Goal: Information Seeking & Learning: Compare options

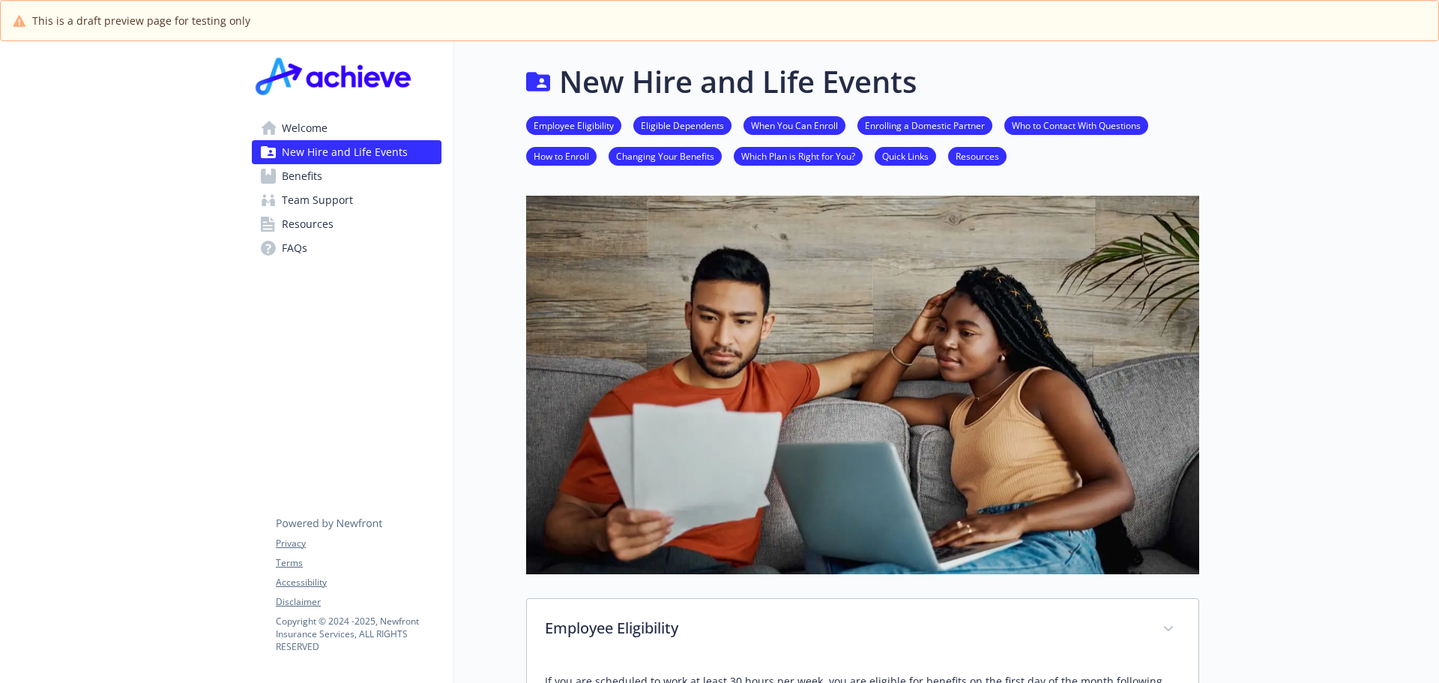
scroll to position [687, 11]
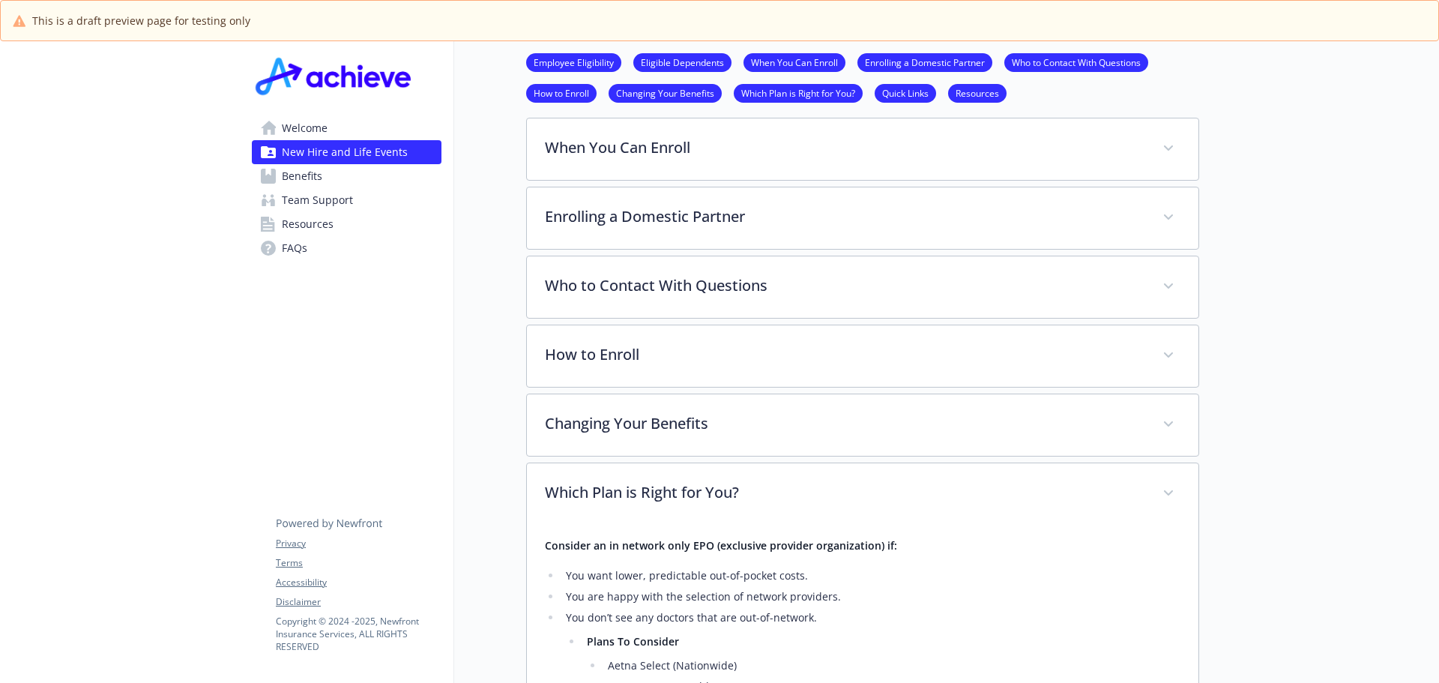
click at [302, 131] on span "Welcome" at bounding box center [305, 128] width 46 height 24
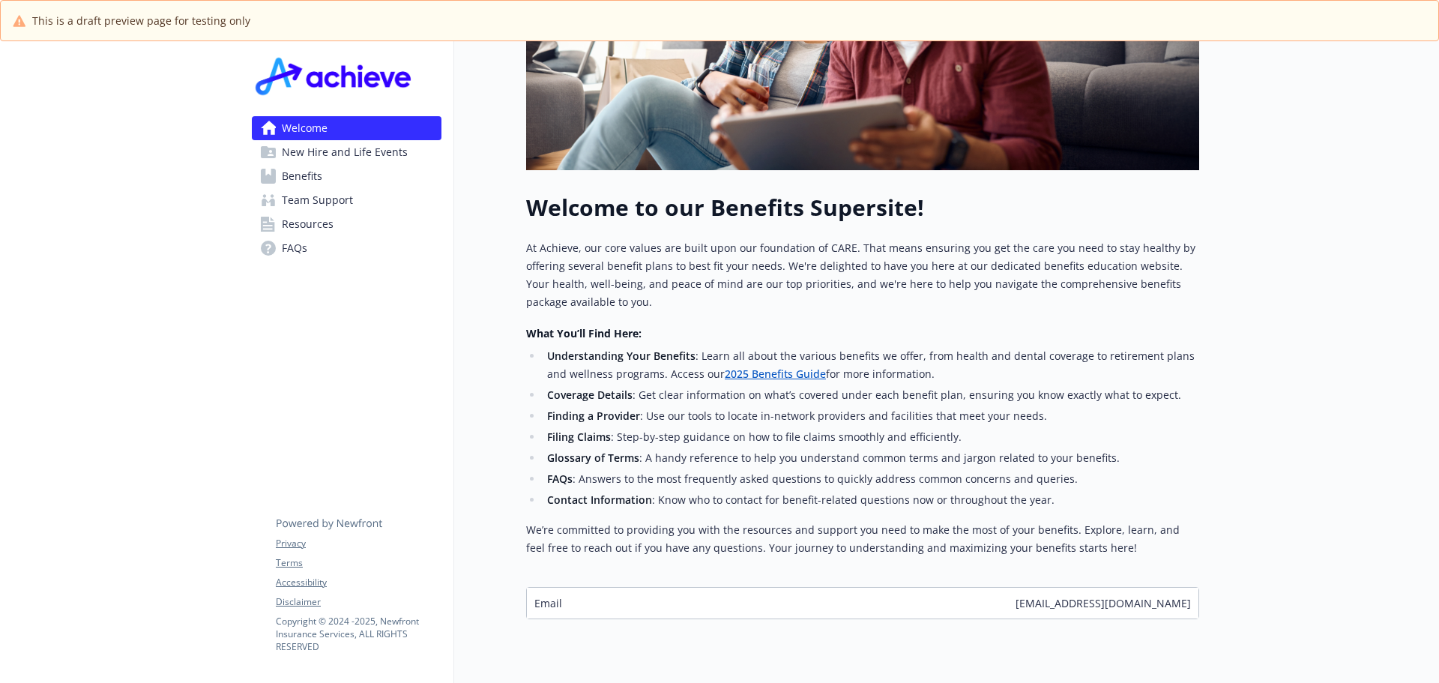
scroll to position [439, 11]
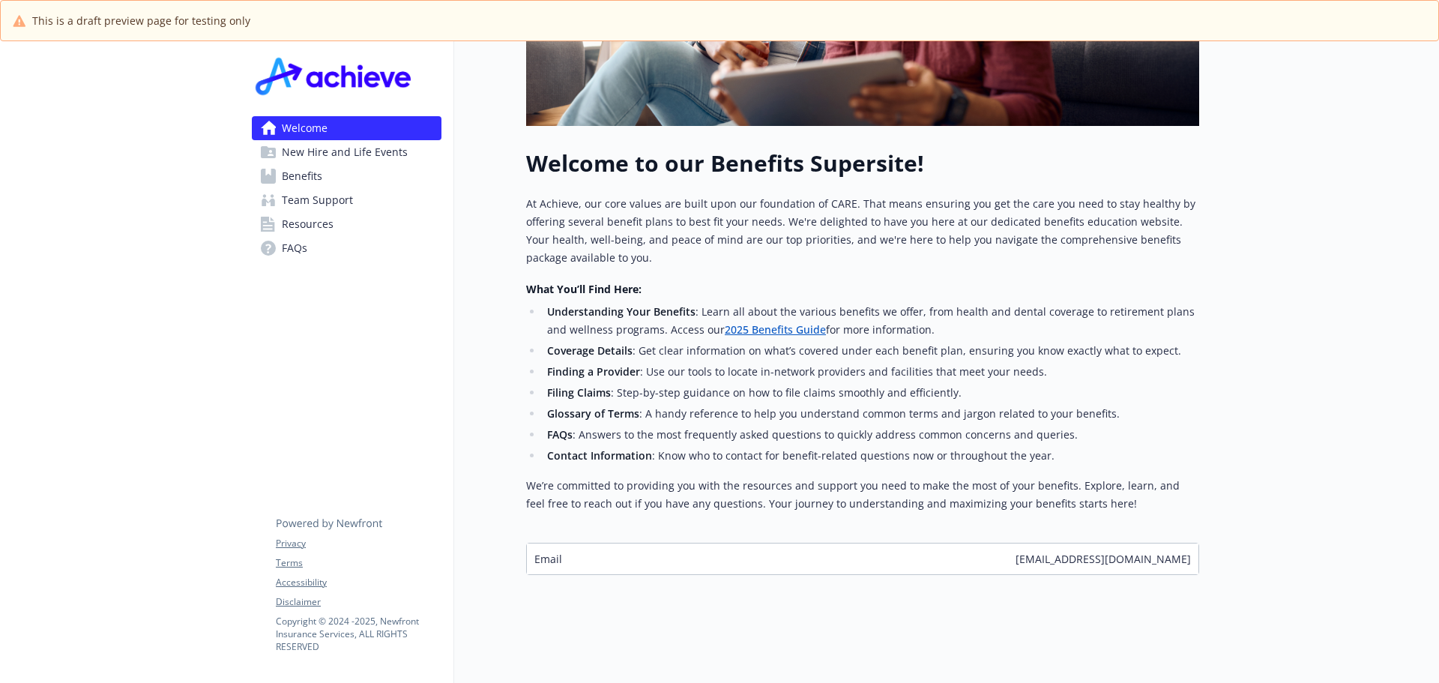
click at [315, 154] on span "New Hire and Life Events" at bounding box center [345, 152] width 126 height 24
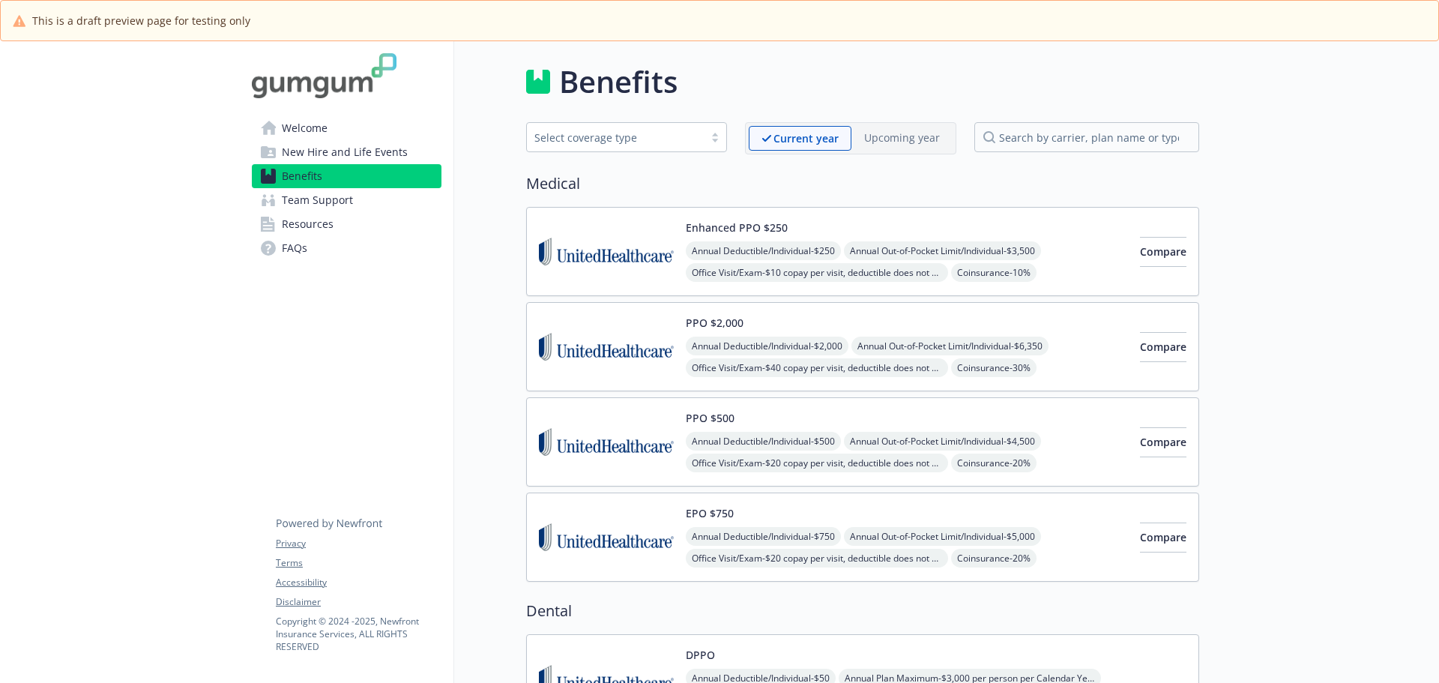
click at [304, 127] on span "Welcome" at bounding box center [305, 128] width 46 height 24
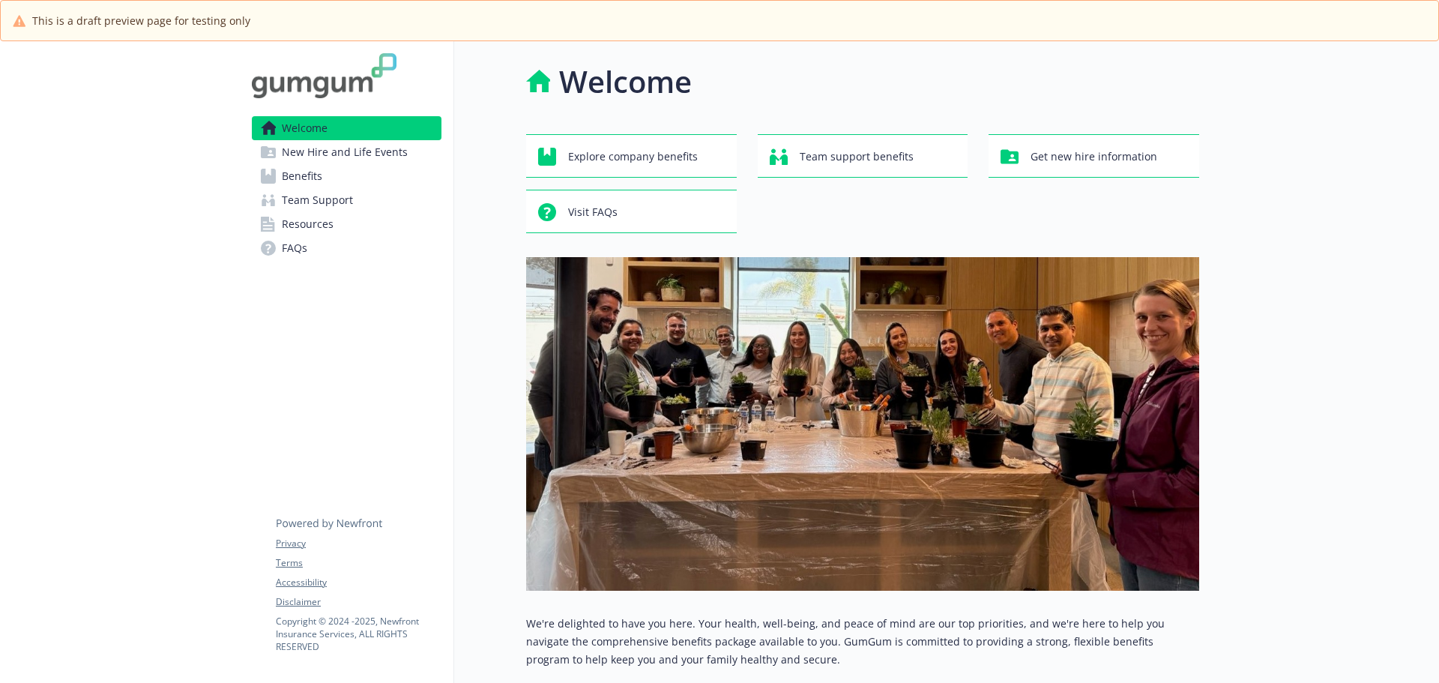
click at [319, 154] on span "New Hire and Life Events" at bounding box center [345, 152] width 126 height 24
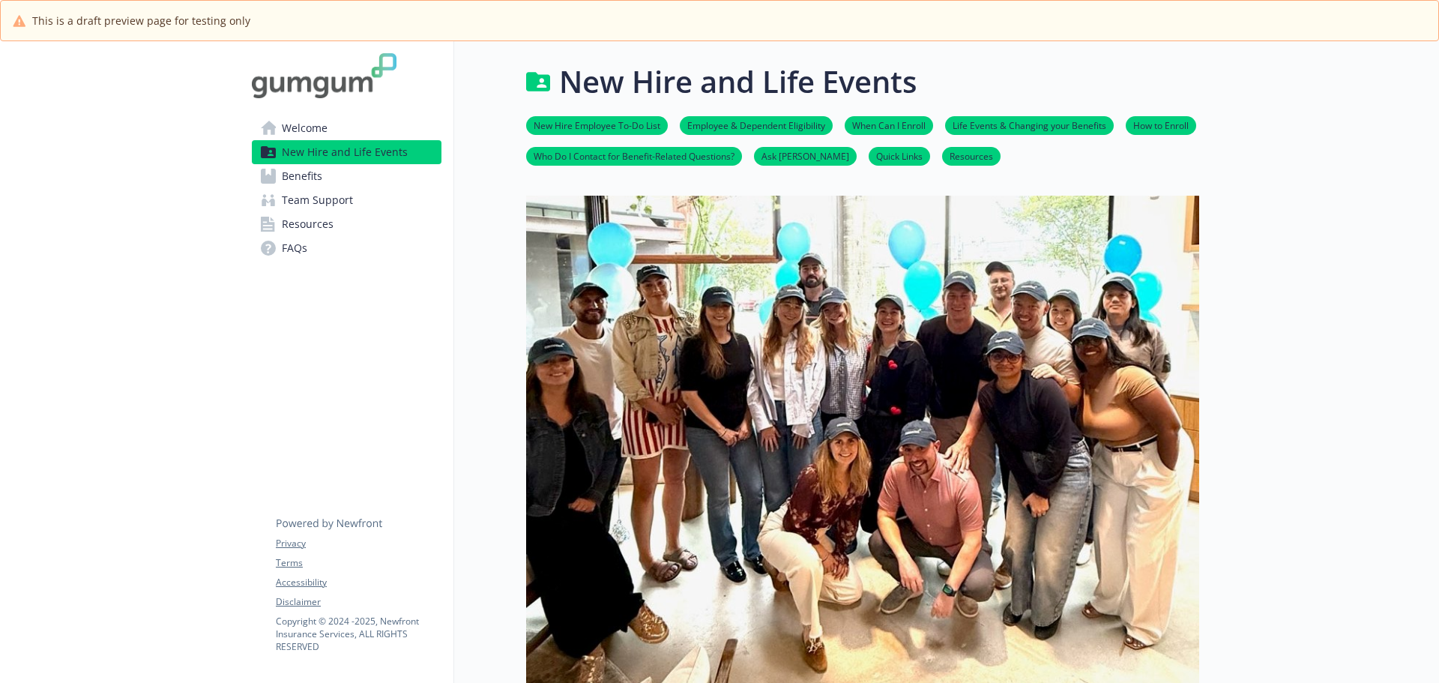
click at [595, 121] on link "New Hire Employee To-Do List" at bounding box center [597, 125] width 142 height 14
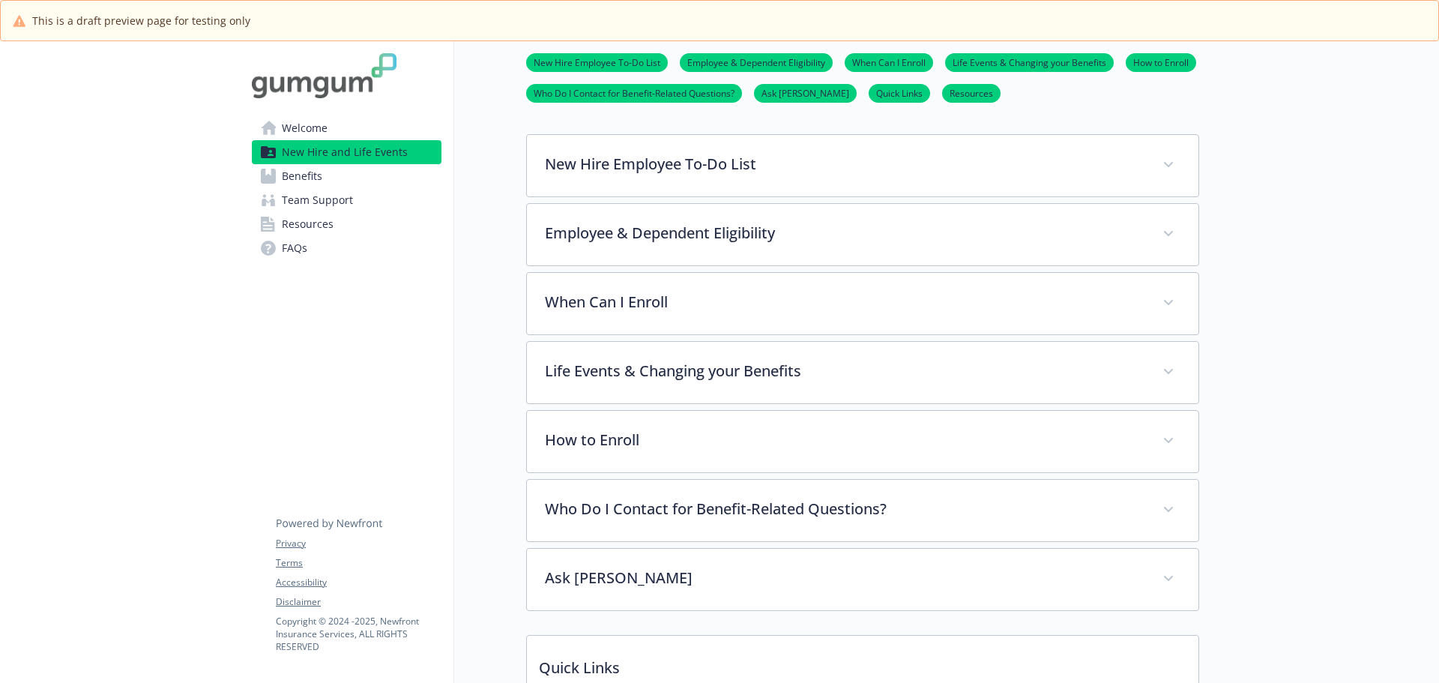
scroll to position [602, 11]
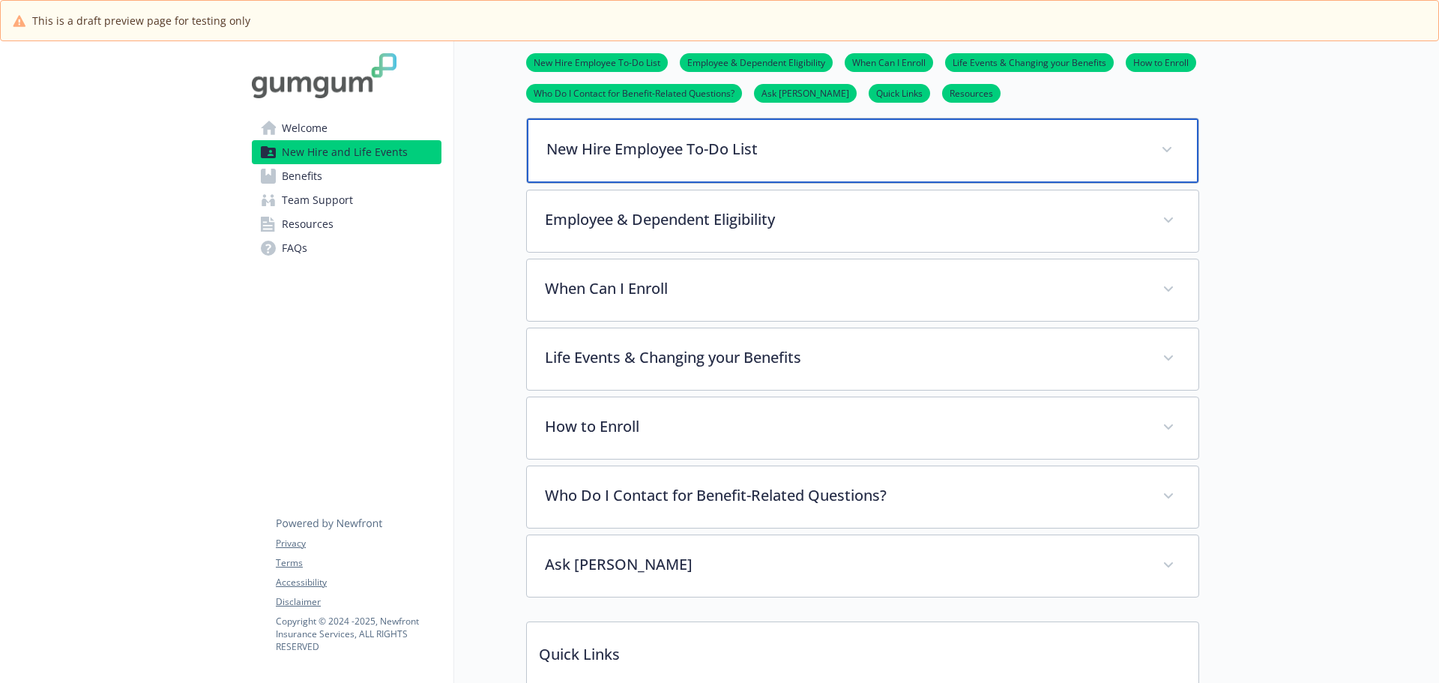
click at [622, 151] on p "New Hire Employee To-Do List" at bounding box center [844, 149] width 597 height 22
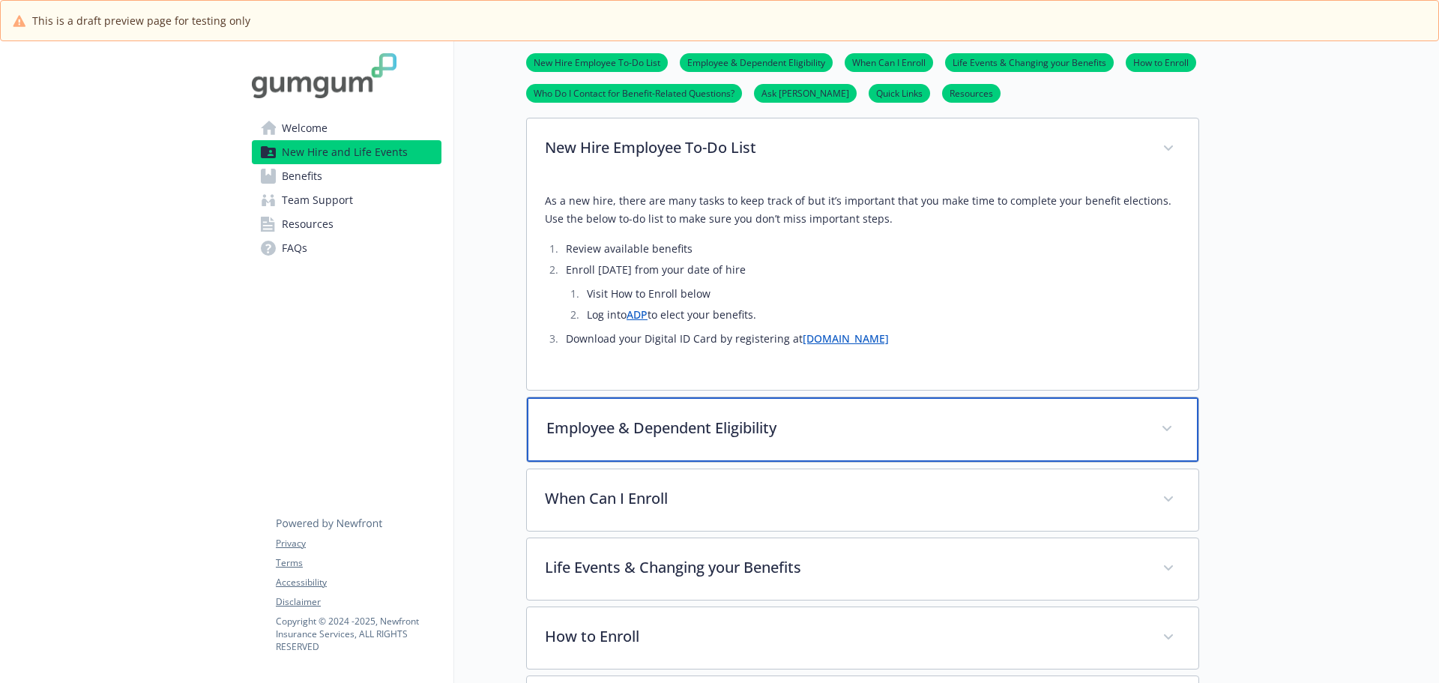
click at [656, 429] on p "Employee & Dependent Eligibility" at bounding box center [844, 428] width 597 height 22
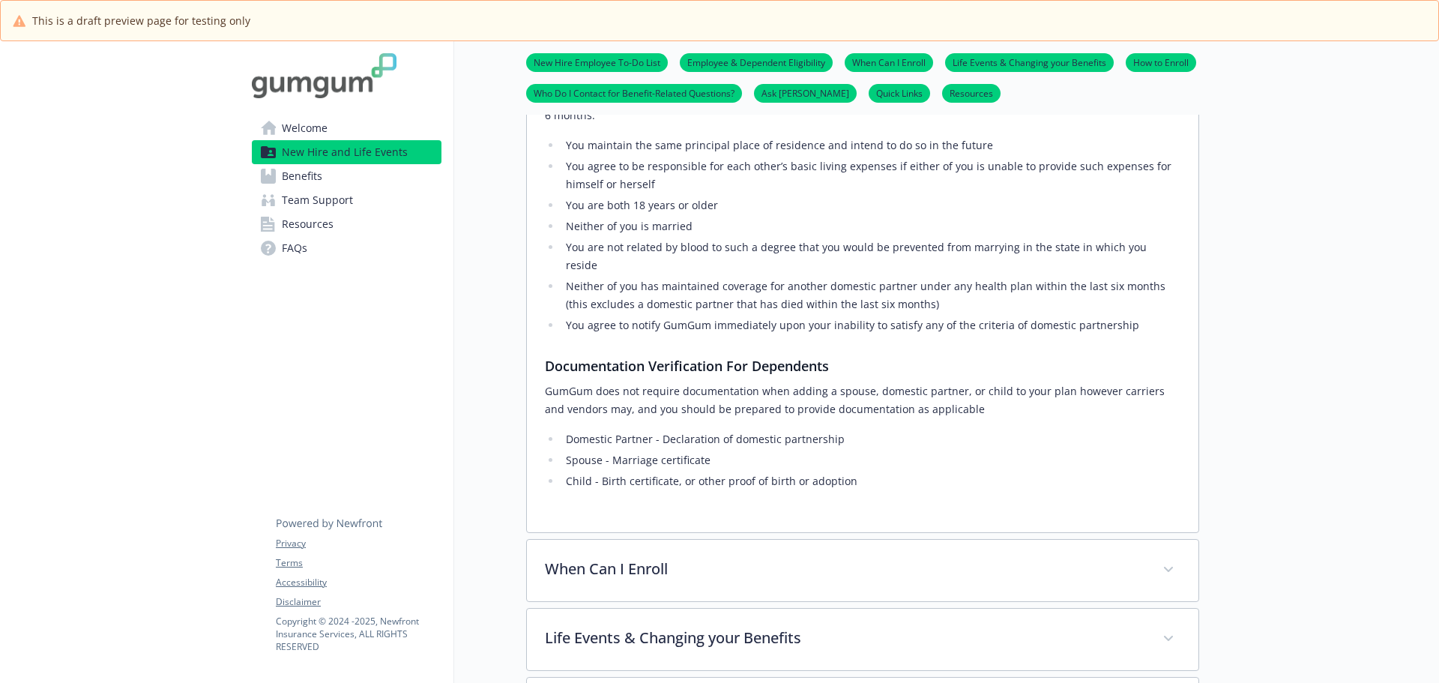
scroll to position [1426, 11]
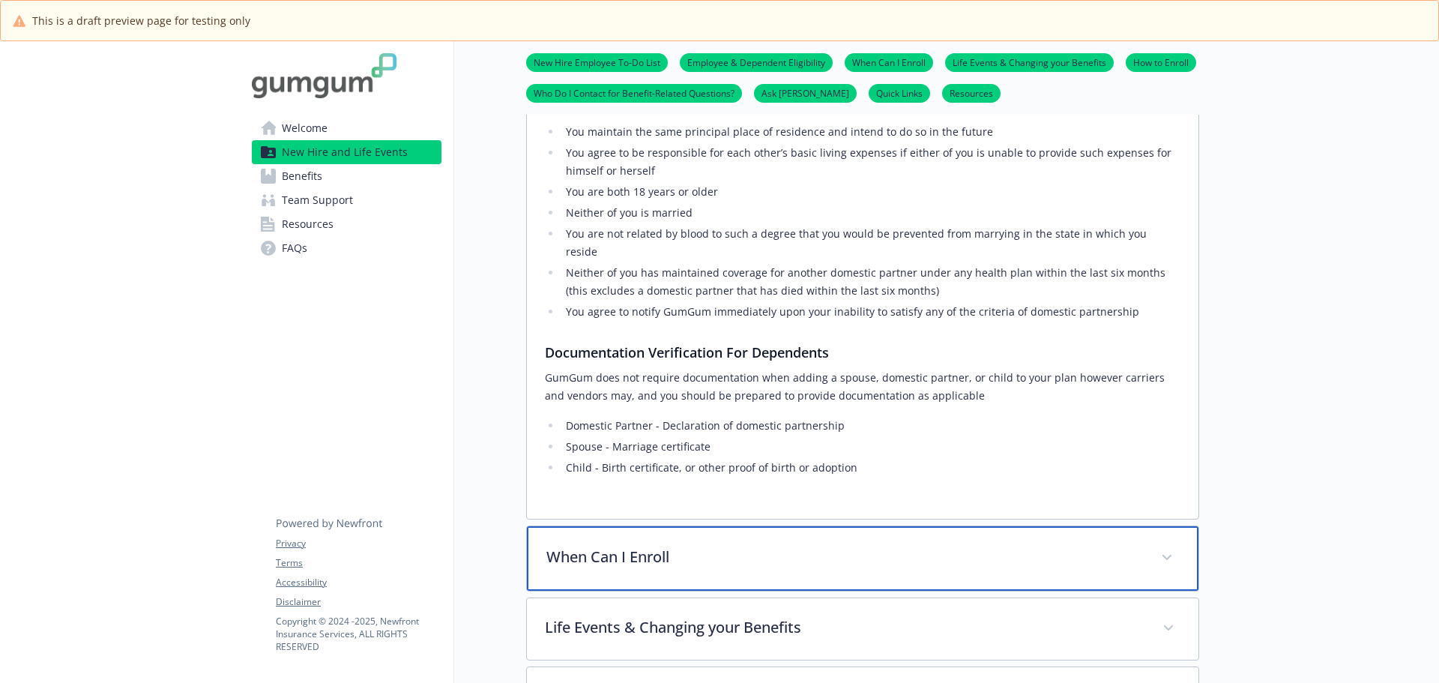
click at [646, 546] on p "When Can I Enroll" at bounding box center [844, 557] width 597 height 22
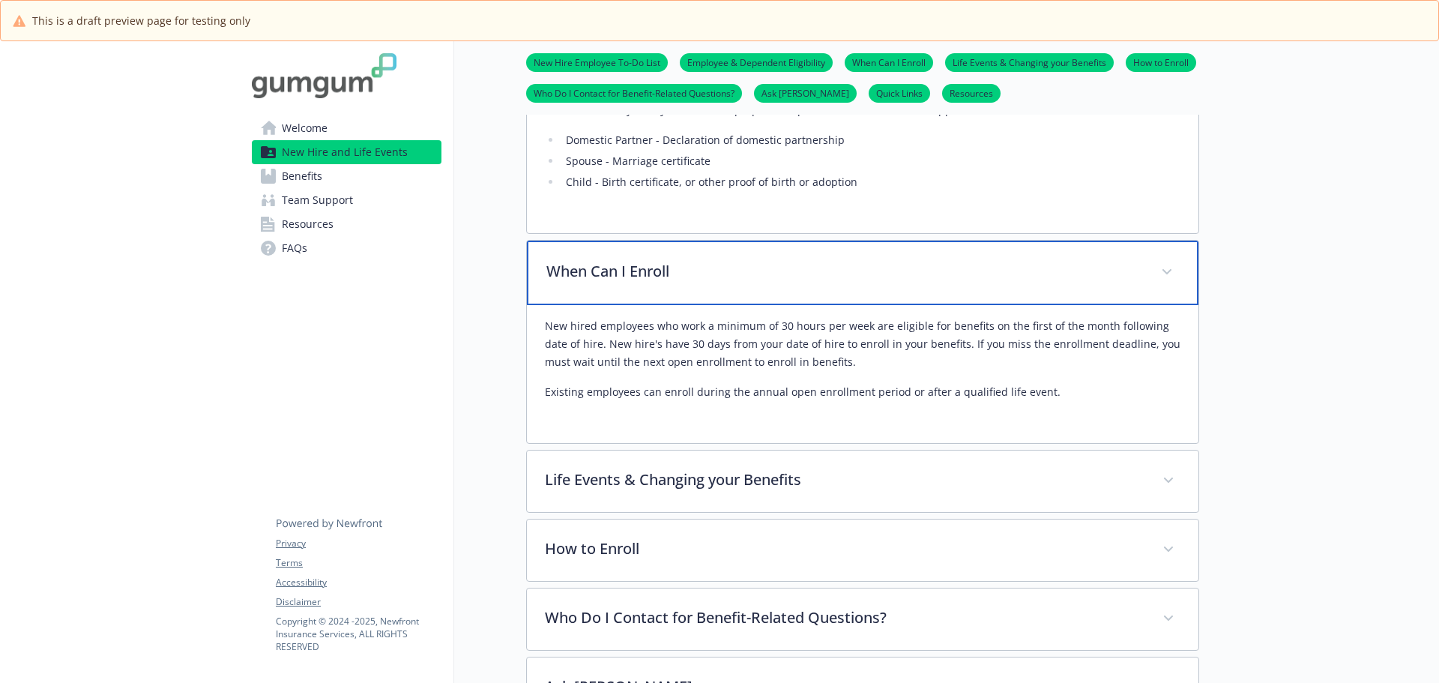
scroll to position [1801, 11]
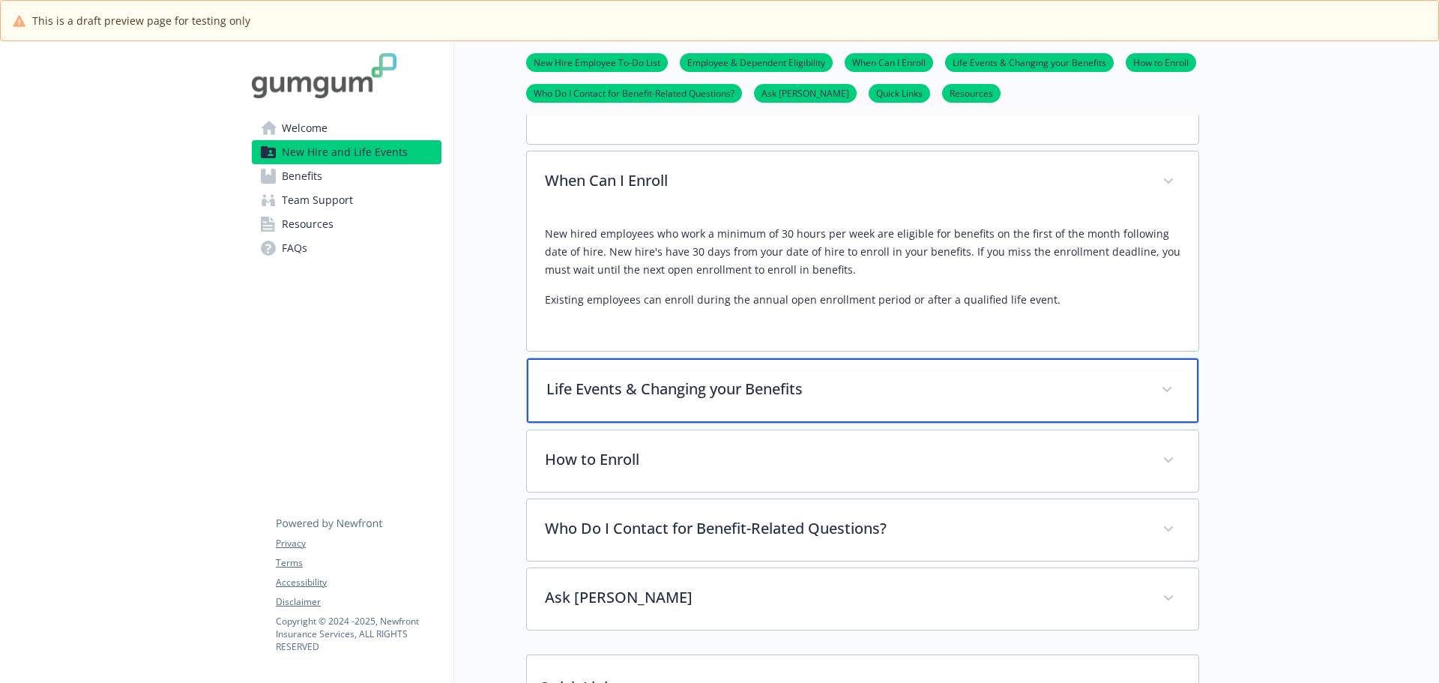
click at [681, 378] on p "Life Events & Changing your Benefits" at bounding box center [844, 389] width 597 height 22
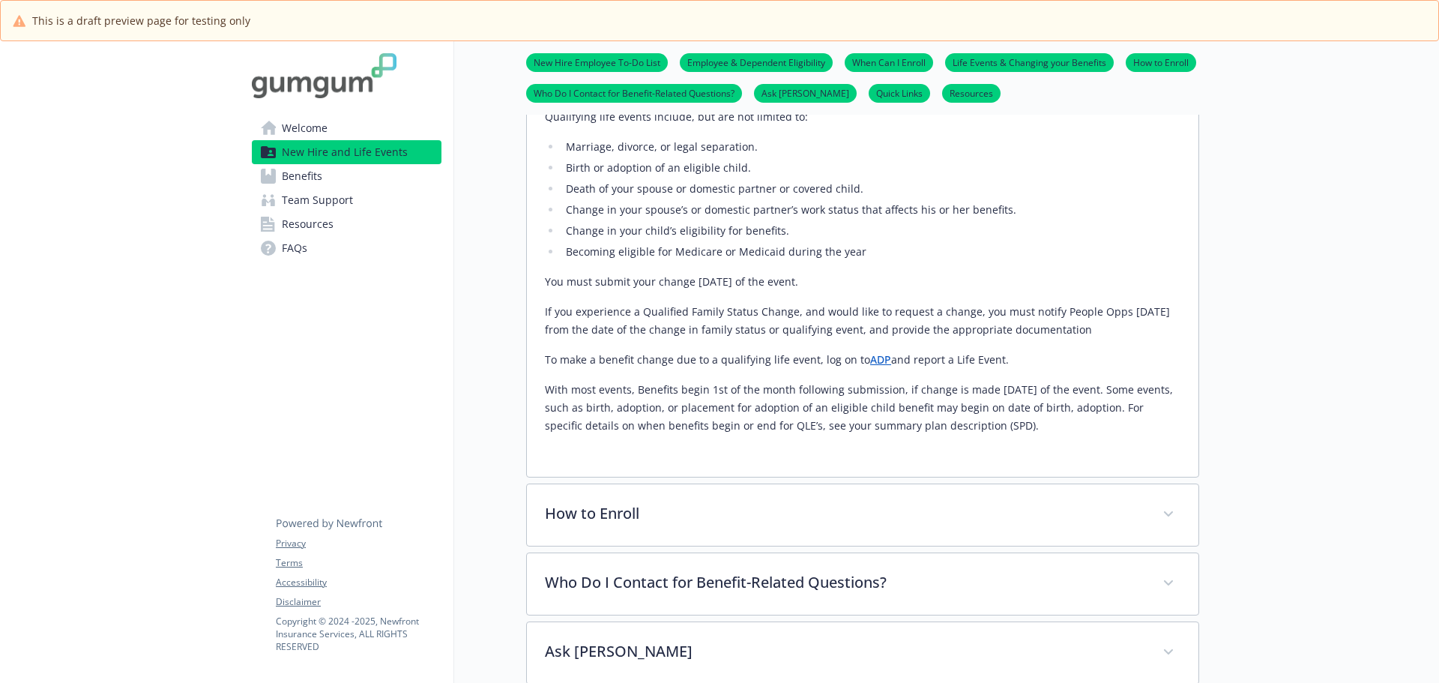
scroll to position [2251, 11]
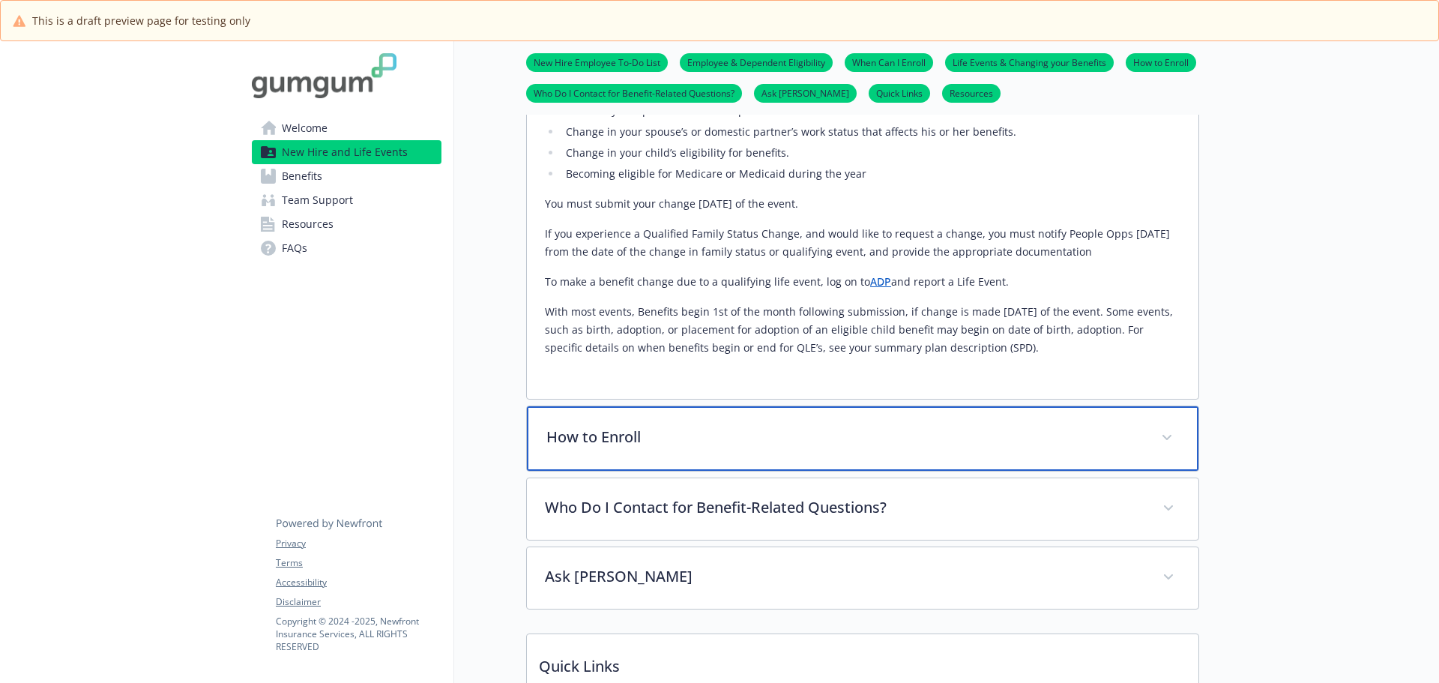
click at [624, 426] on p "How to Enroll" at bounding box center [844, 437] width 597 height 22
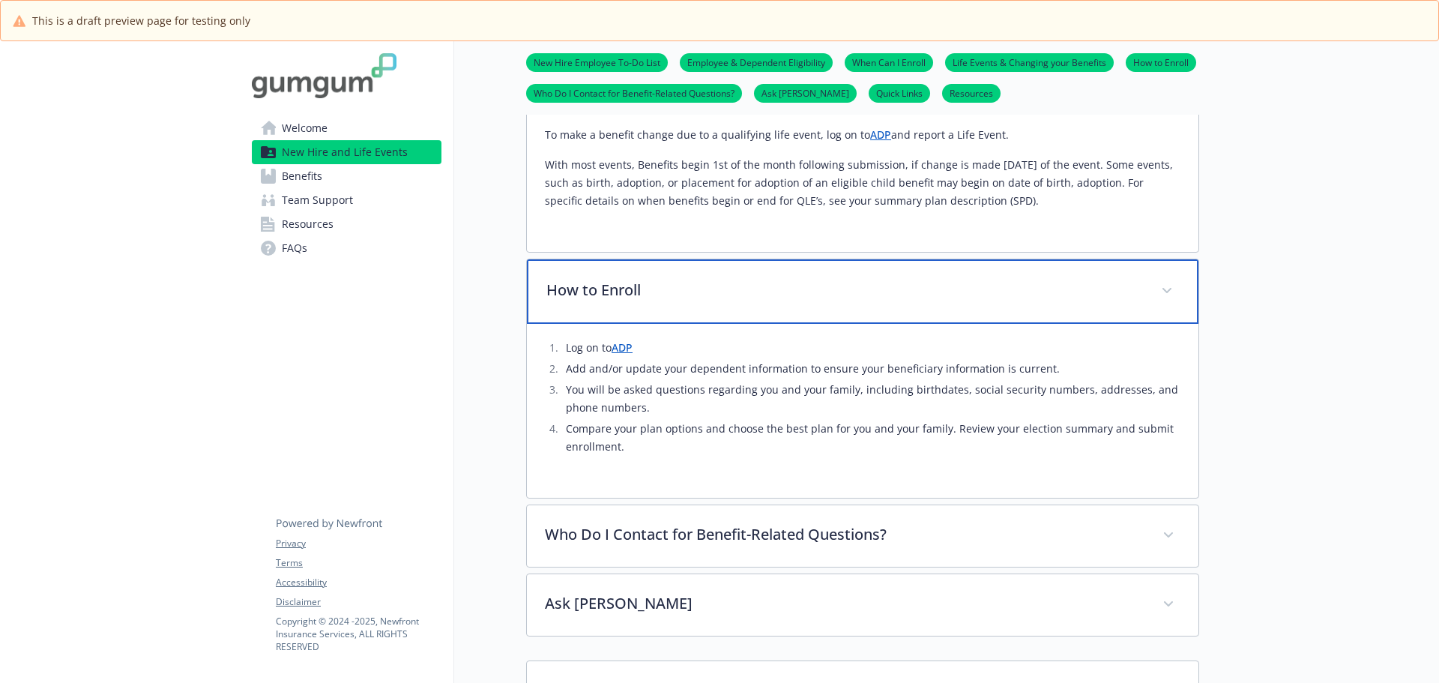
scroll to position [2401, 11]
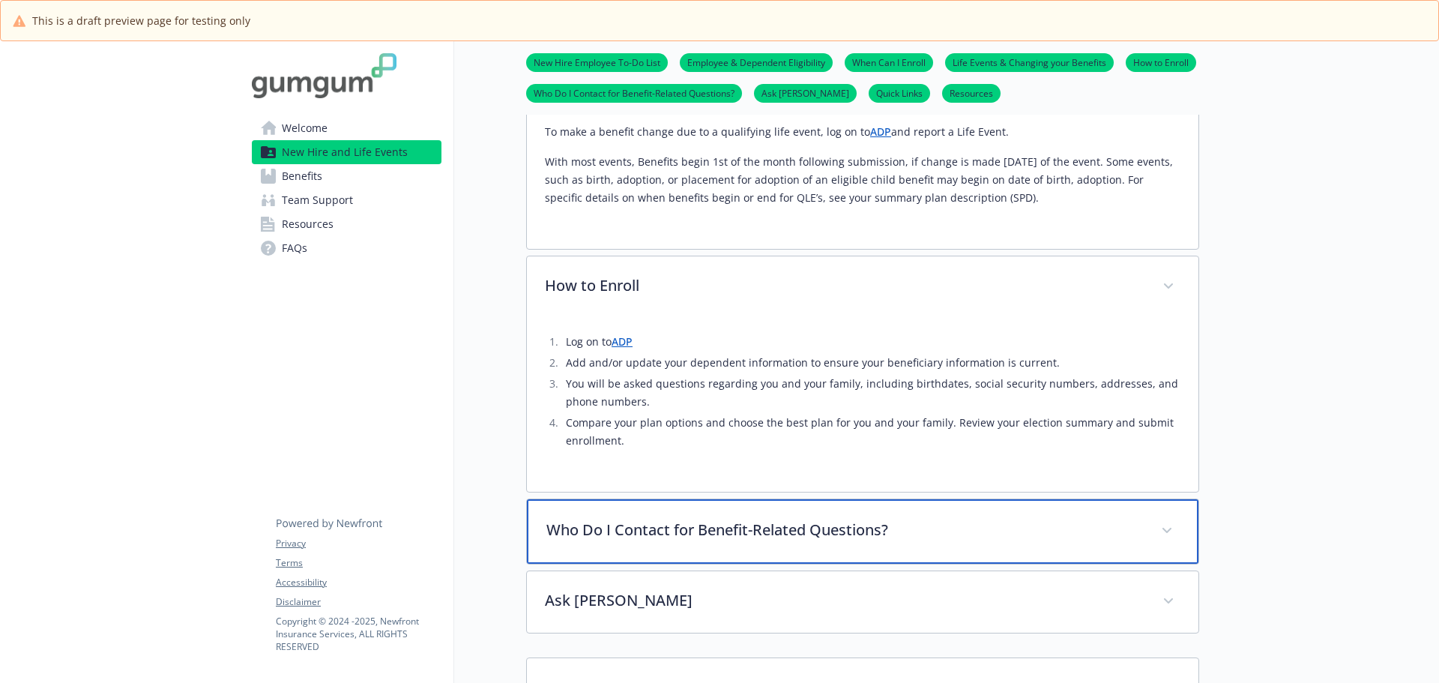
click at [663, 519] on p "Who Do I Contact for Benefit-Related Questions?" at bounding box center [844, 530] width 597 height 22
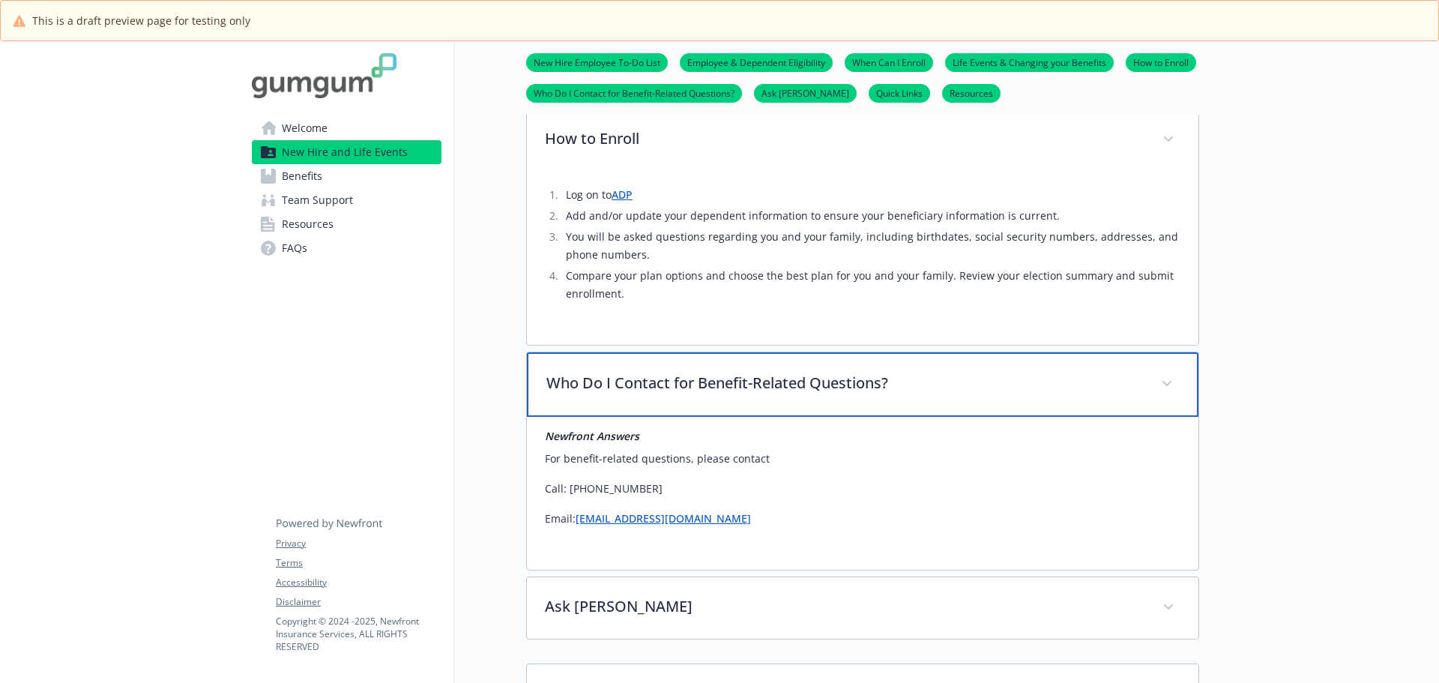
scroll to position [2625, 11]
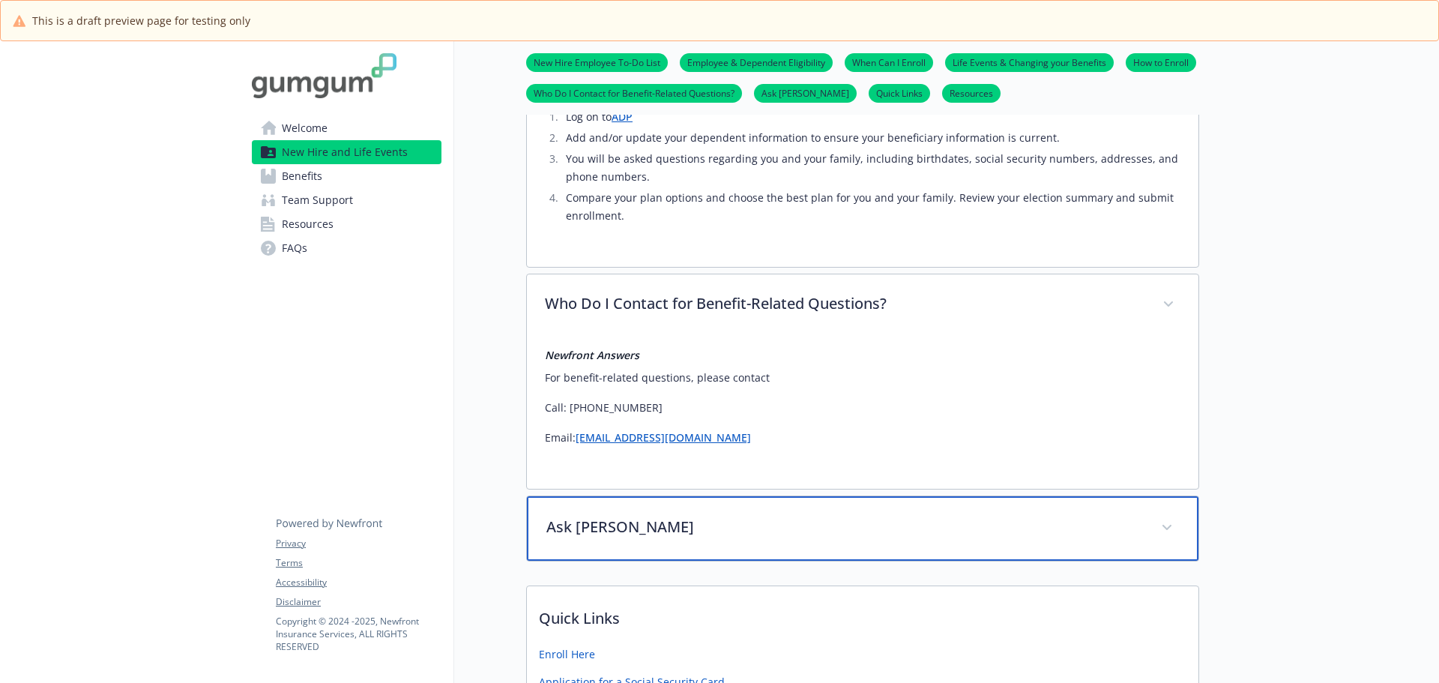
click at [583, 516] on p "Ask Benji" at bounding box center [844, 527] width 597 height 22
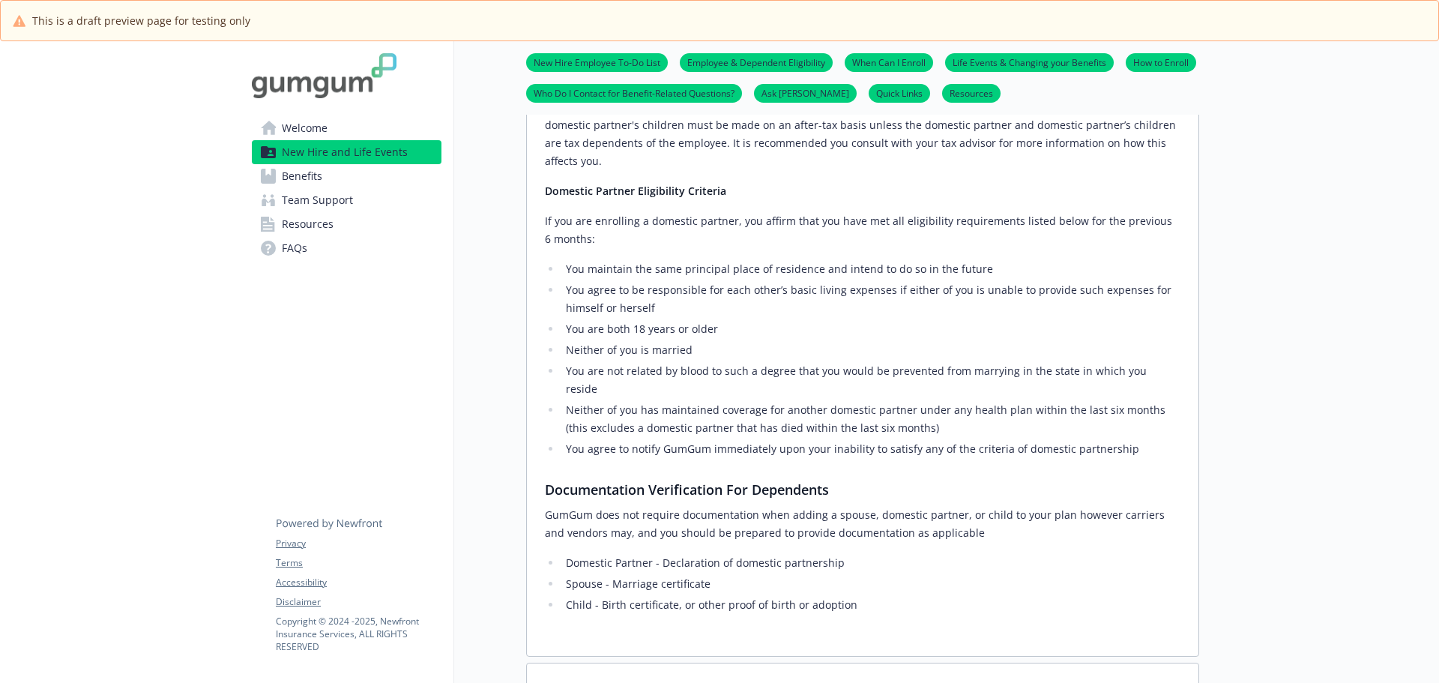
scroll to position [1274, 11]
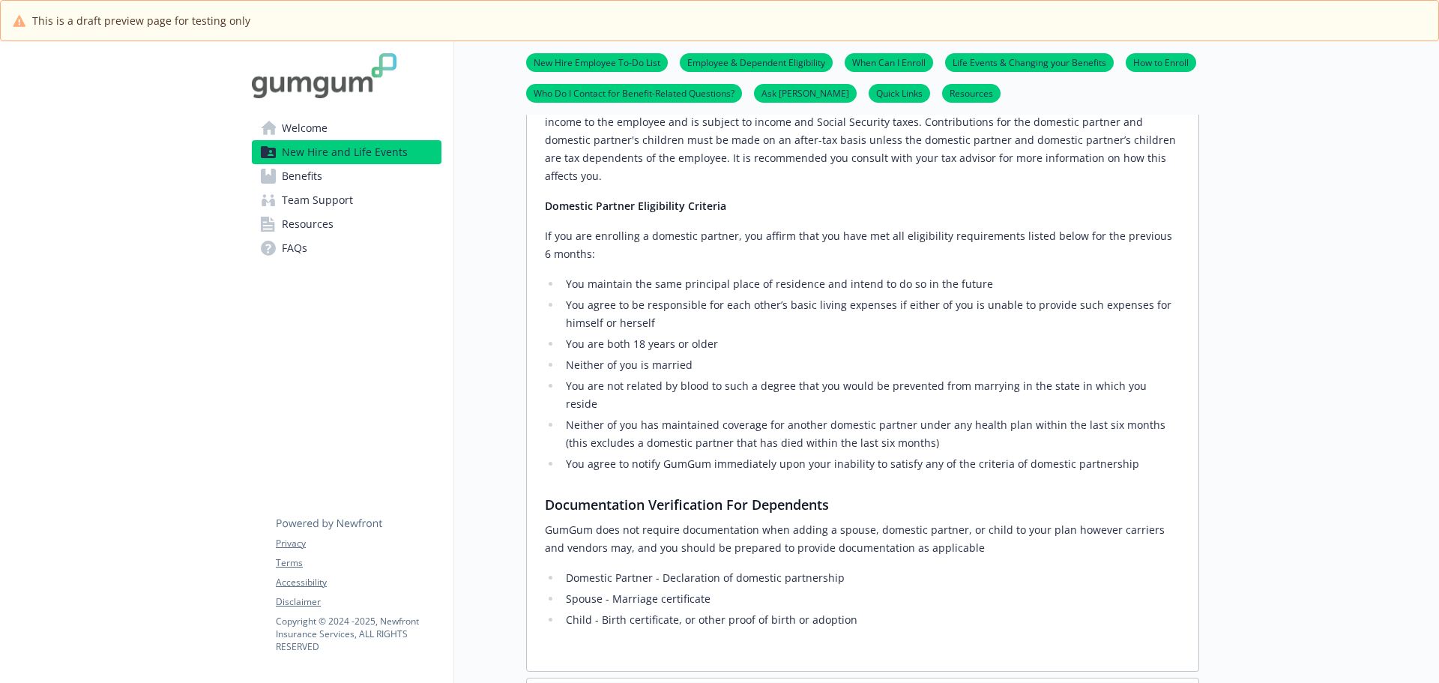
click at [283, 177] on span "Benefits" at bounding box center [302, 176] width 40 height 24
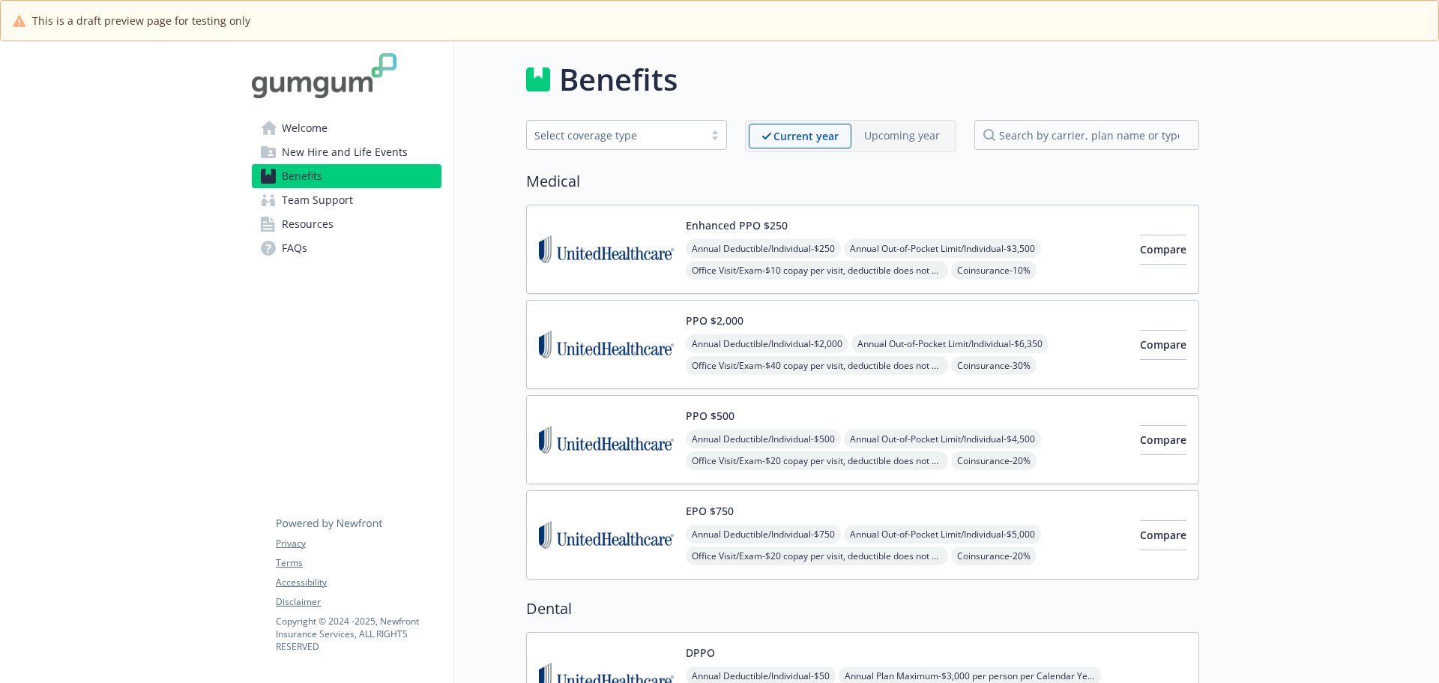
scroll to position [0, 11]
click at [616, 223] on img at bounding box center [606, 252] width 135 height 64
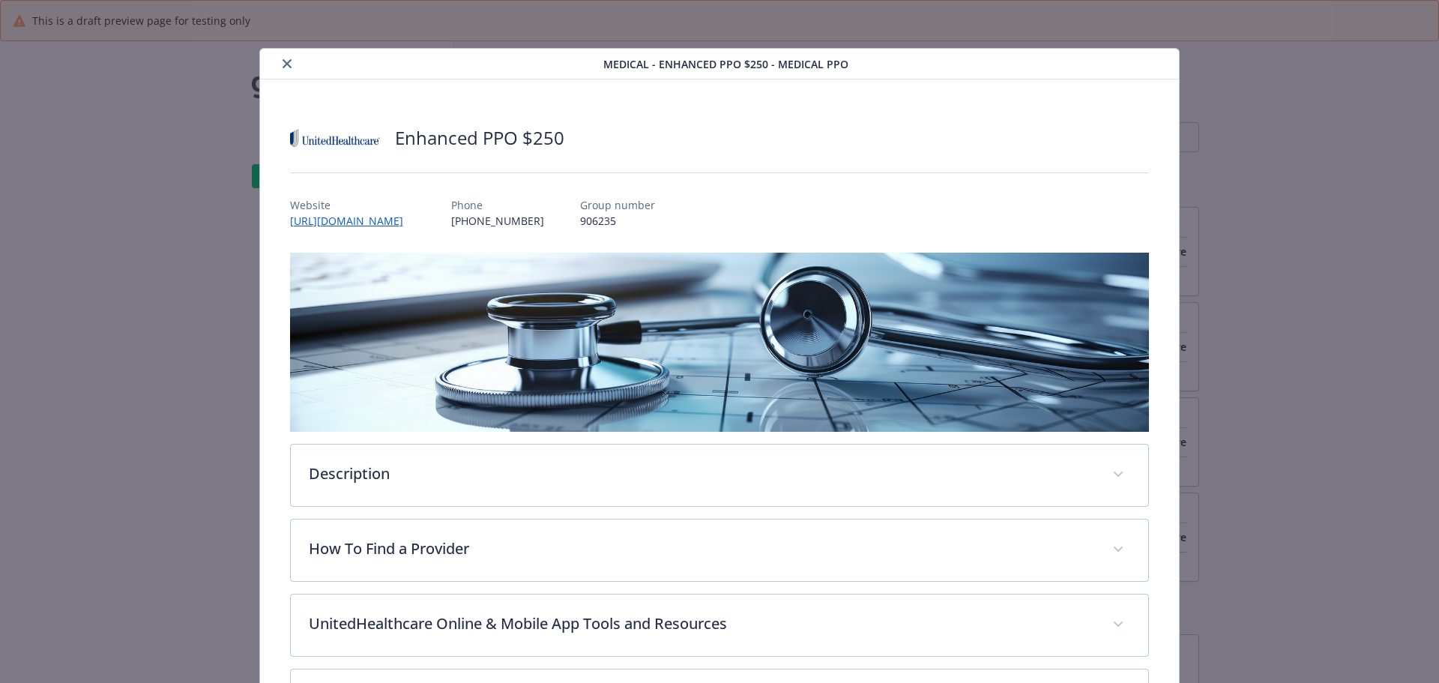
scroll to position [45, 0]
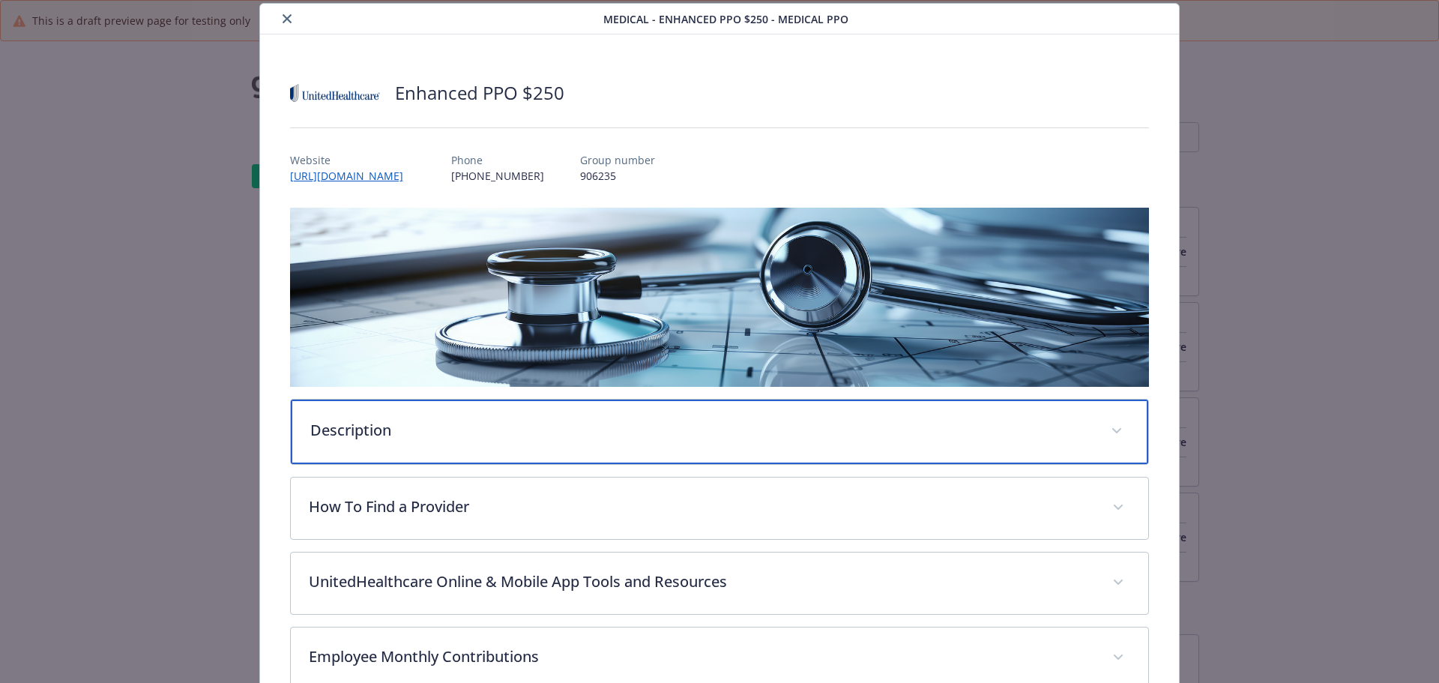
click at [453, 419] on p "Description" at bounding box center [701, 430] width 783 height 22
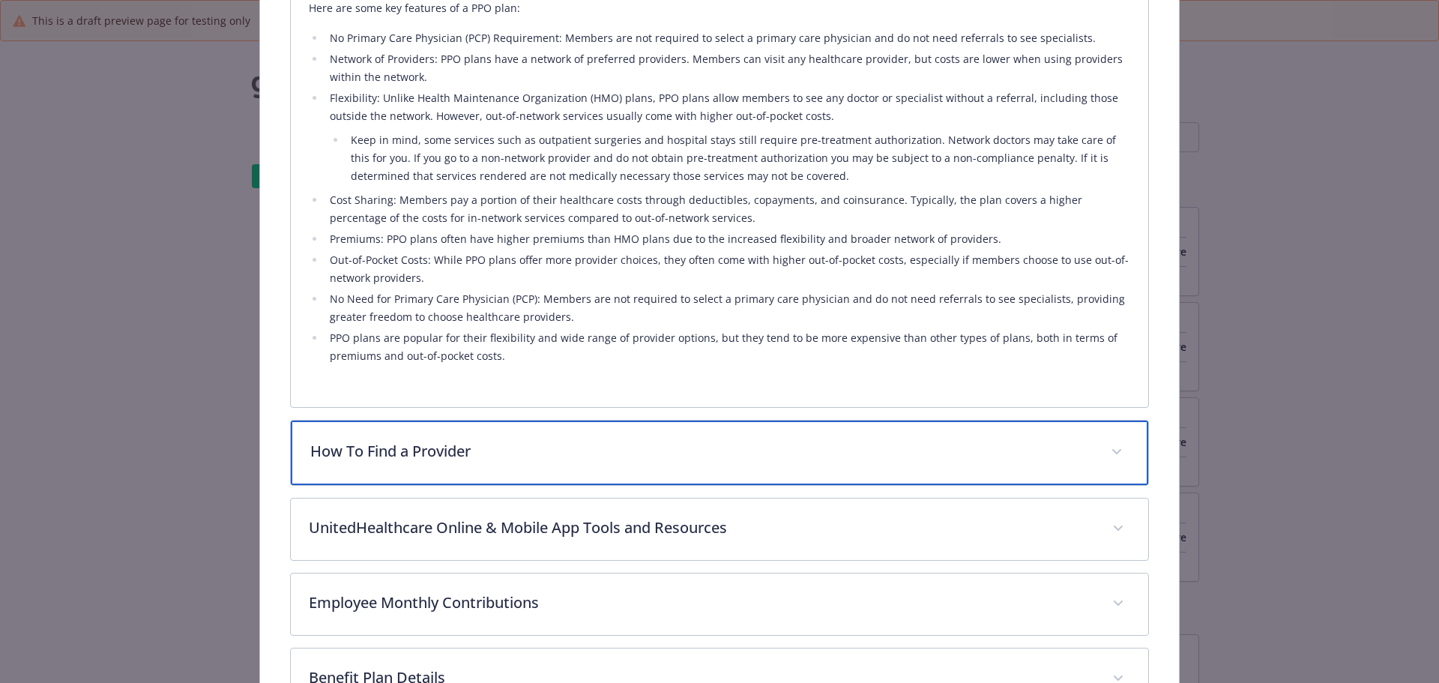
click at [481, 437] on div "How To Find a Provider" at bounding box center [720, 452] width 858 height 64
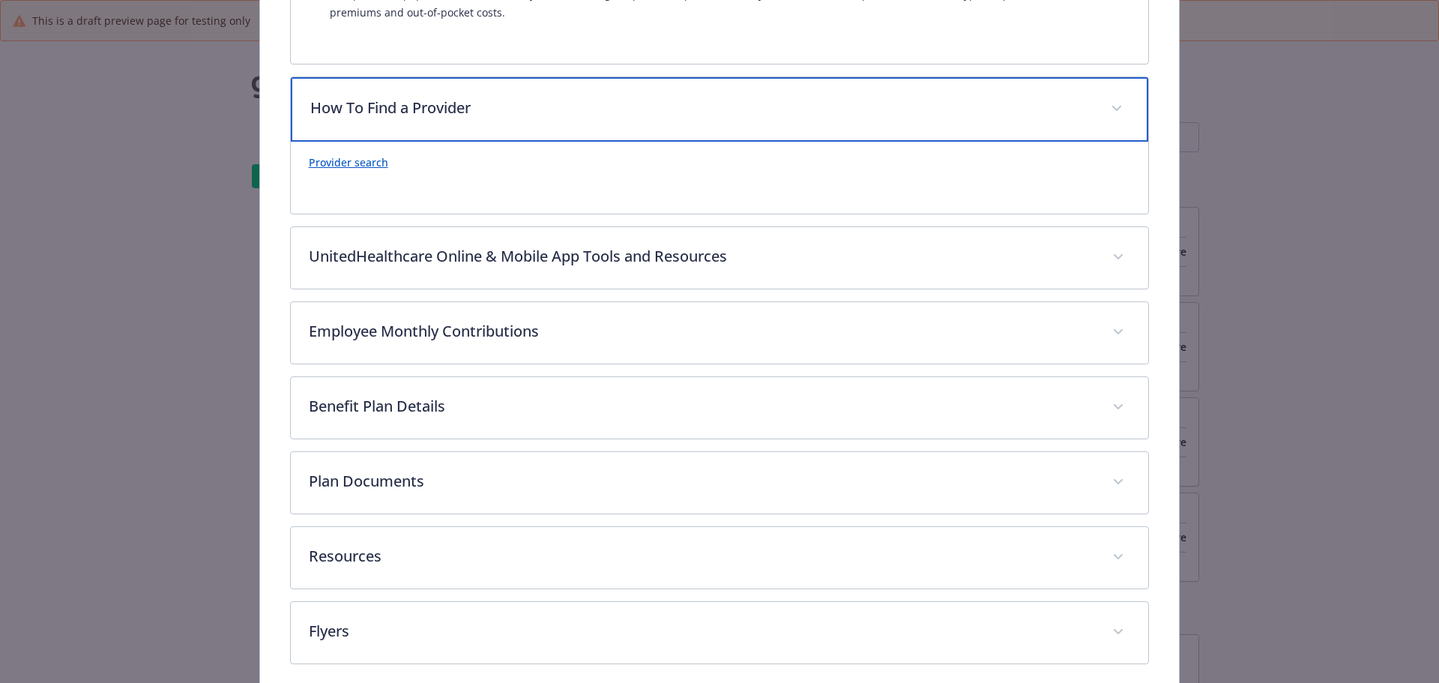
scroll to position [941, 0]
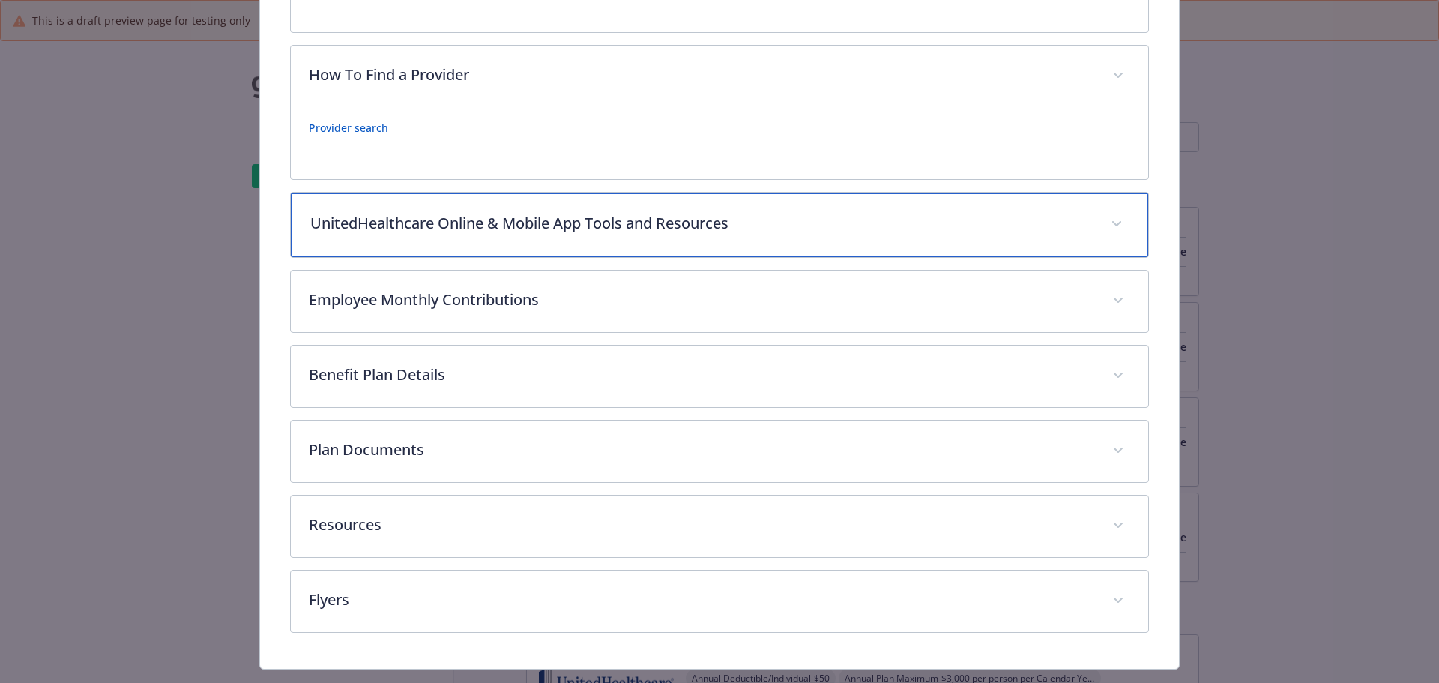
click at [817, 227] on p "UnitedHealthcare Online & Mobile App Tools and Resources" at bounding box center [701, 223] width 783 height 22
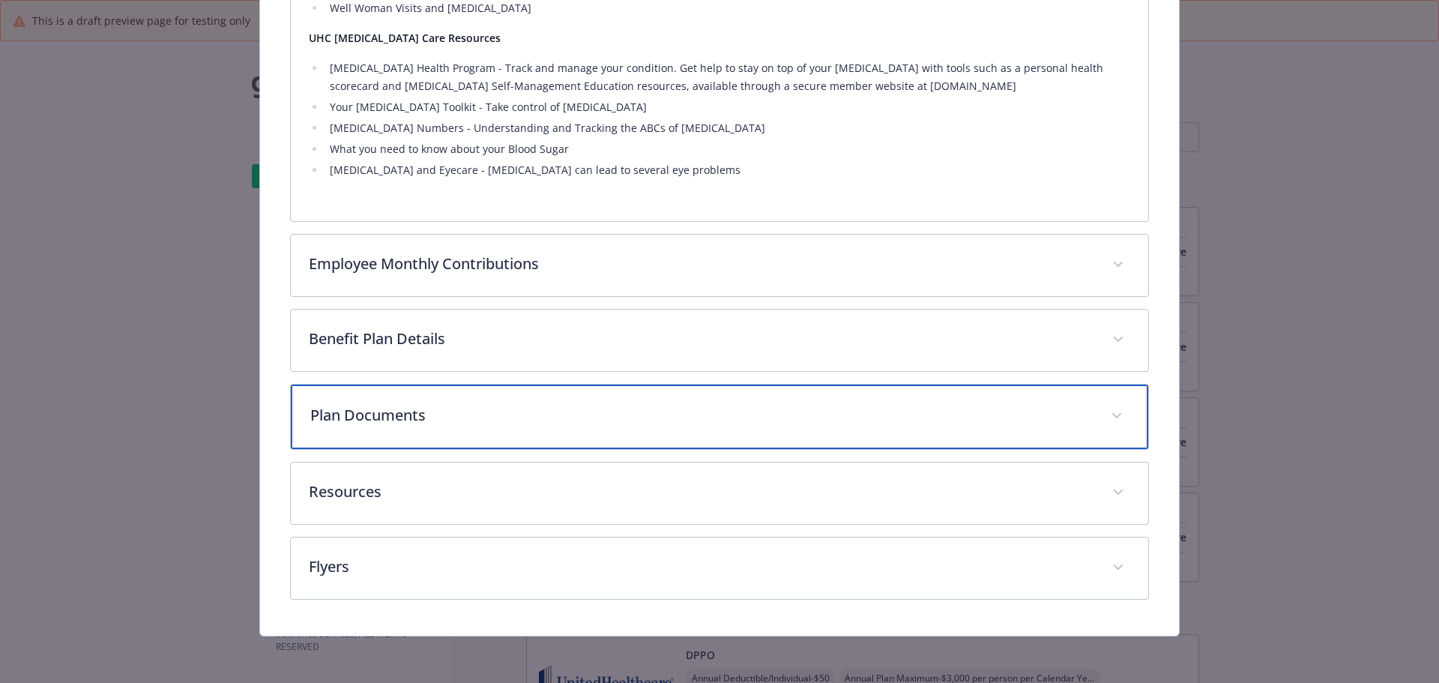
scroll to position [2577, 0]
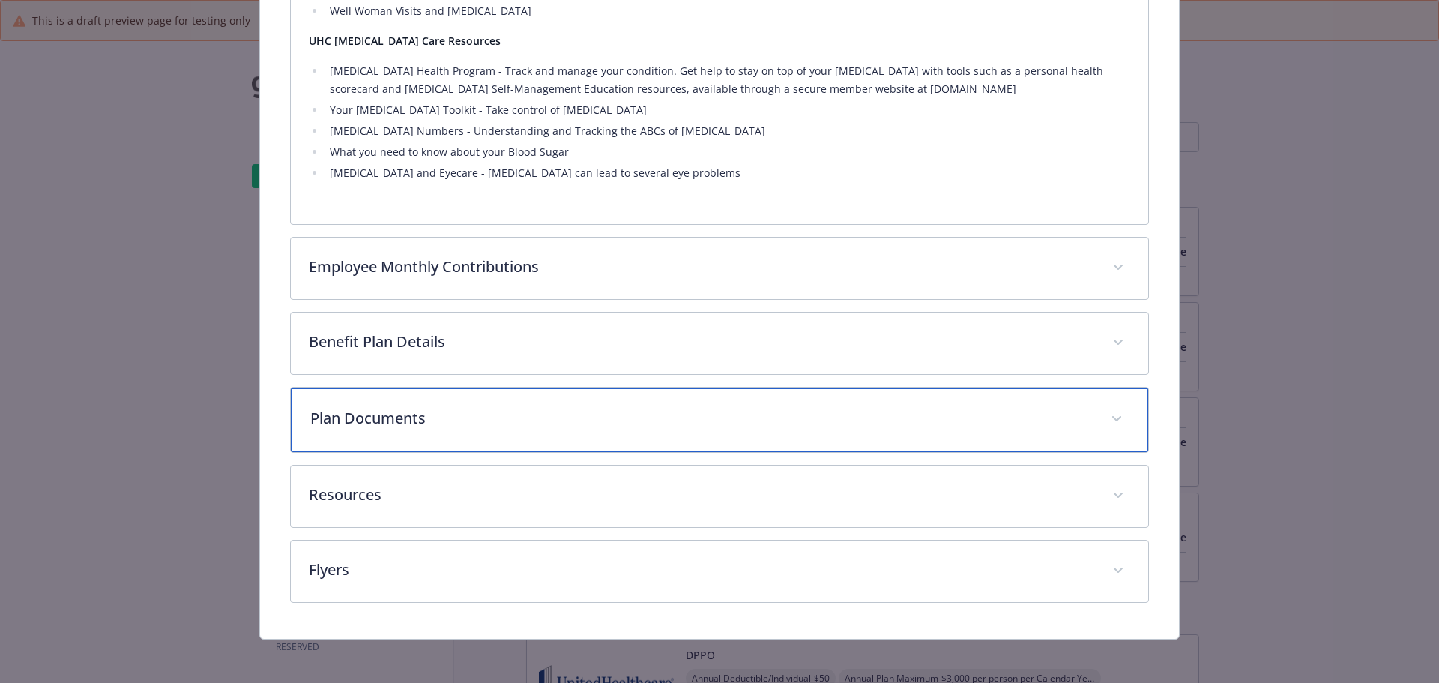
click at [567, 432] on div "Plan Documents" at bounding box center [720, 419] width 858 height 64
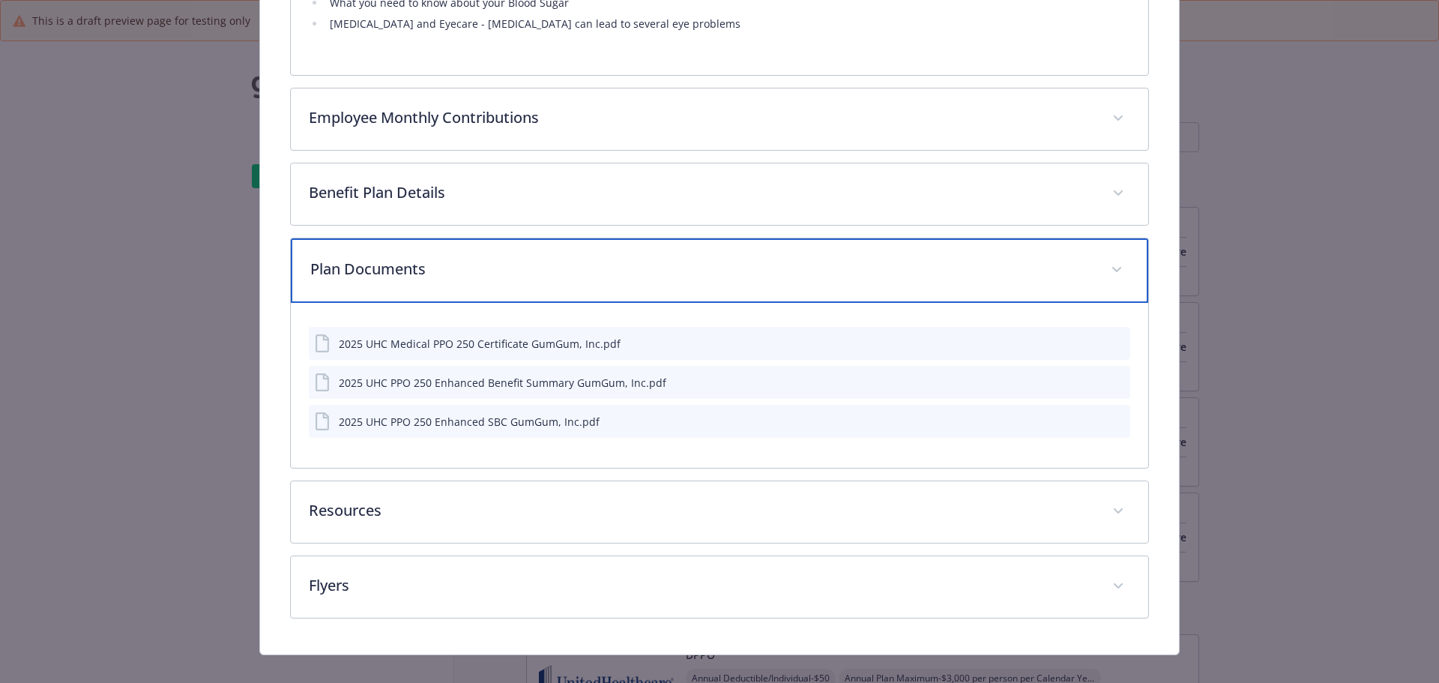
scroll to position [2745, 0]
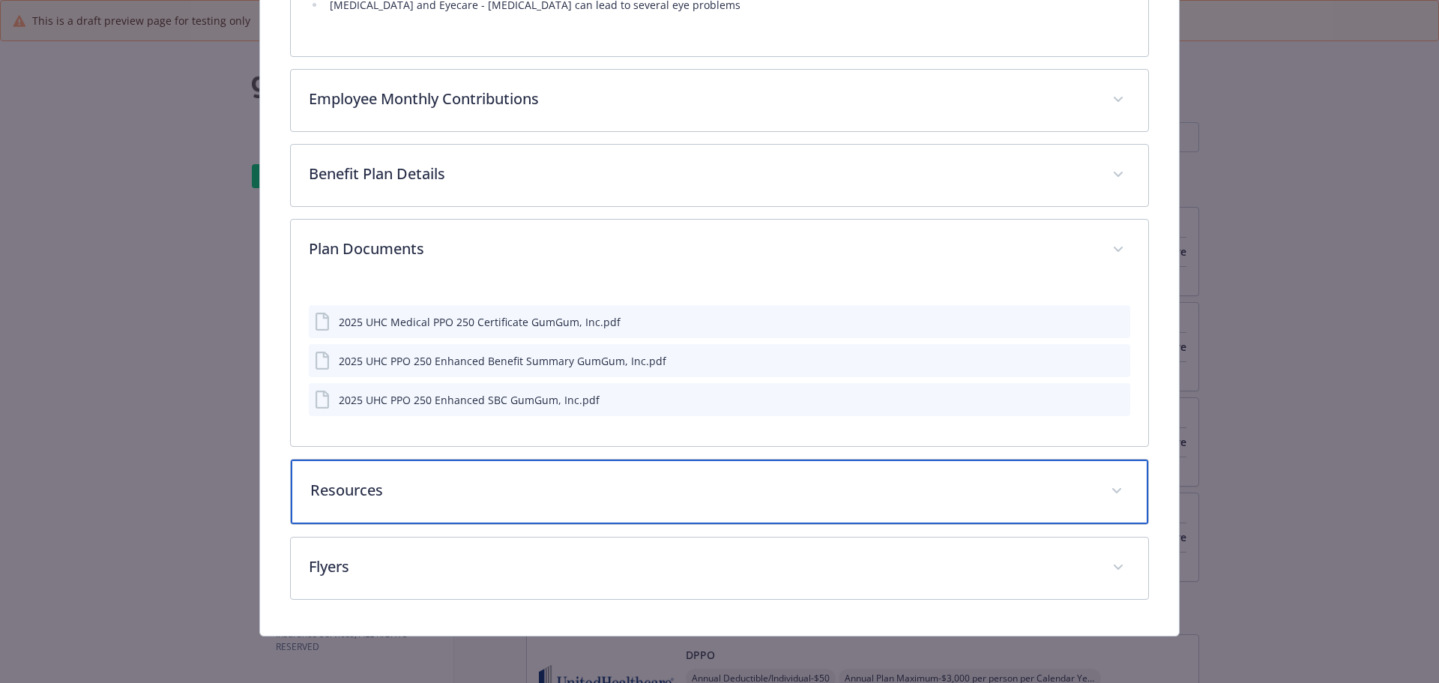
click at [509, 486] on p "Resources" at bounding box center [701, 490] width 783 height 22
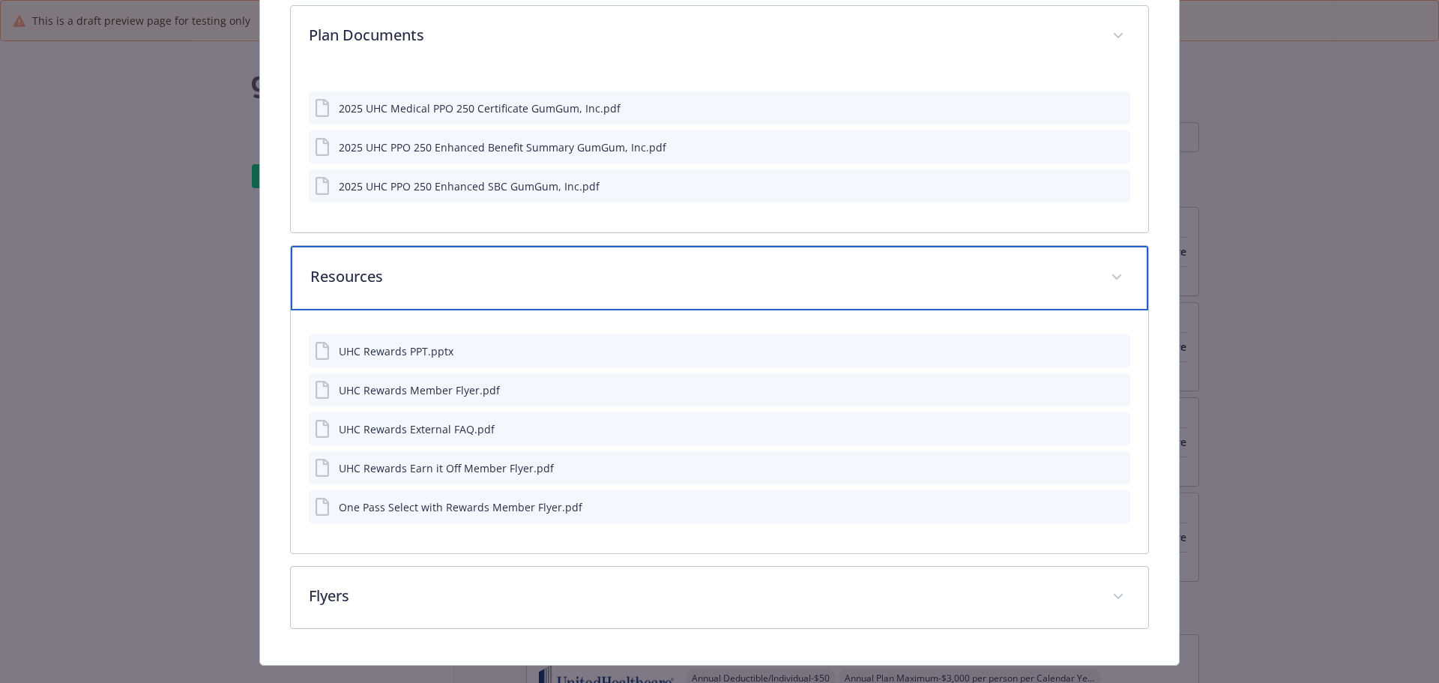
scroll to position [2988, 0]
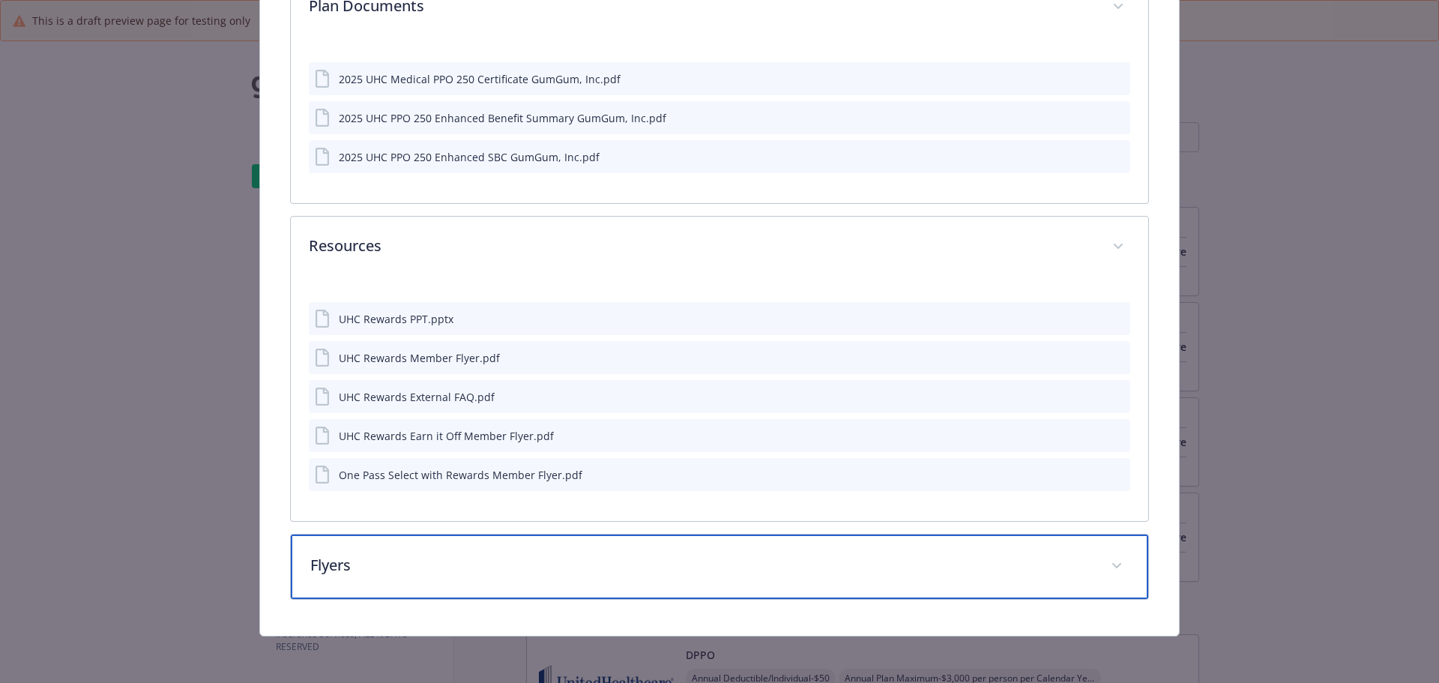
click at [537, 564] on p "Flyers" at bounding box center [701, 565] width 783 height 22
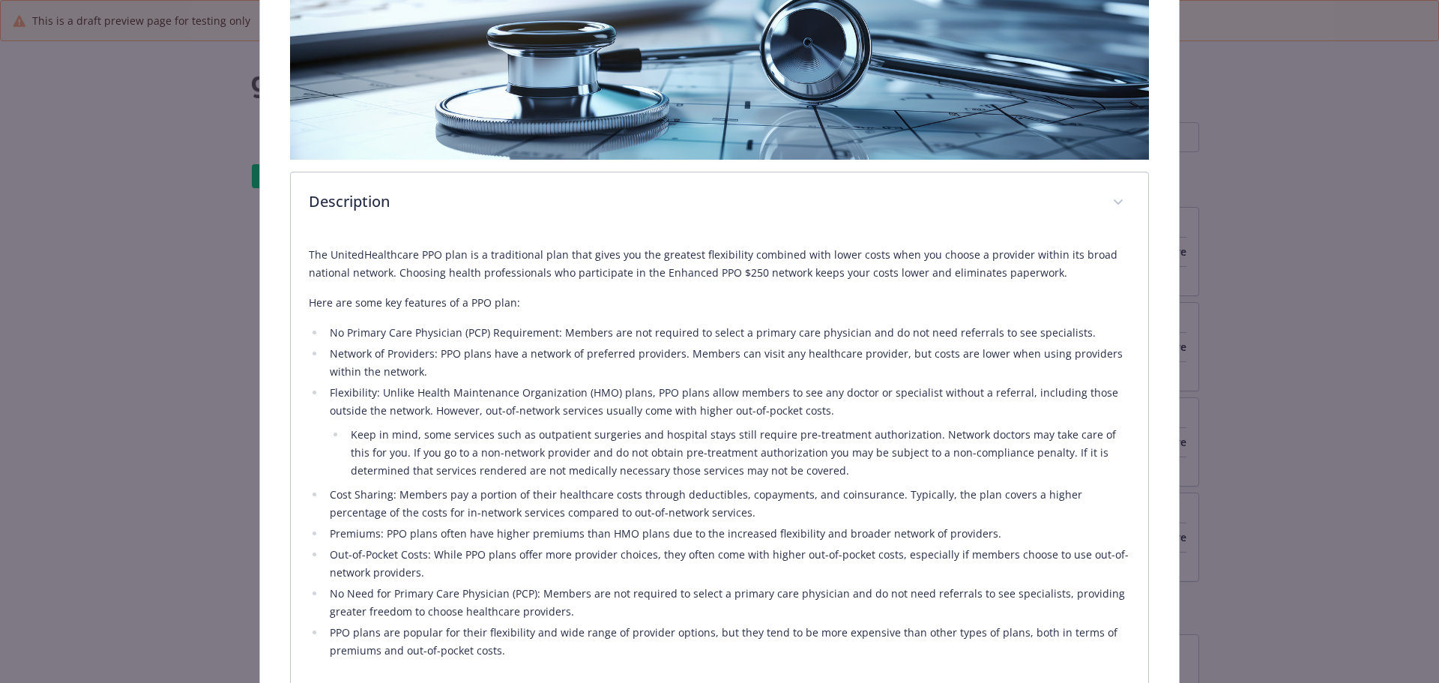
scroll to position [0, 0]
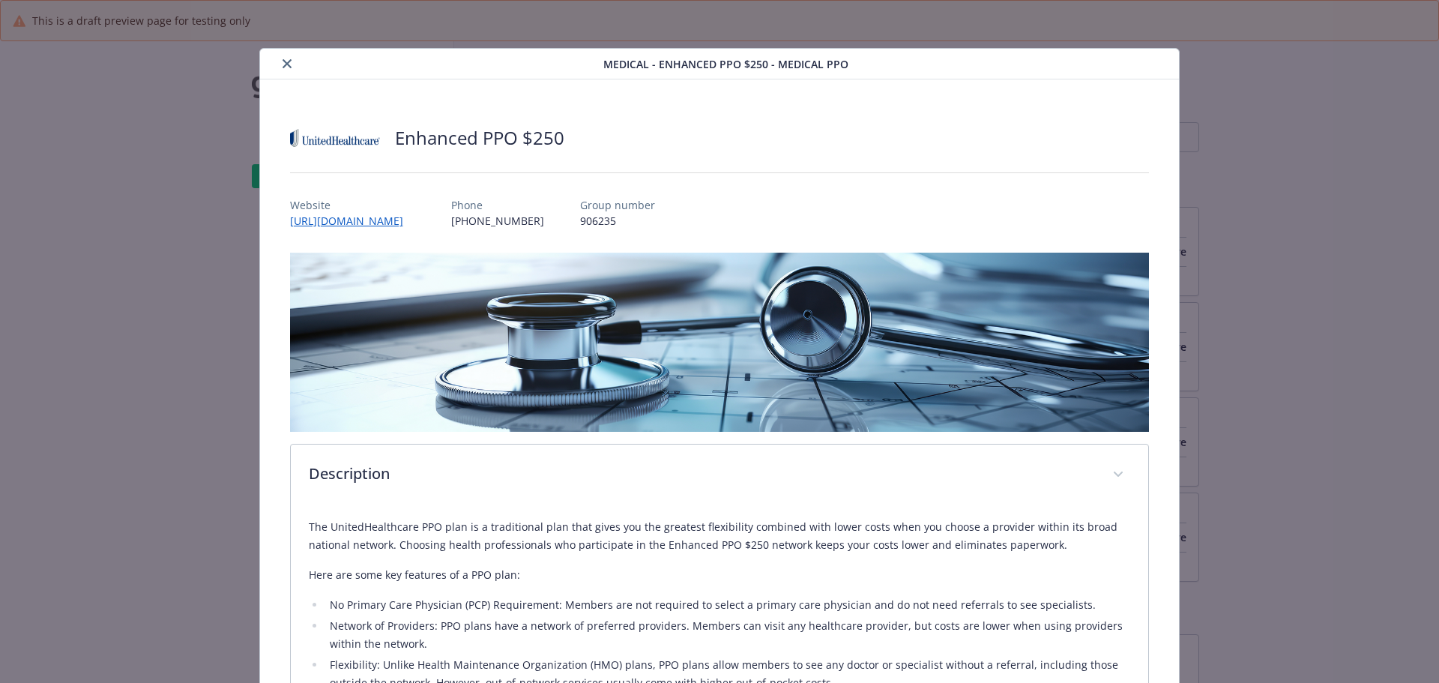
click at [284, 63] on icon "close" at bounding box center [287, 63] width 9 height 9
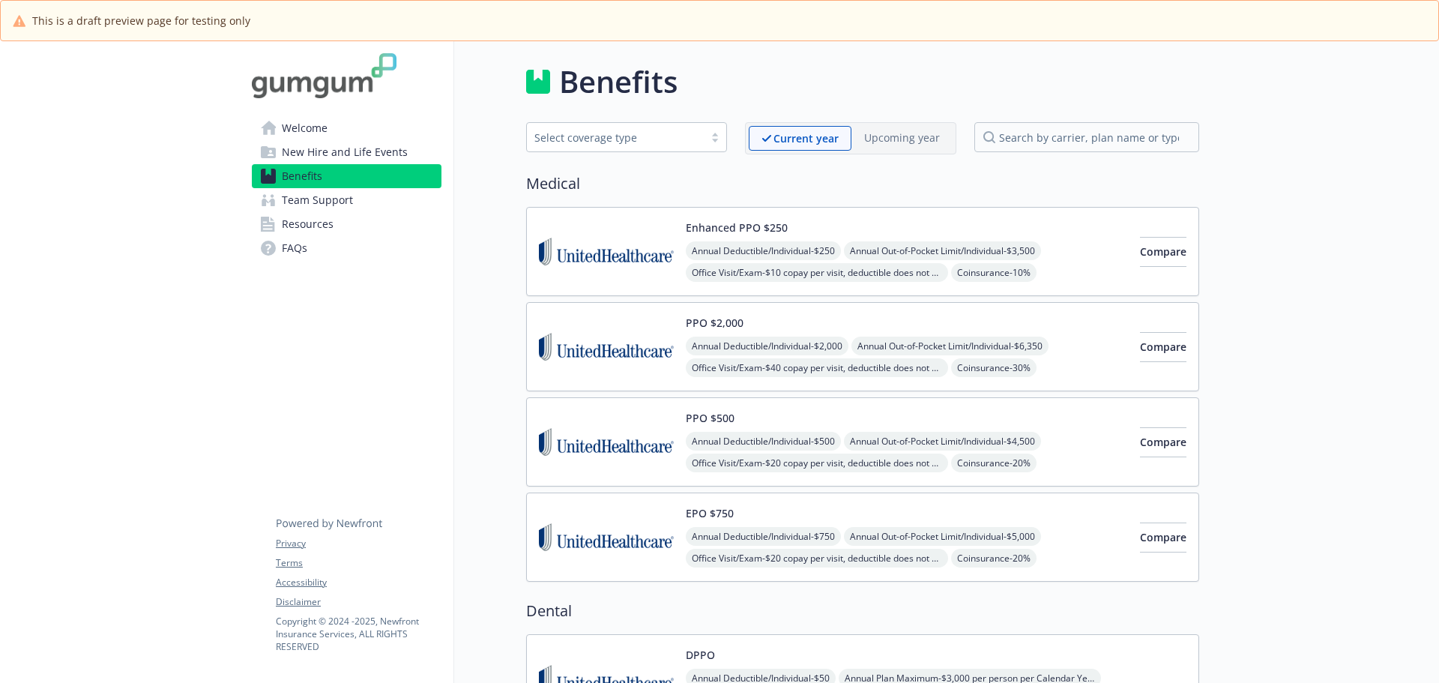
click at [274, 75] on img at bounding box center [324, 75] width 145 height 45
click at [279, 83] on img at bounding box center [324, 75] width 145 height 45
click at [607, 88] on h1 "Benefits" at bounding box center [618, 81] width 118 height 45
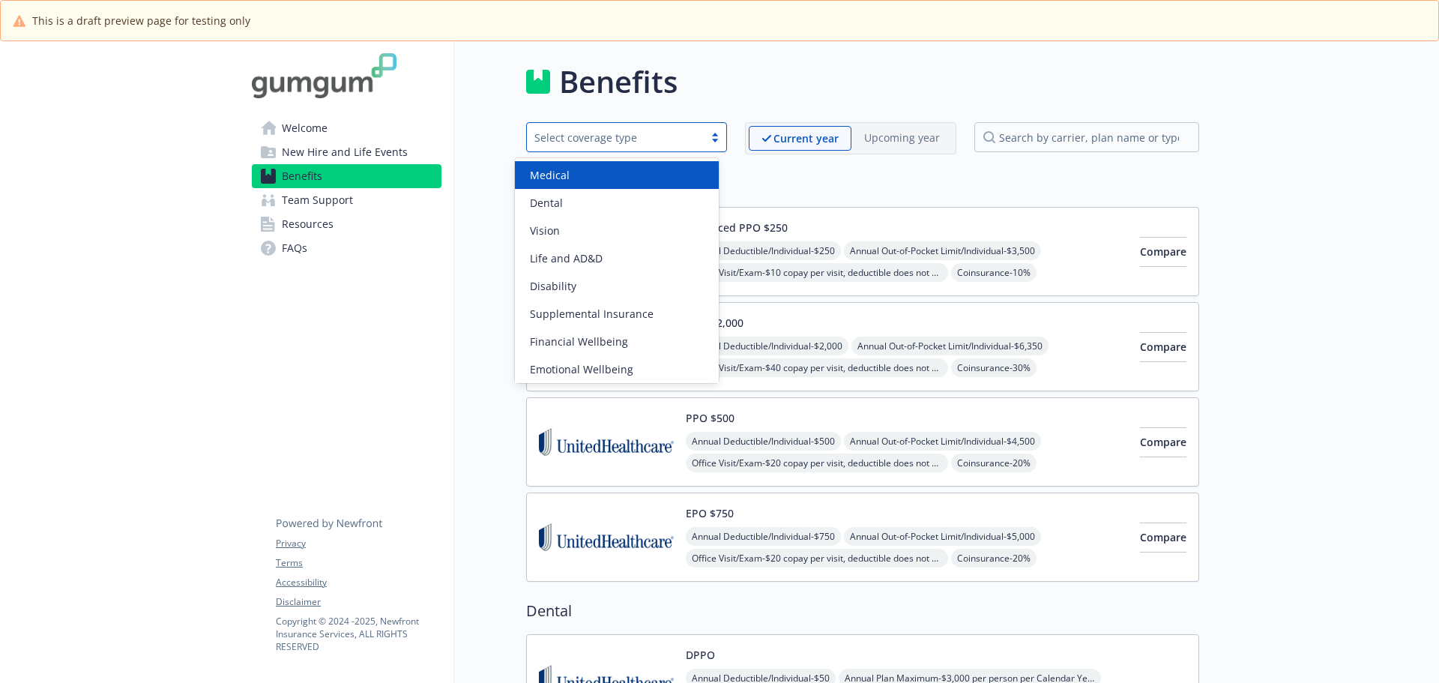
click at [647, 136] on div "Select coverage type" at bounding box center [615, 138] width 162 height 16
click at [639, 174] on div "Medical" at bounding box center [617, 175] width 186 height 16
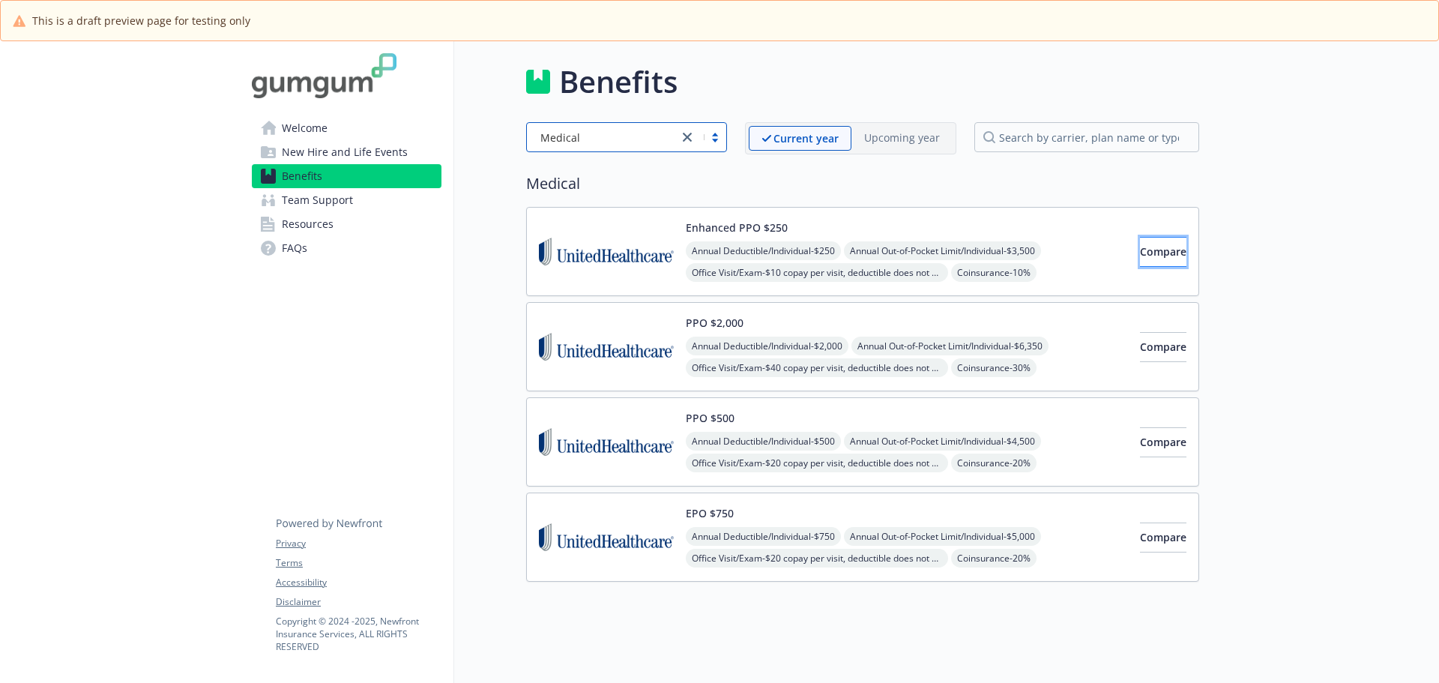
click at [1140, 256] on span "Compare" at bounding box center [1163, 251] width 46 height 14
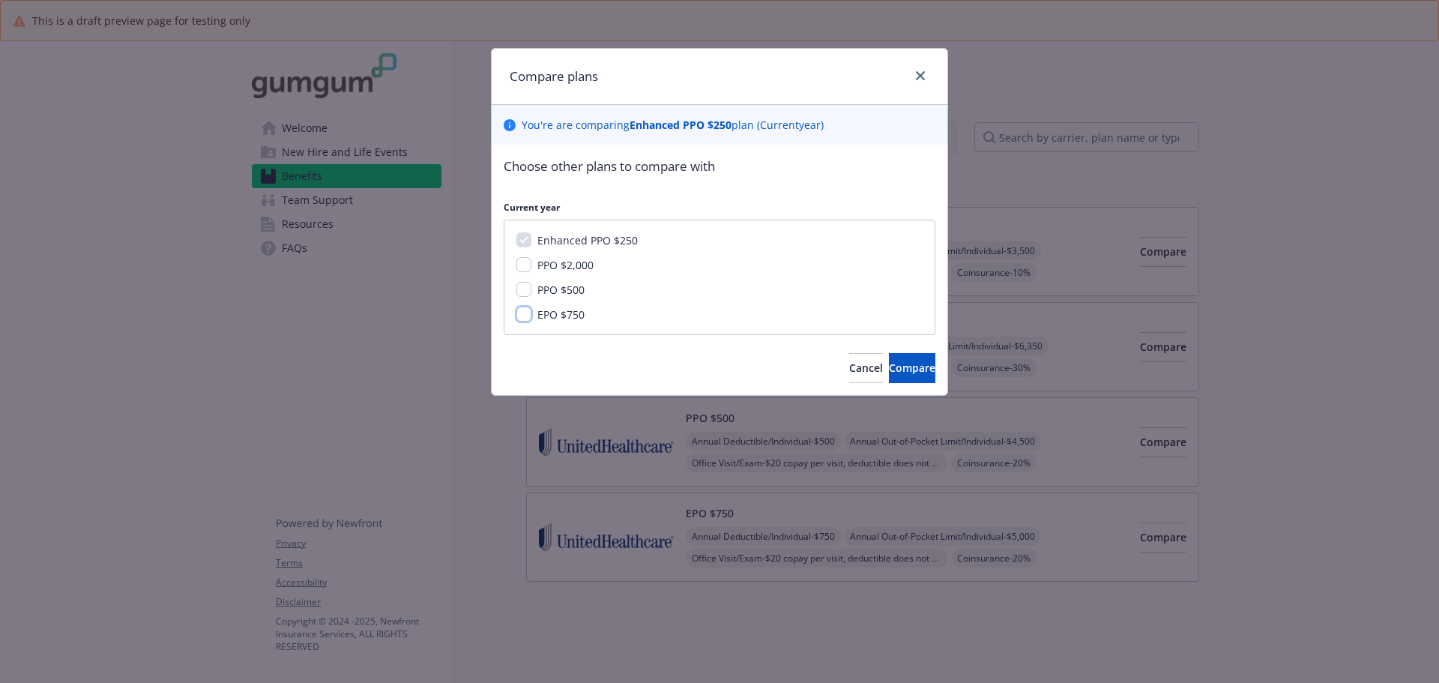
click at [526, 316] on input "EPO $750" at bounding box center [523, 314] width 15 height 15
checkbox input "true"
click at [527, 289] on input "PPO $500" at bounding box center [523, 289] width 15 height 15
checkbox input "true"
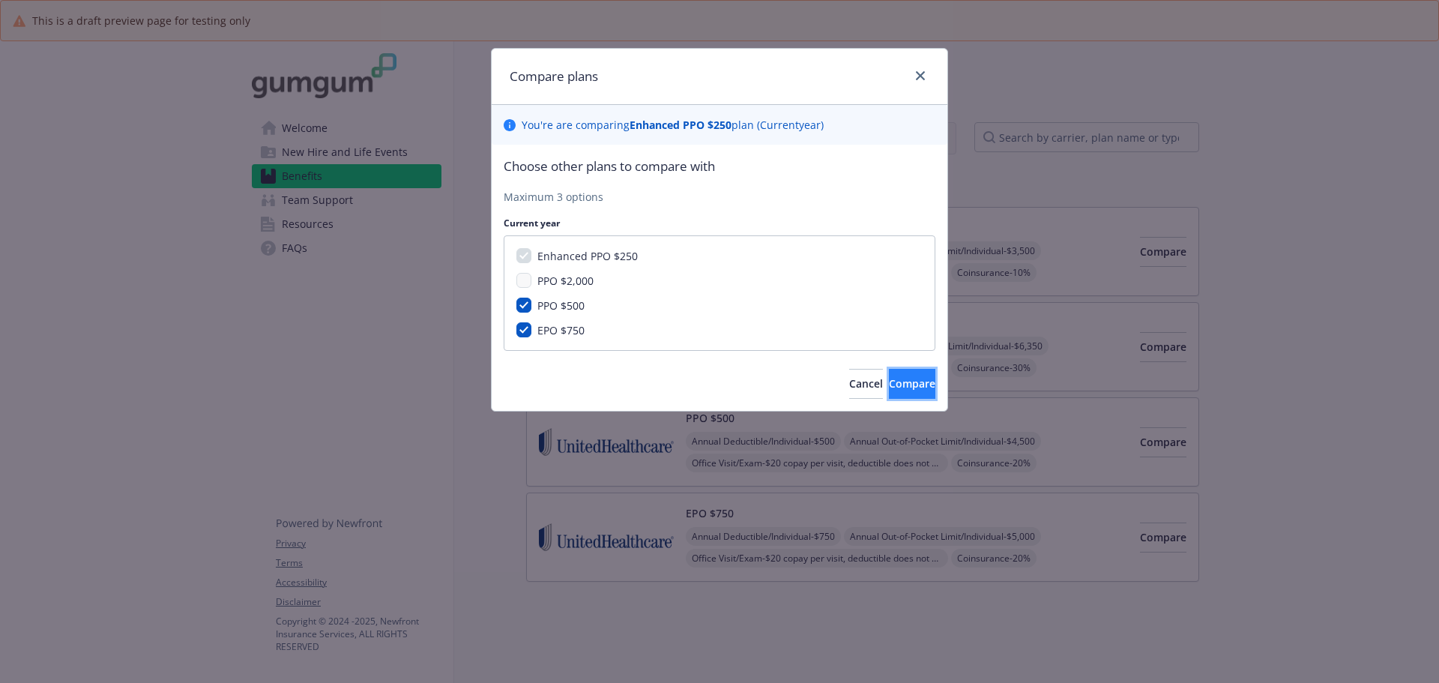
click at [893, 375] on button "Compare" at bounding box center [912, 384] width 46 height 30
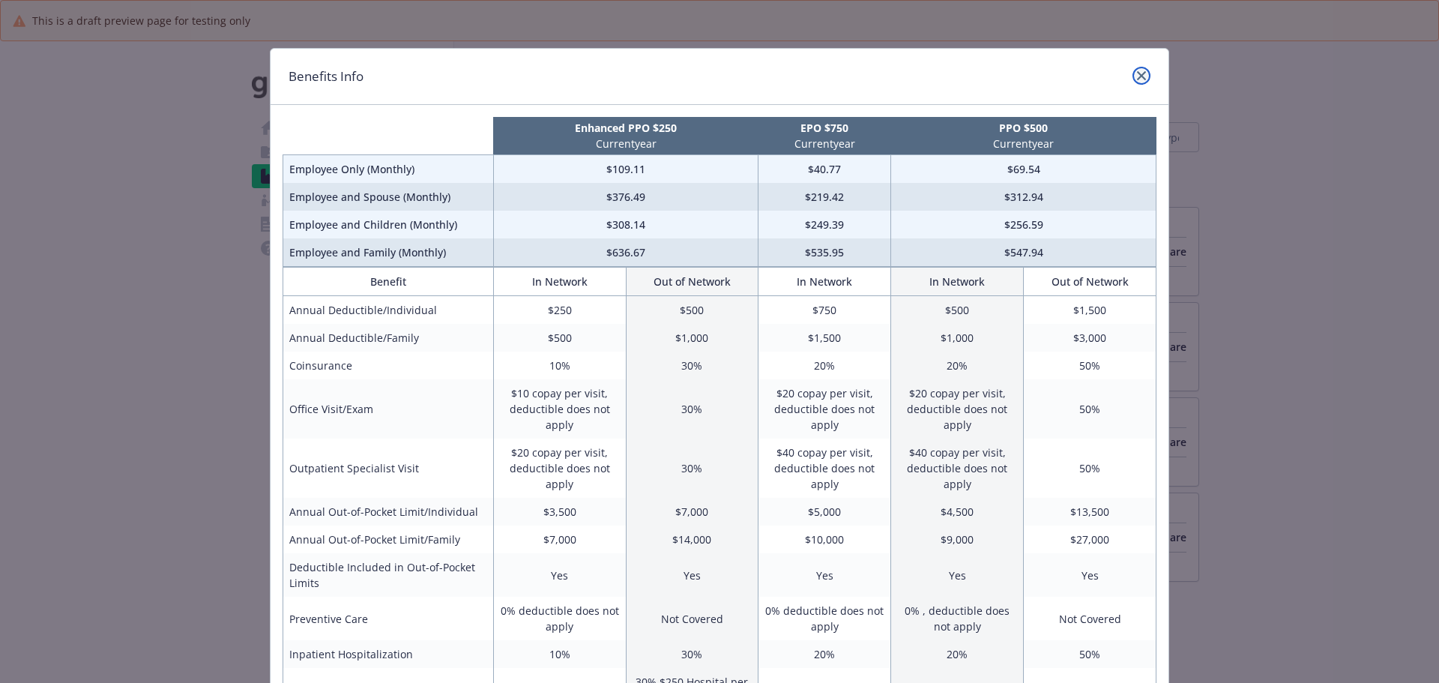
click at [1137, 78] on icon "close" at bounding box center [1141, 75] width 9 height 9
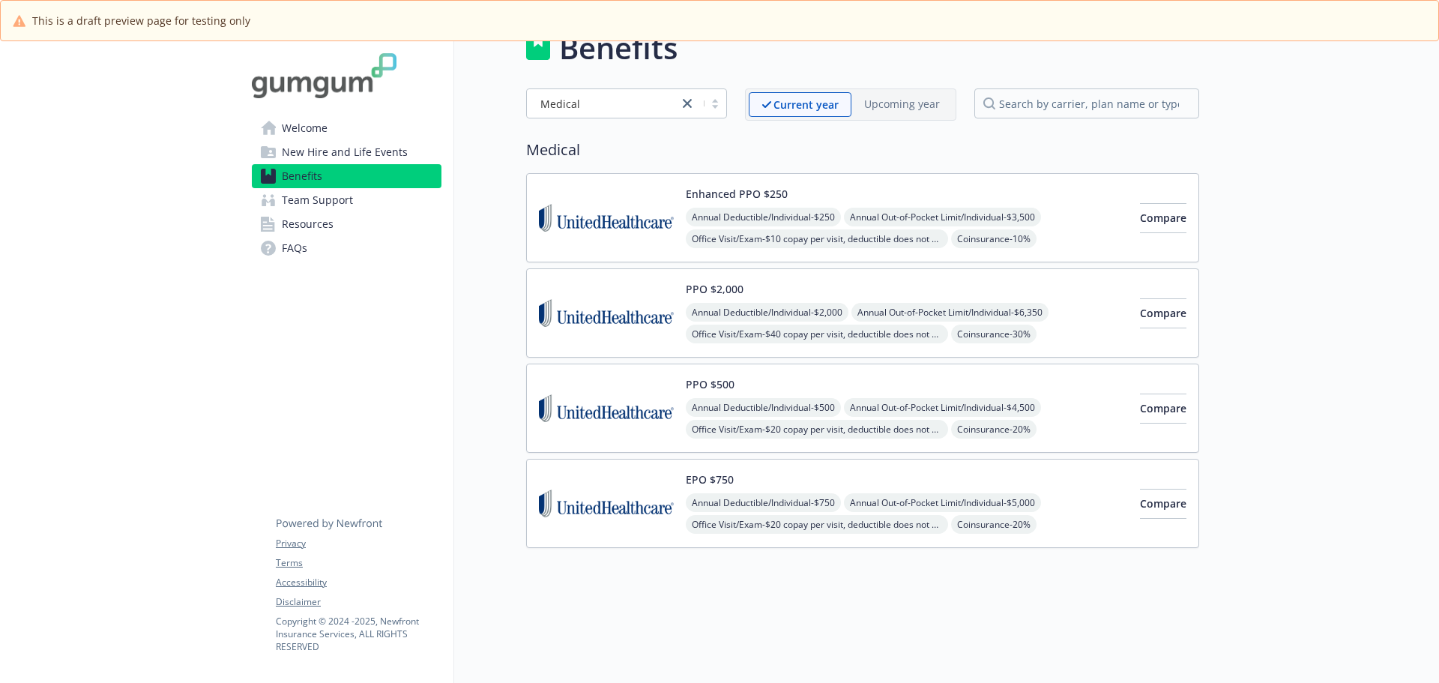
scroll to position [52, 11]
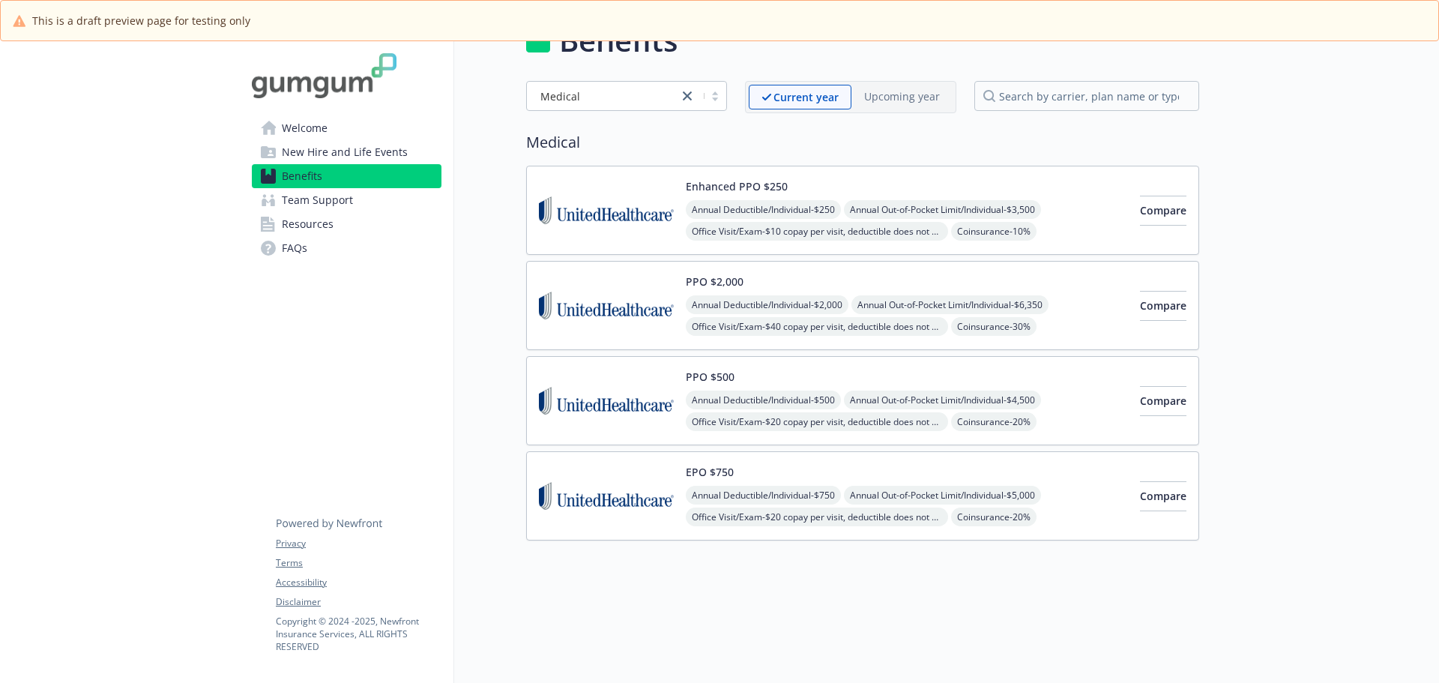
click at [306, 151] on span "New Hire and Life Events" at bounding box center [345, 152] width 126 height 24
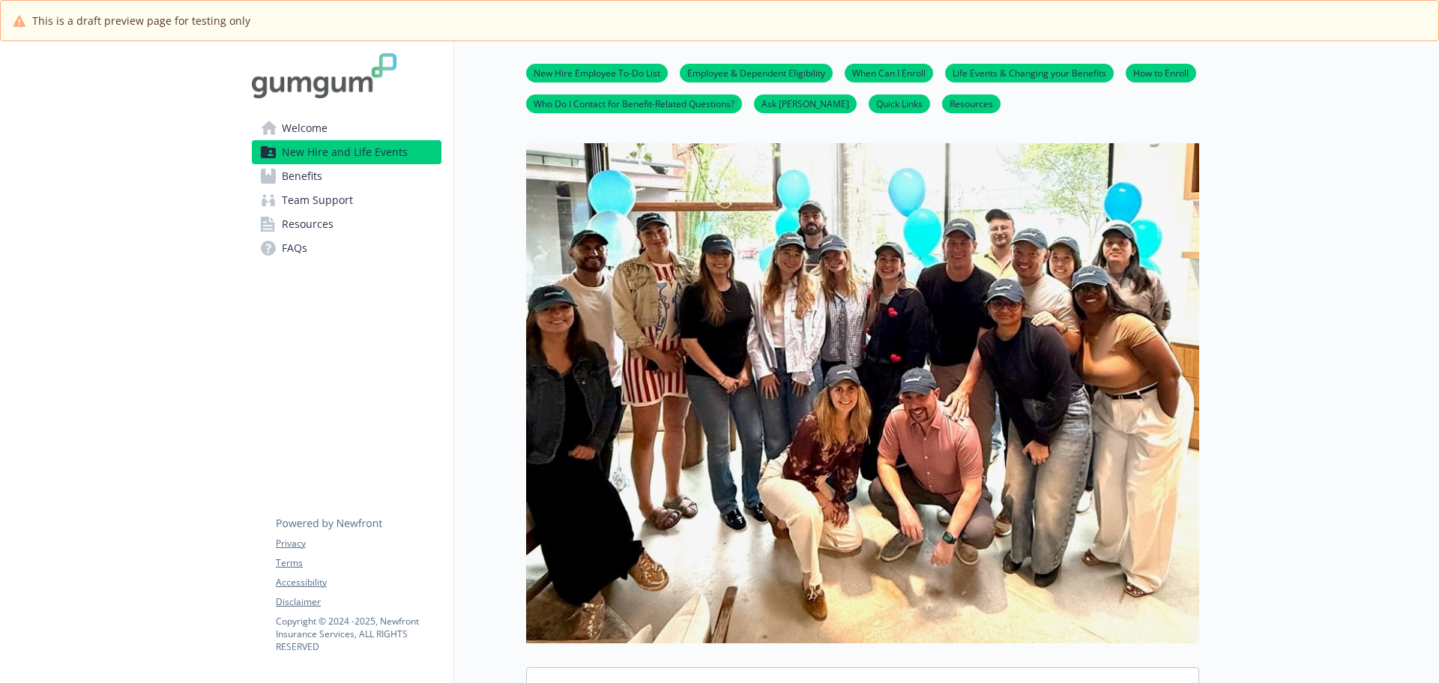
click at [731, 71] on link "Employee & Dependent Eligibility" at bounding box center [756, 72] width 153 height 14
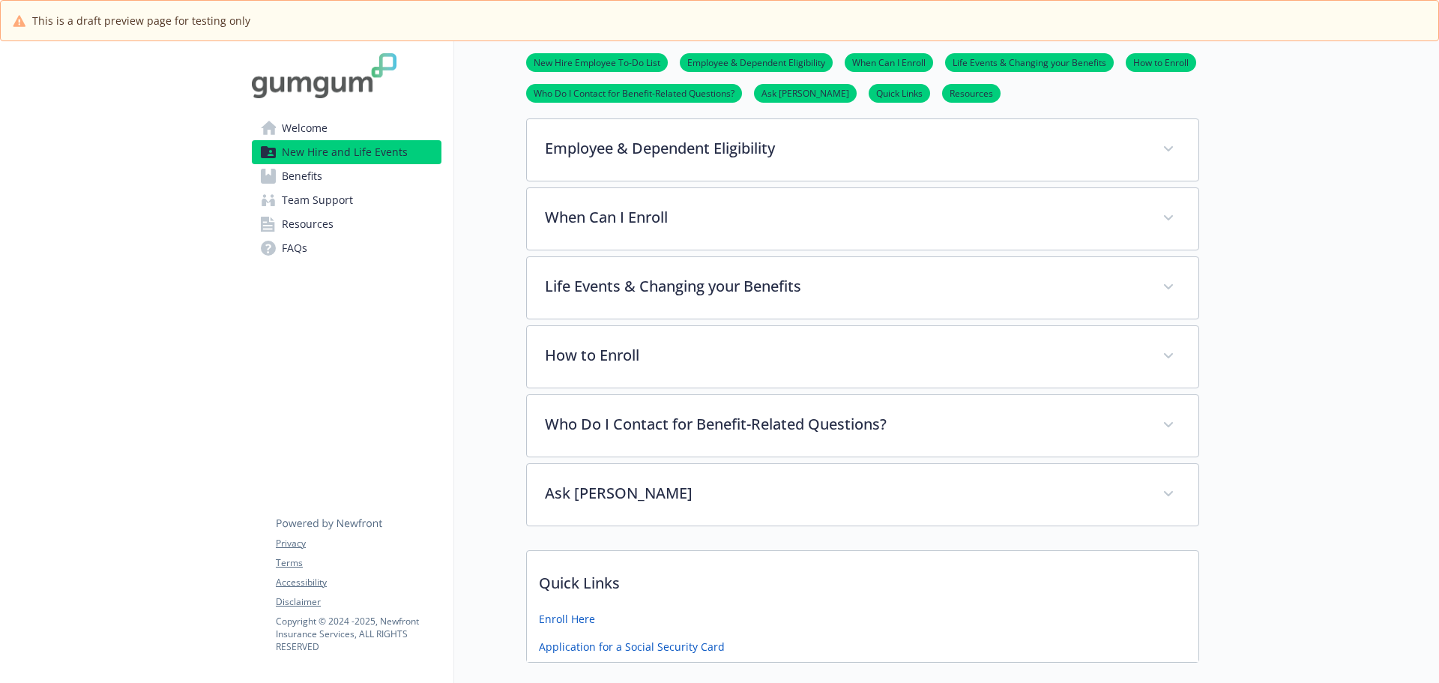
scroll to position [671, 11]
click at [601, 58] on link "New Hire Employee To-Do List" at bounding box center [597, 62] width 142 height 14
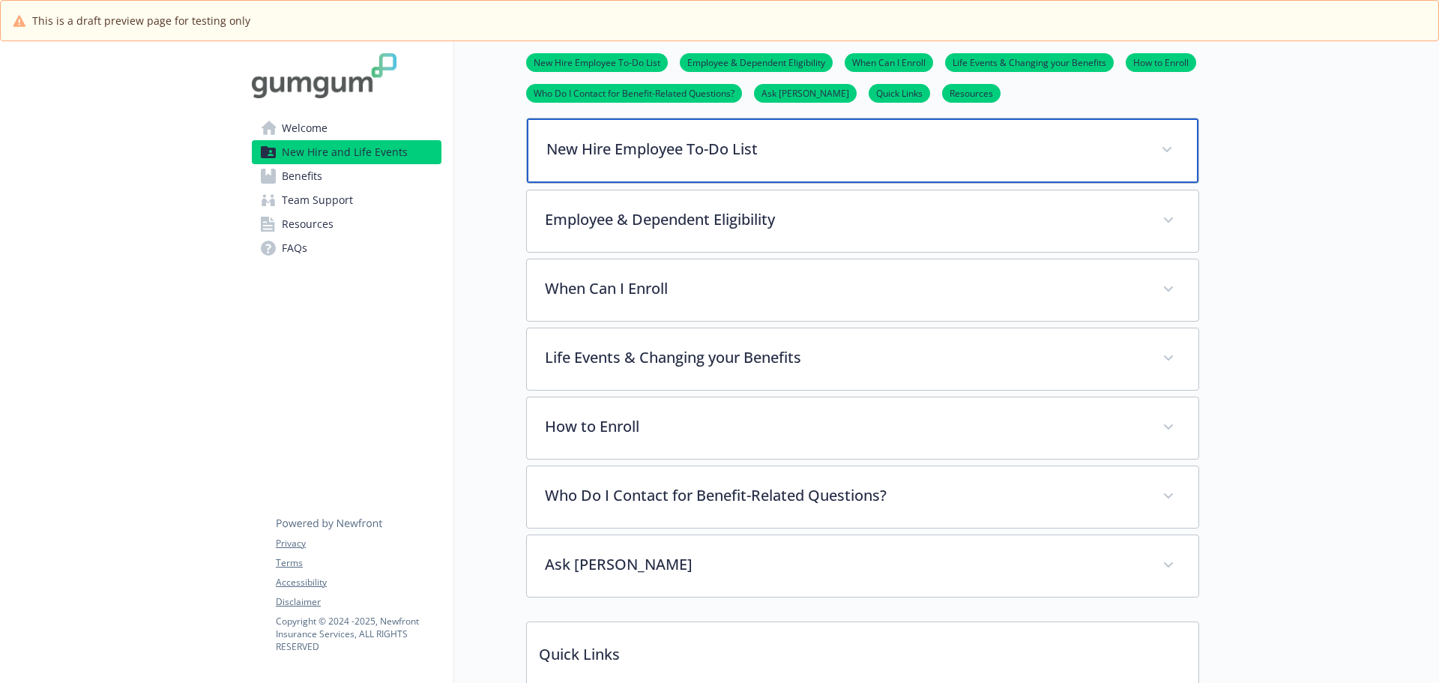
click at [1162, 150] on icon at bounding box center [1166, 150] width 9 height 6
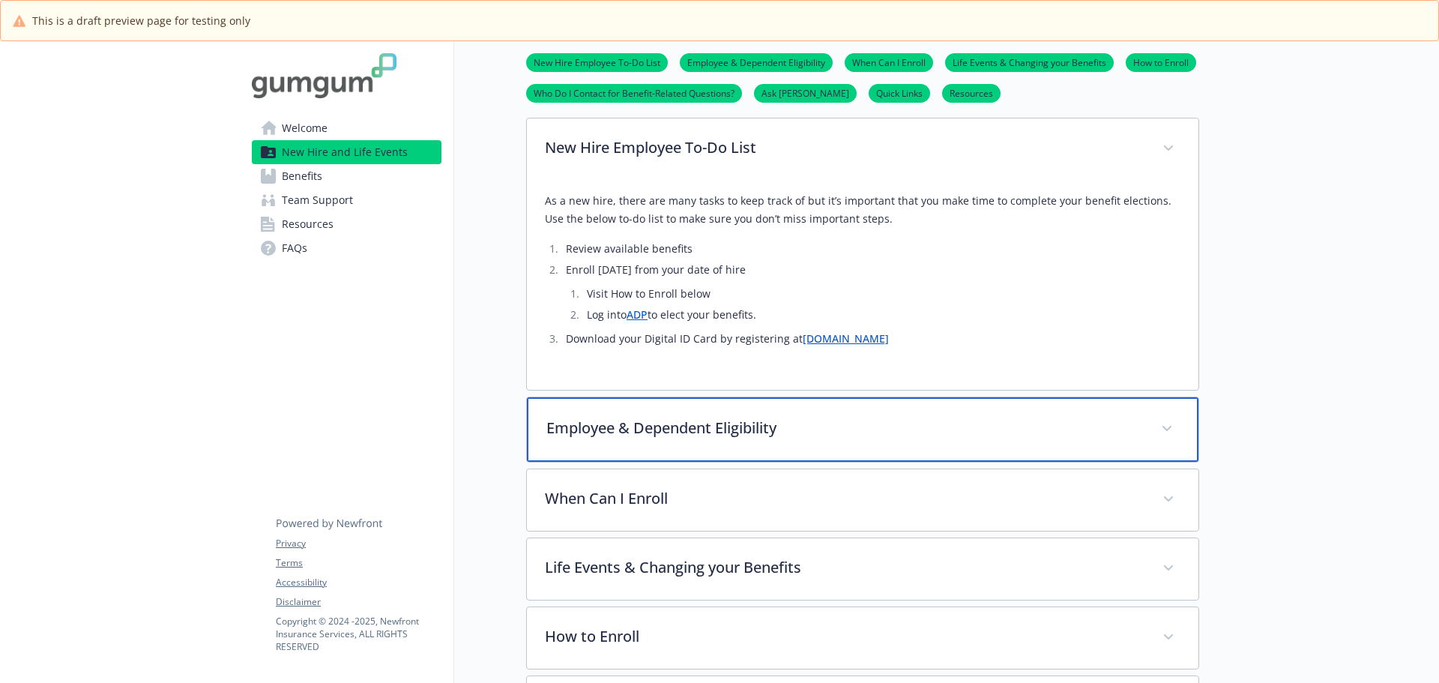
click at [1156, 437] on span at bounding box center [1167, 429] width 24 height 24
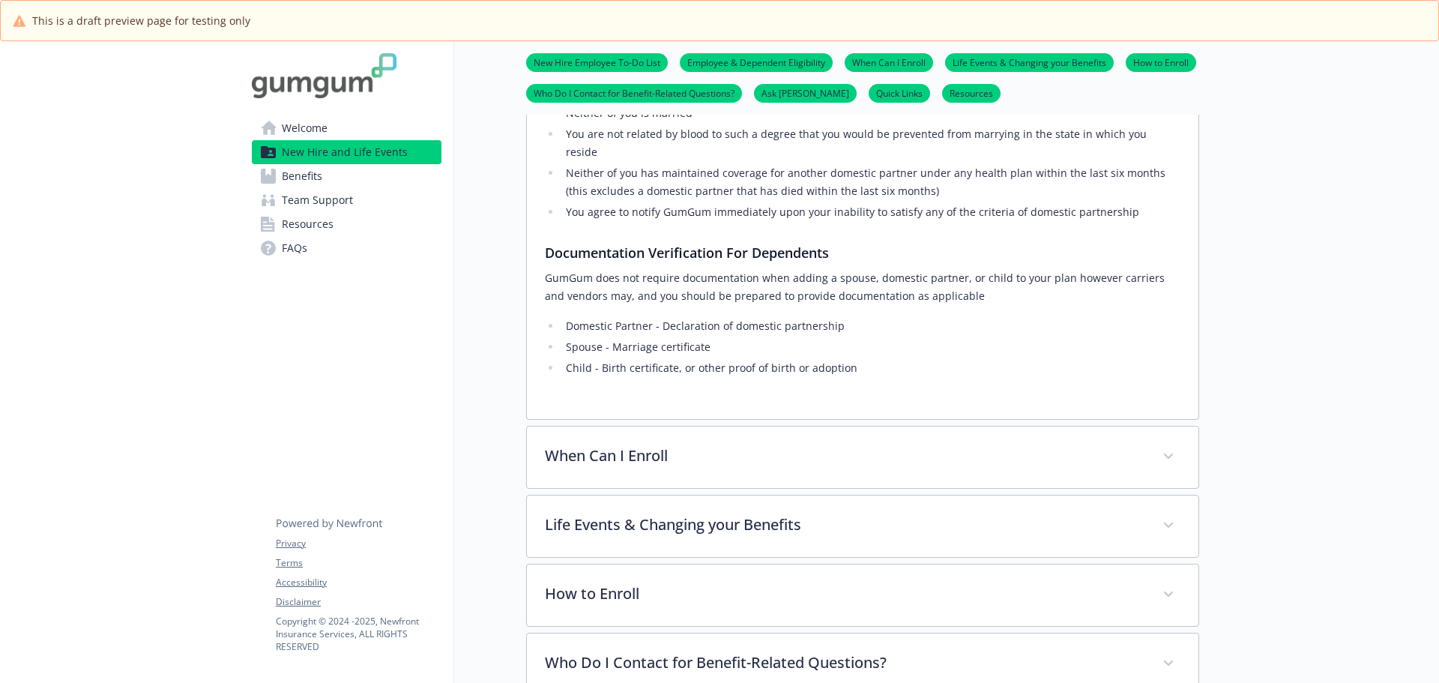
scroll to position [1576, 11]
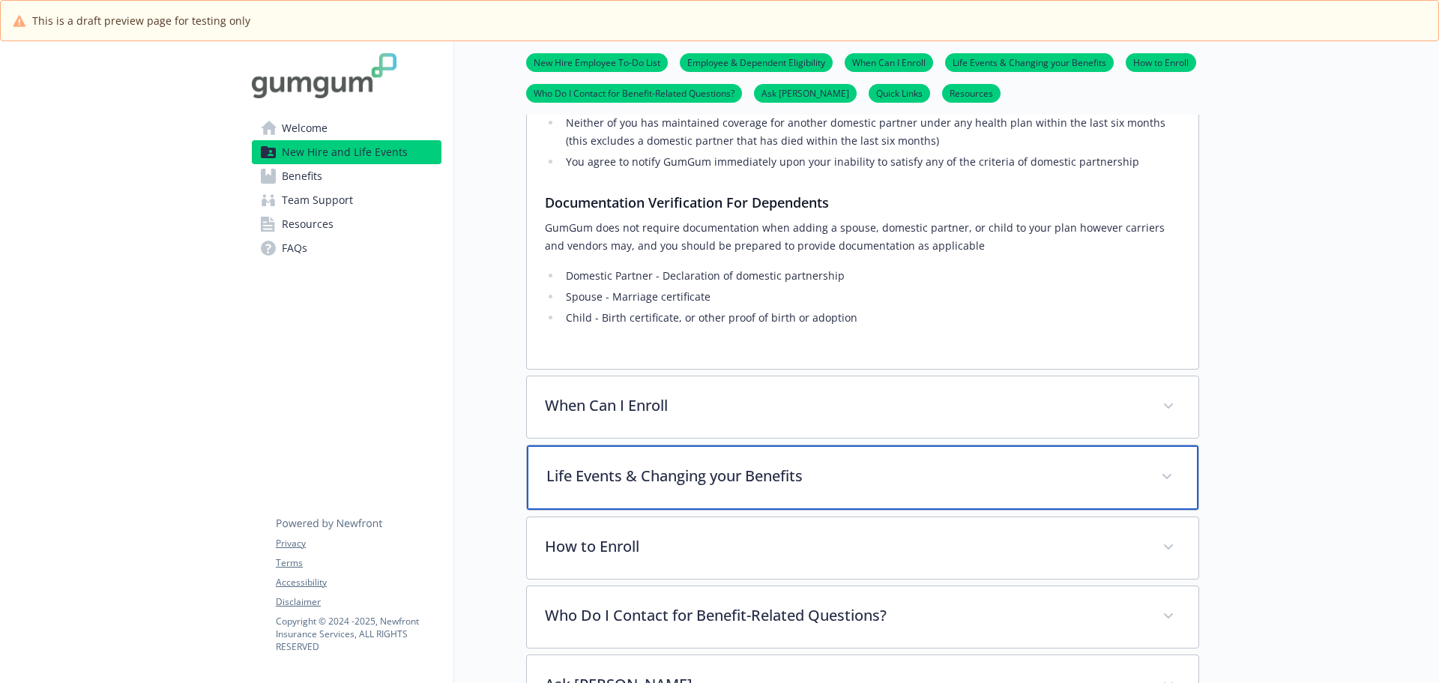
click at [1168, 445] on div "Life Events & Changing your Benefits" at bounding box center [863, 477] width 672 height 64
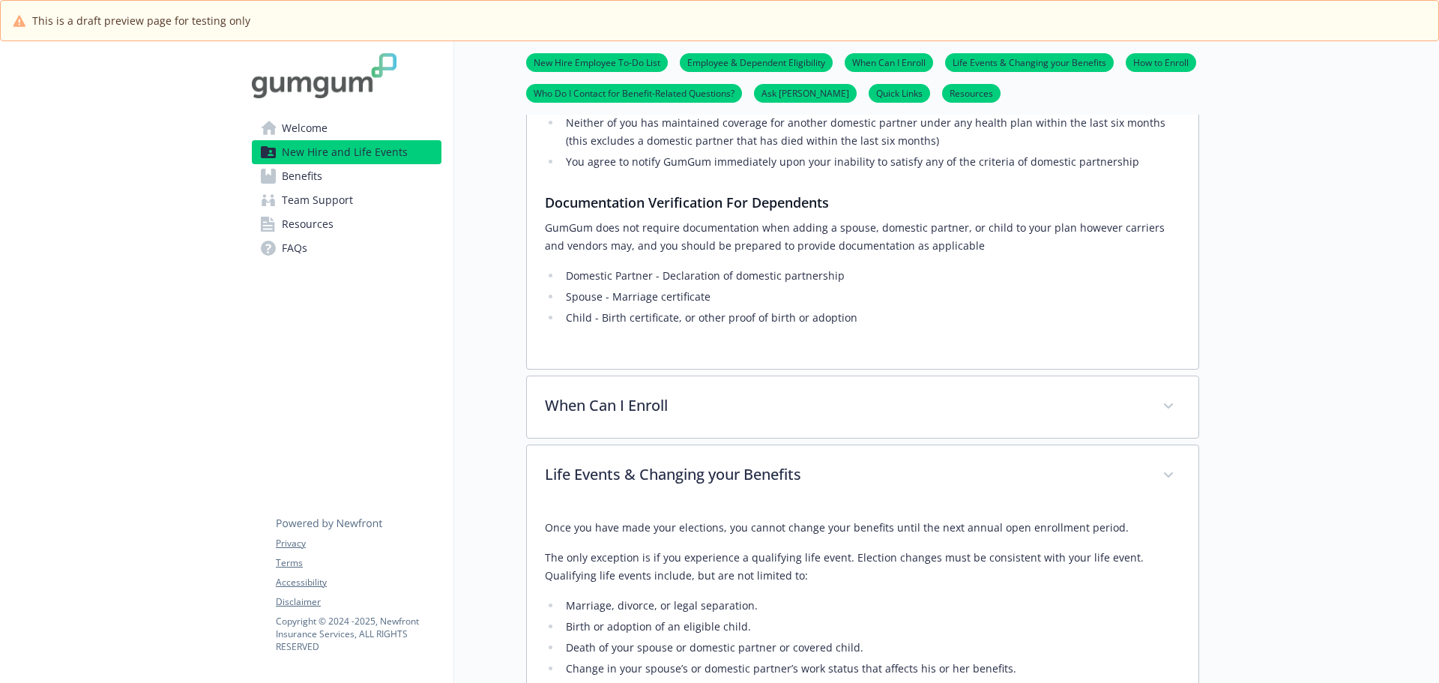
click at [286, 229] on span "Resources" at bounding box center [308, 224] width 52 height 24
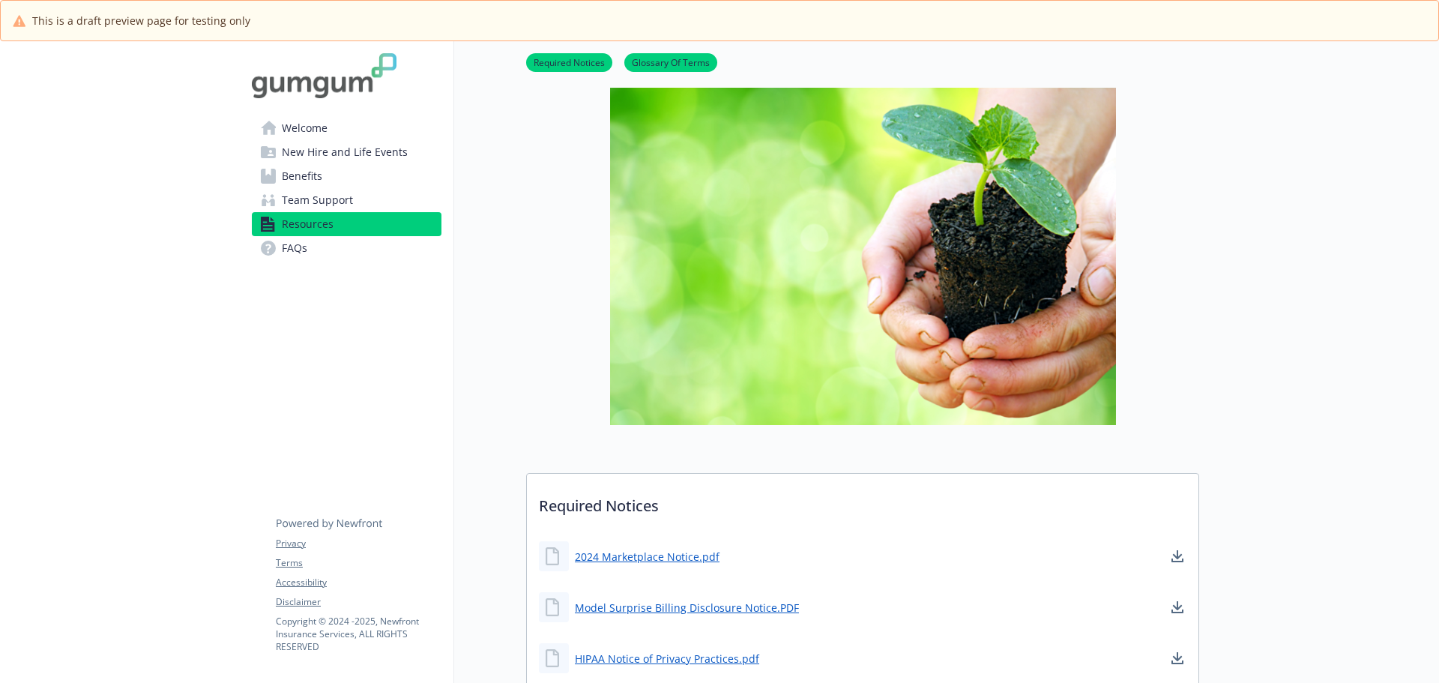
scroll to position [0, 11]
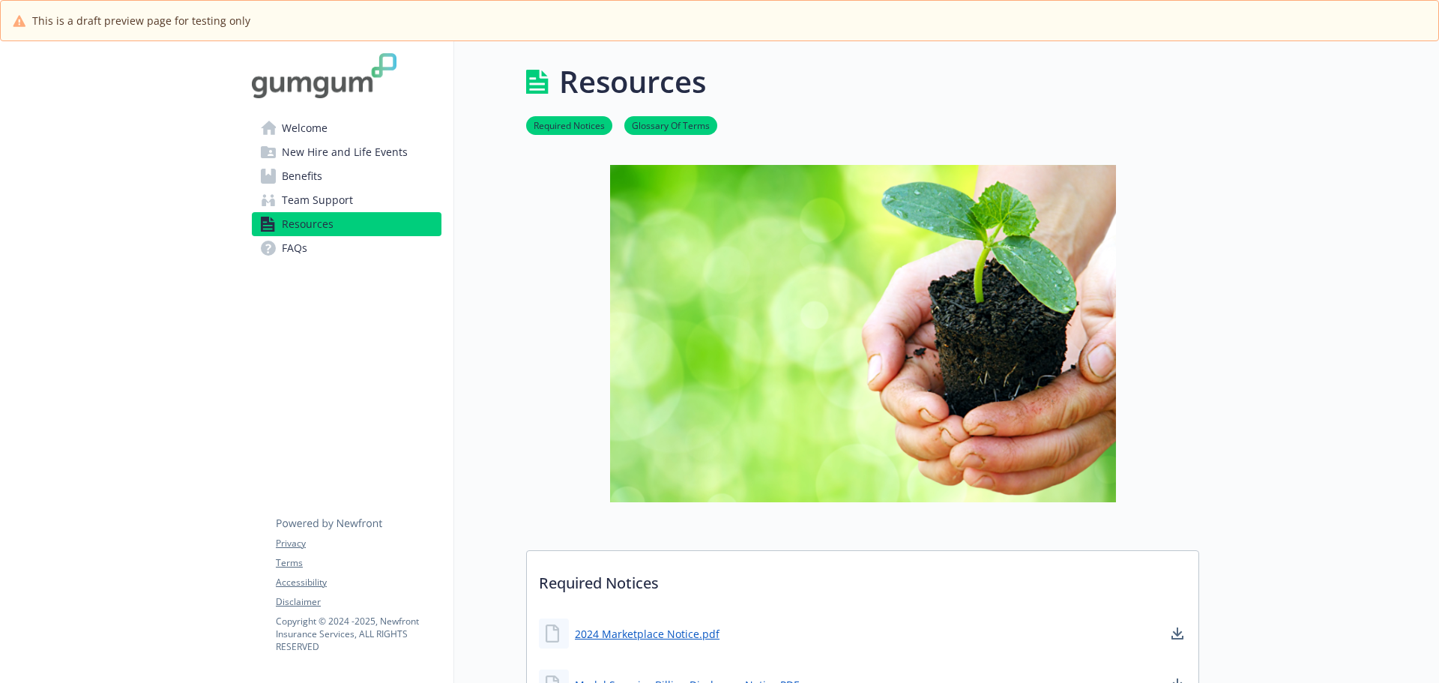
click at [555, 121] on link "Required Notices" at bounding box center [569, 125] width 86 height 14
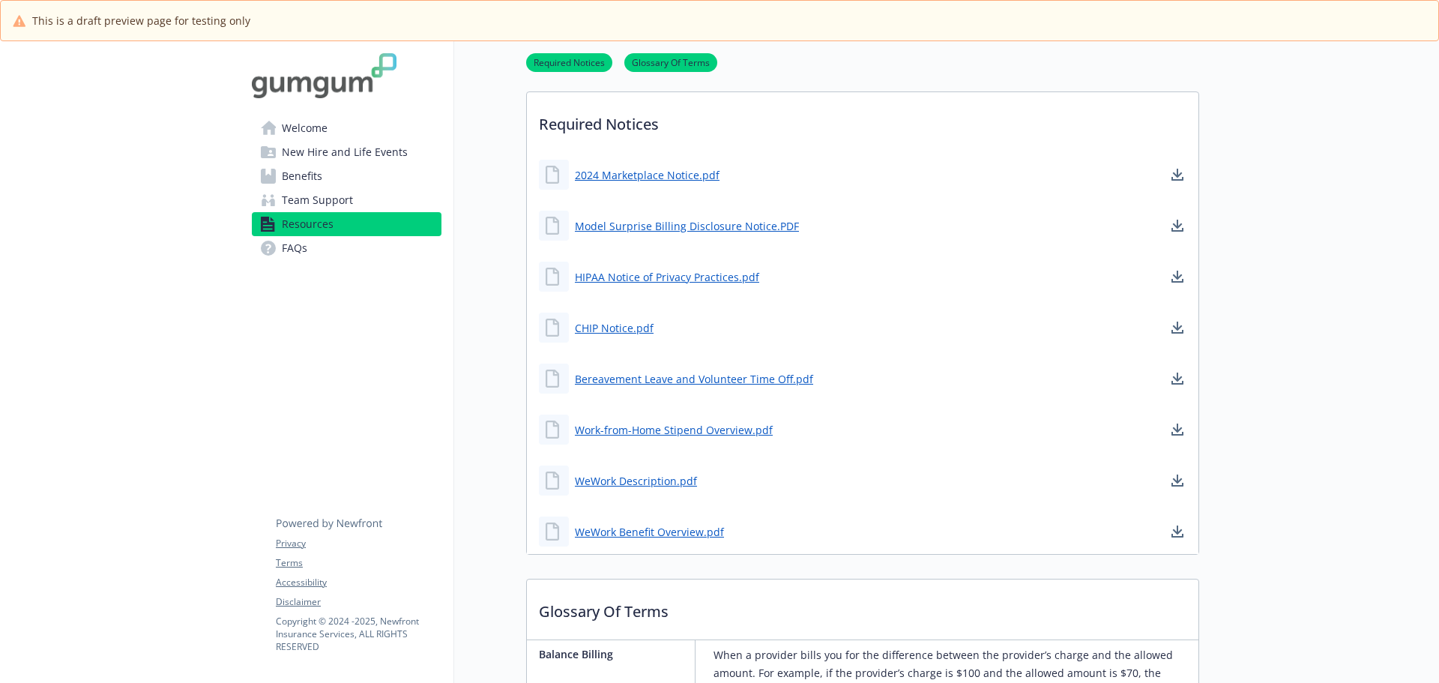
scroll to position [463, 11]
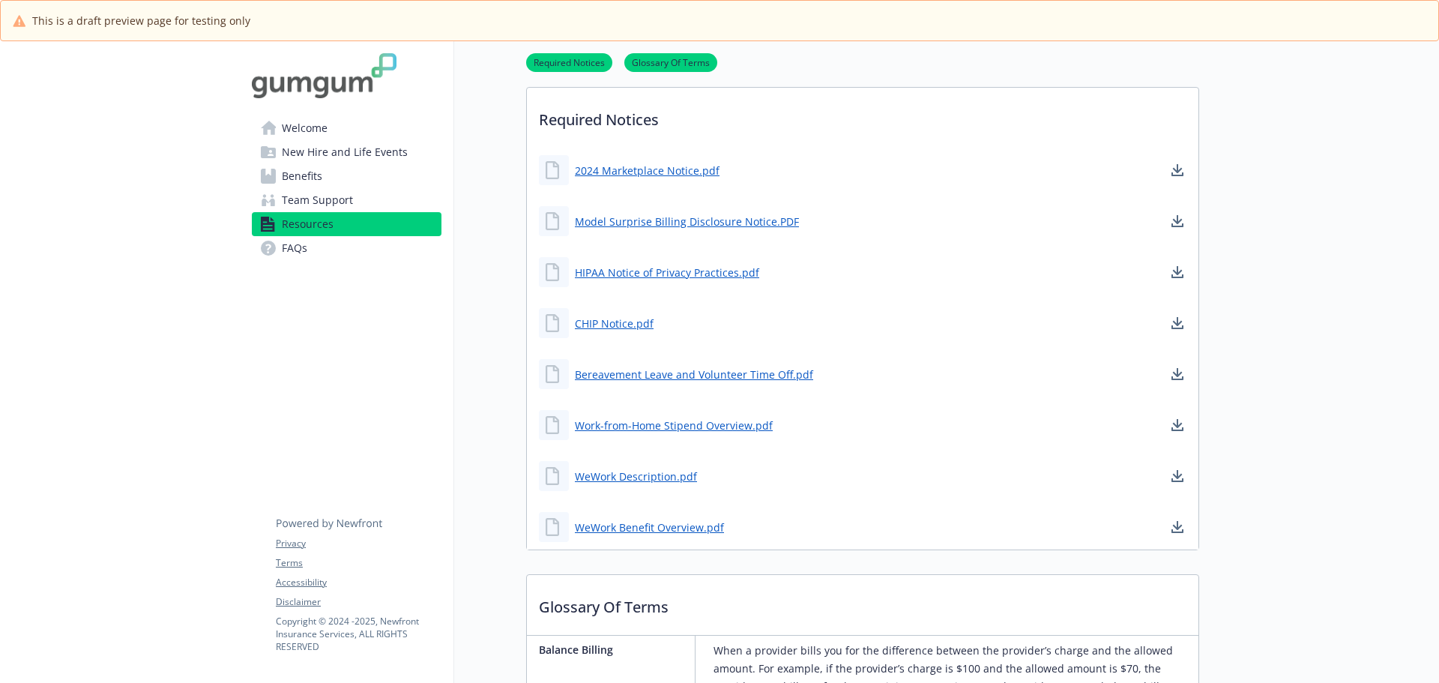
click at [665, 61] on link "Glossary Of Terms" at bounding box center [670, 62] width 93 height 14
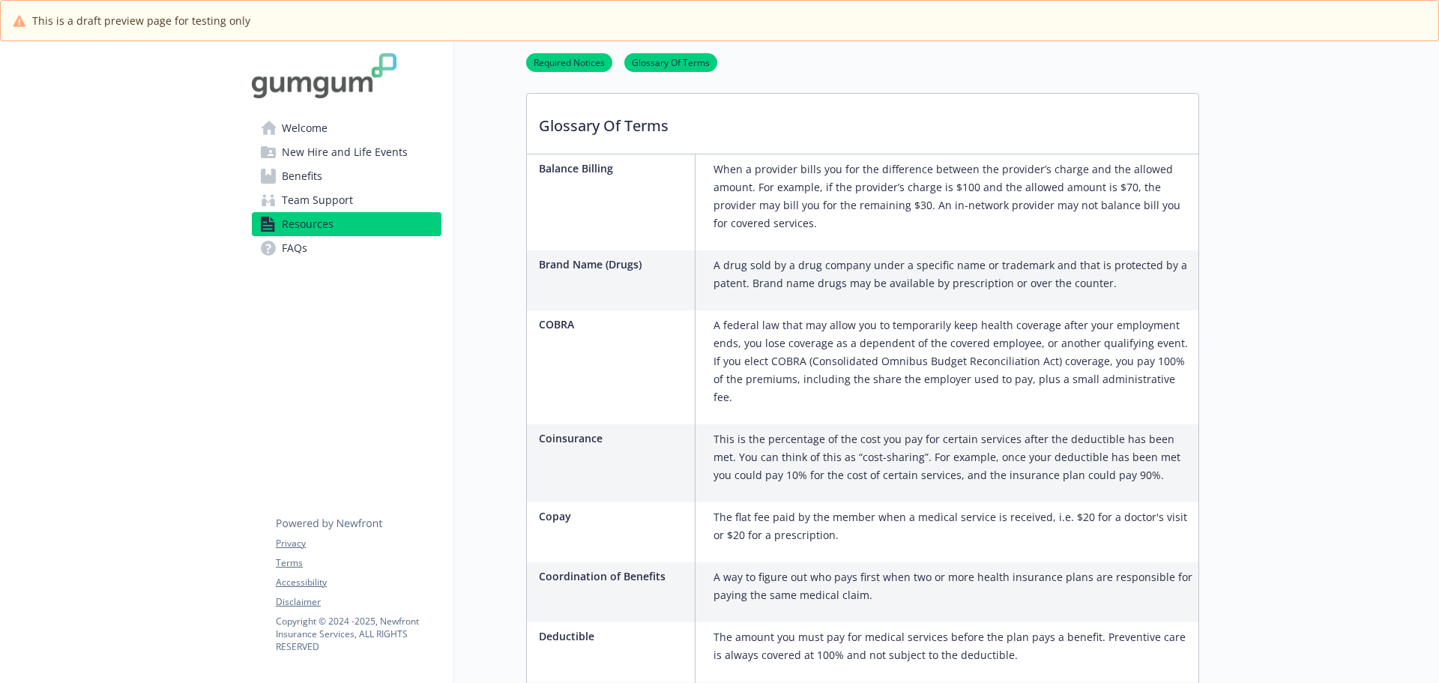
scroll to position [950, 11]
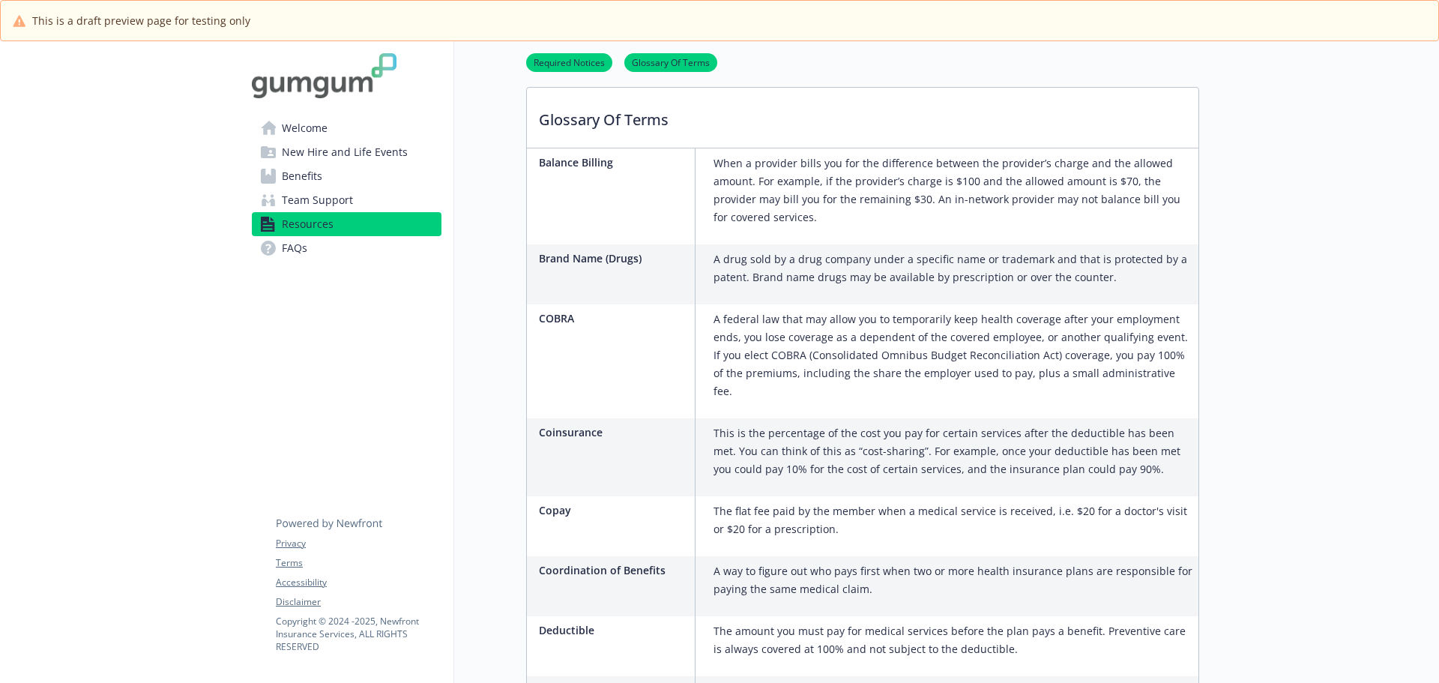
click at [332, 198] on span "Team Support" at bounding box center [317, 200] width 71 height 24
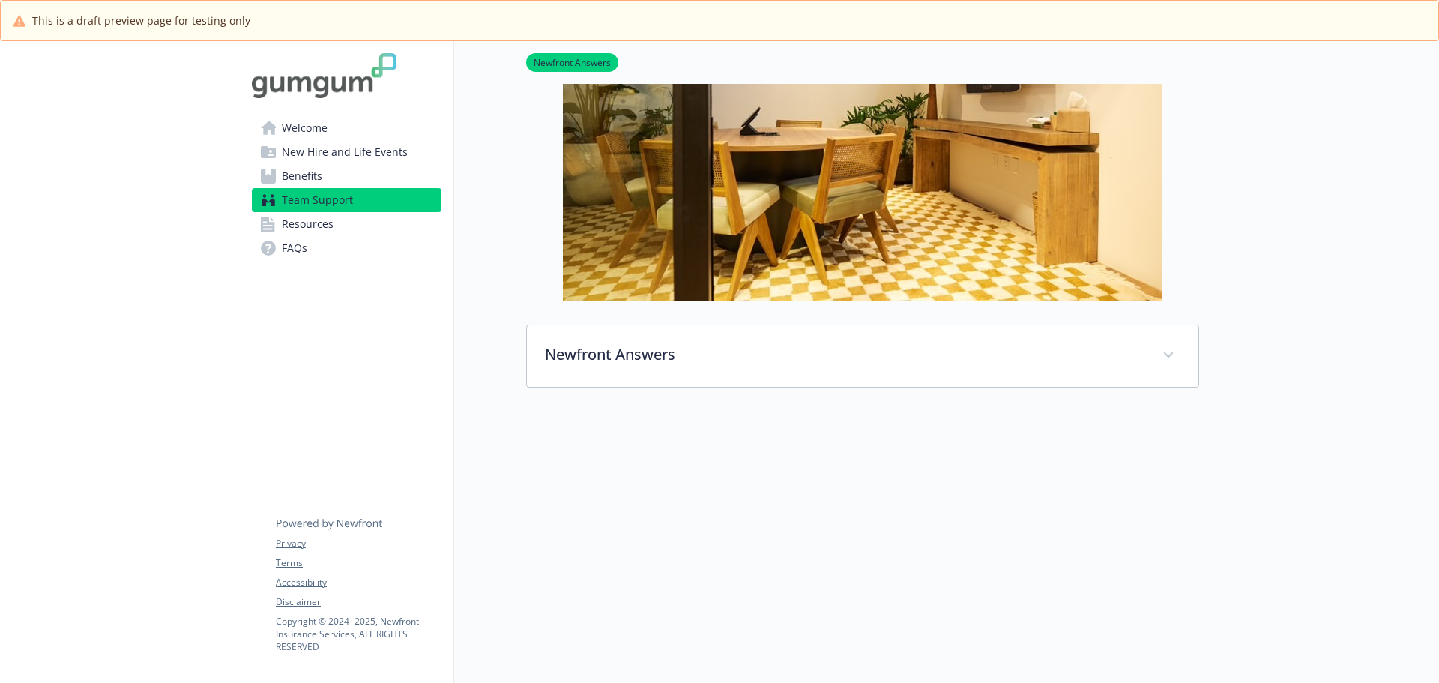
click at [328, 171] on link "Benefits" at bounding box center [347, 176] width 190 height 24
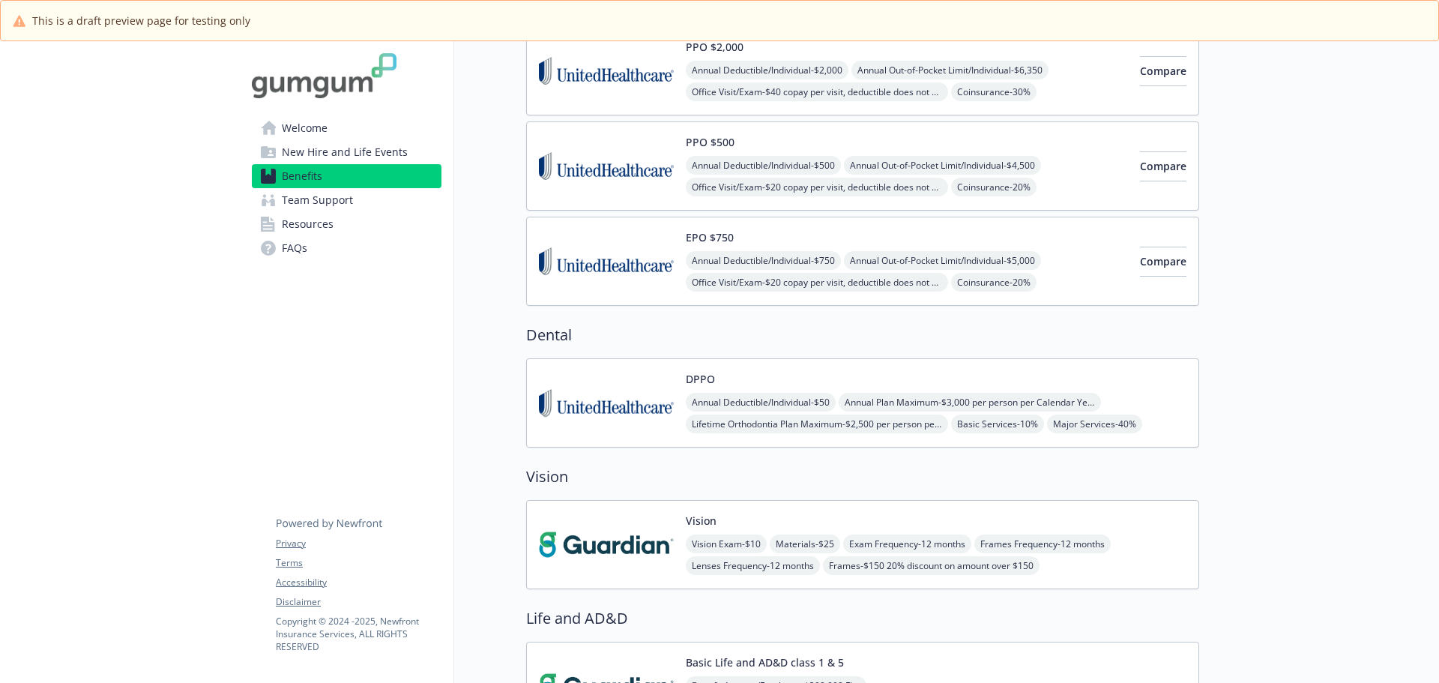
scroll to position [0, 11]
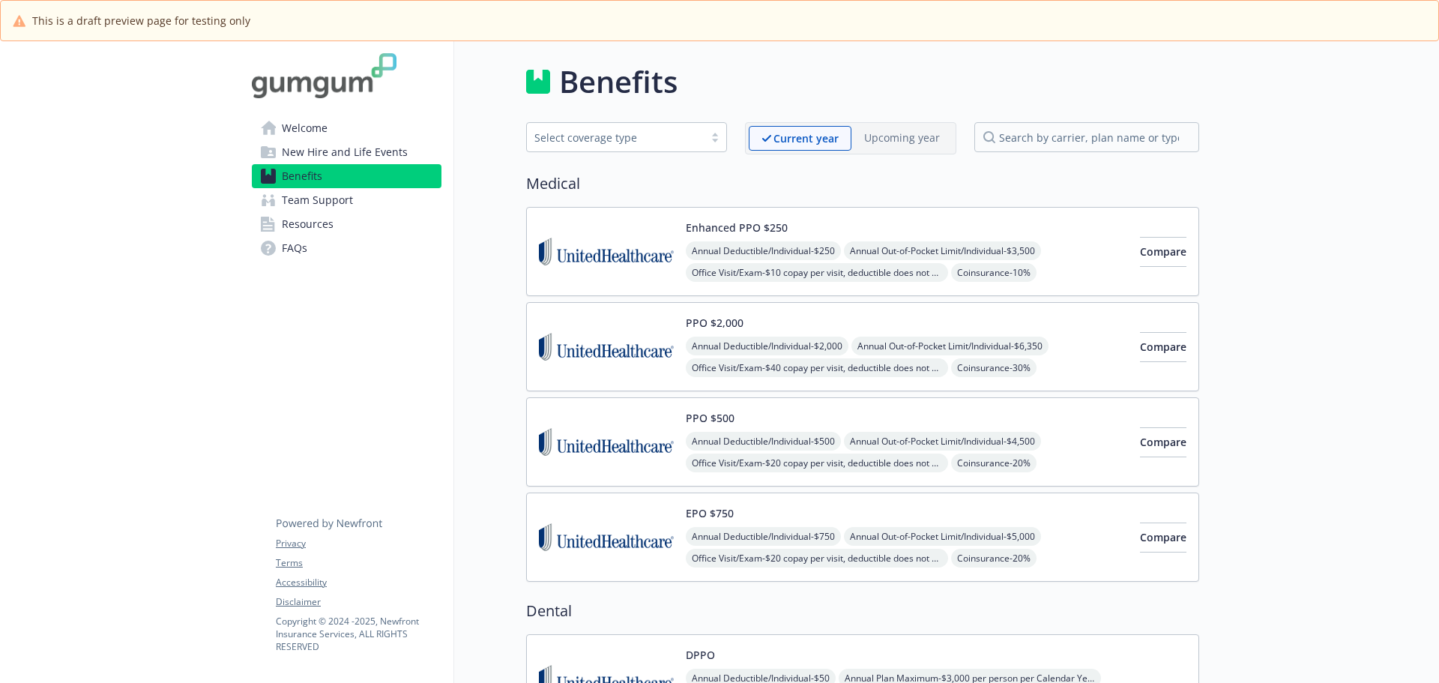
click at [294, 148] on span "New Hire and Life Events" at bounding box center [345, 152] width 126 height 24
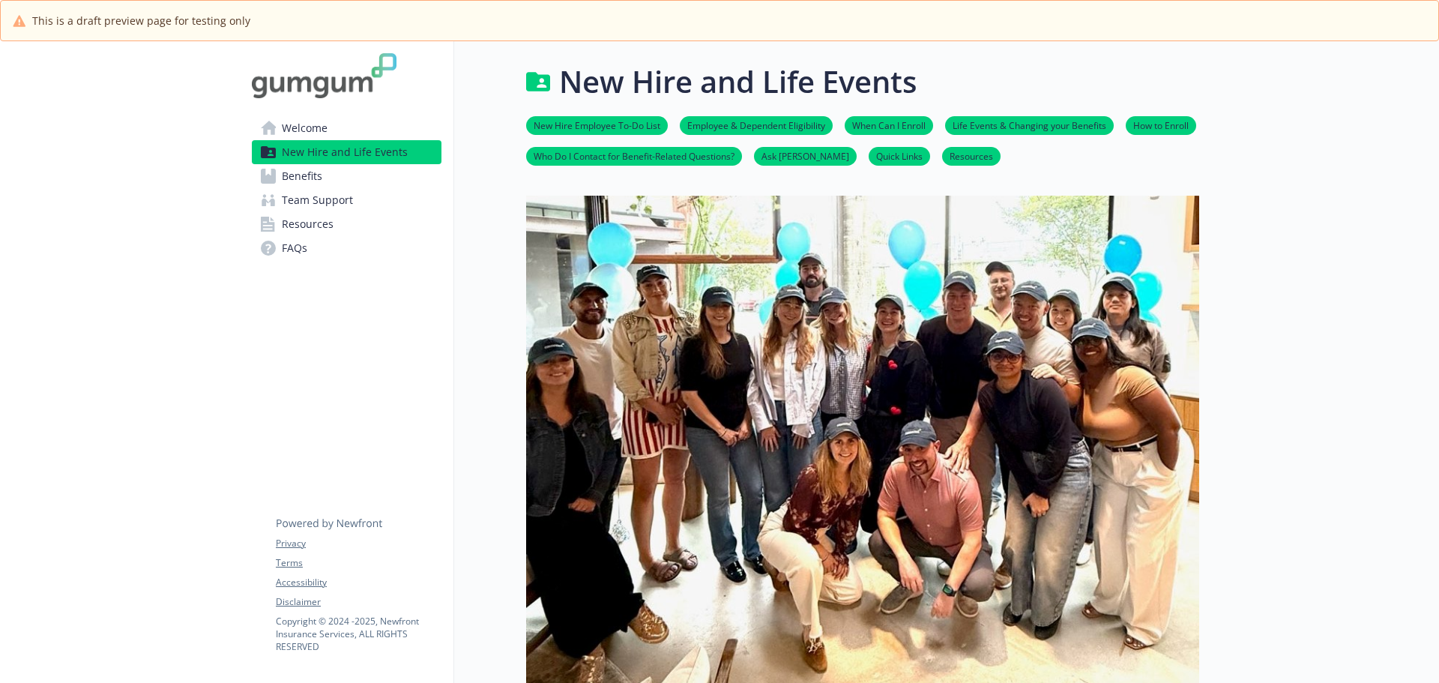
click at [608, 150] on link "Who Do I Contact for Benefit-Related Questions?" at bounding box center [634, 155] width 216 height 14
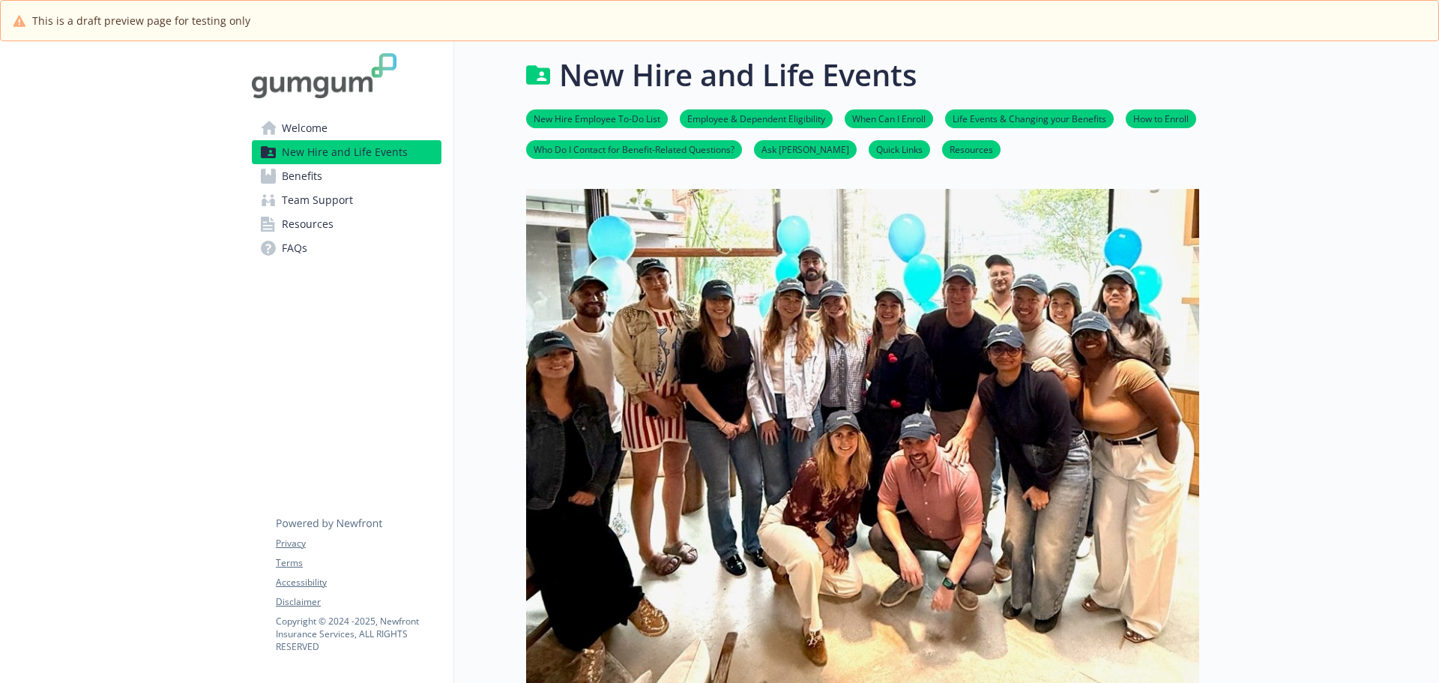
scroll to position [0, 11]
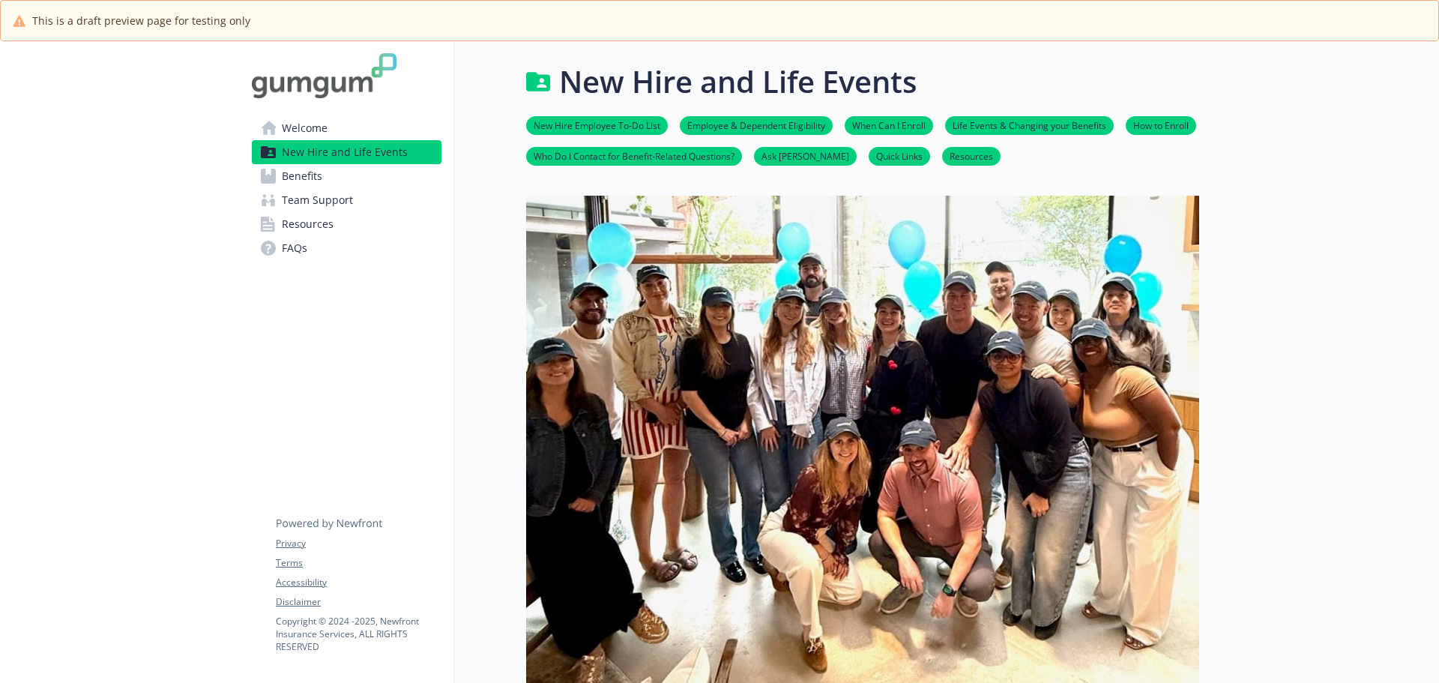
click at [304, 128] on span "Welcome" at bounding box center [305, 128] width 46 height 24
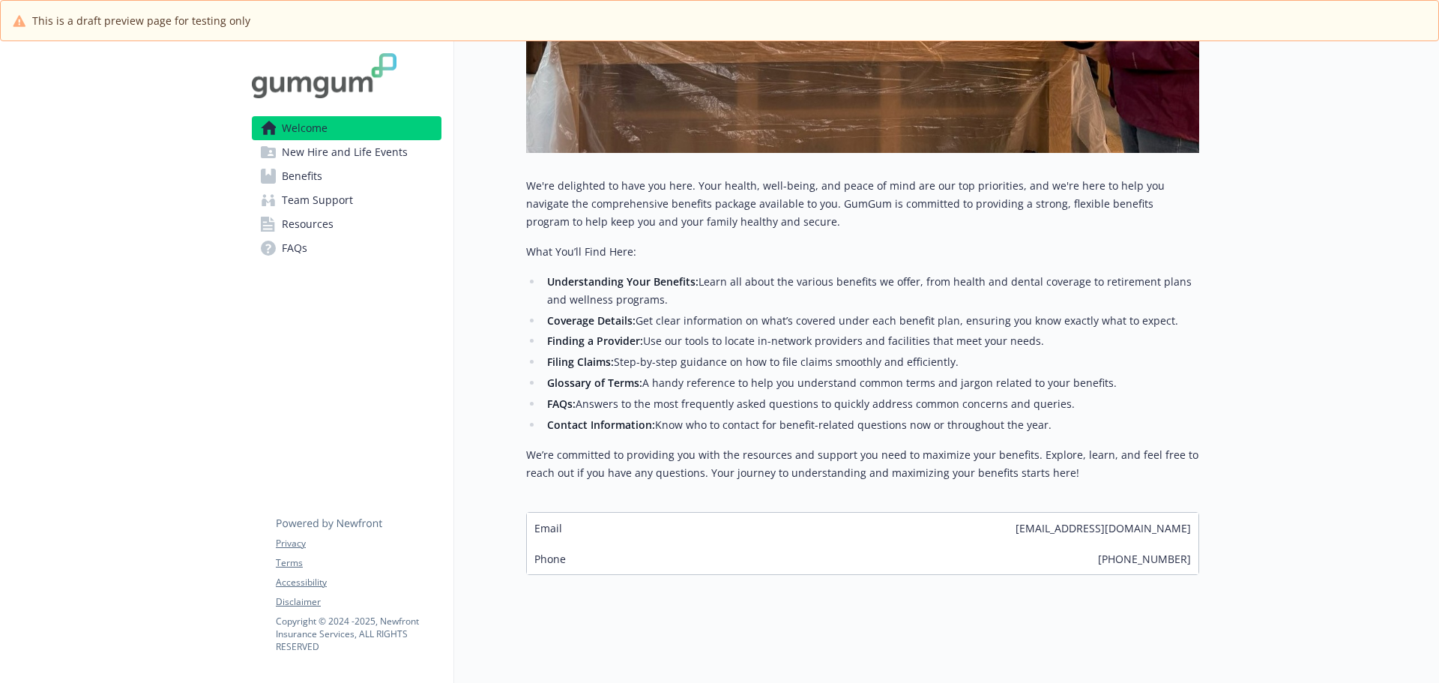
click at [315, 219] on span "Resources" at bounding box center [308, 224] width 52 height 24
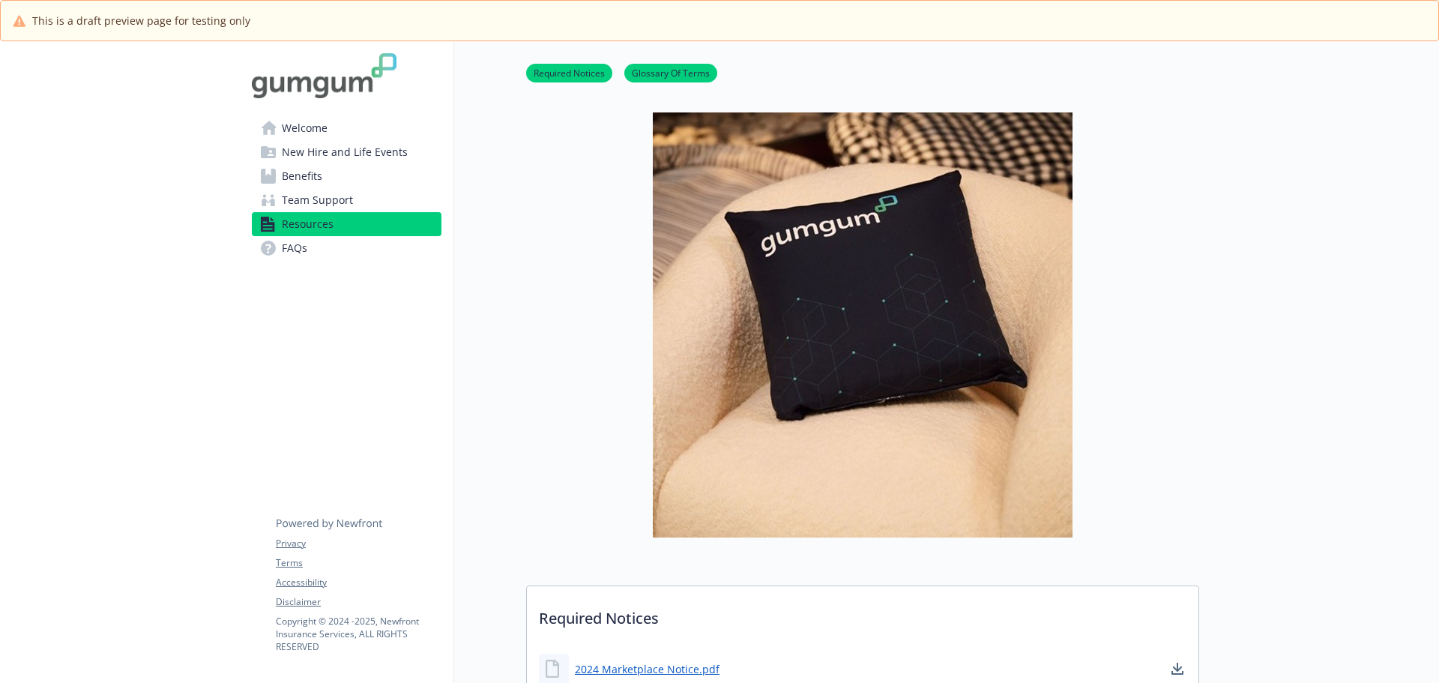
scroll to position [449, 11]
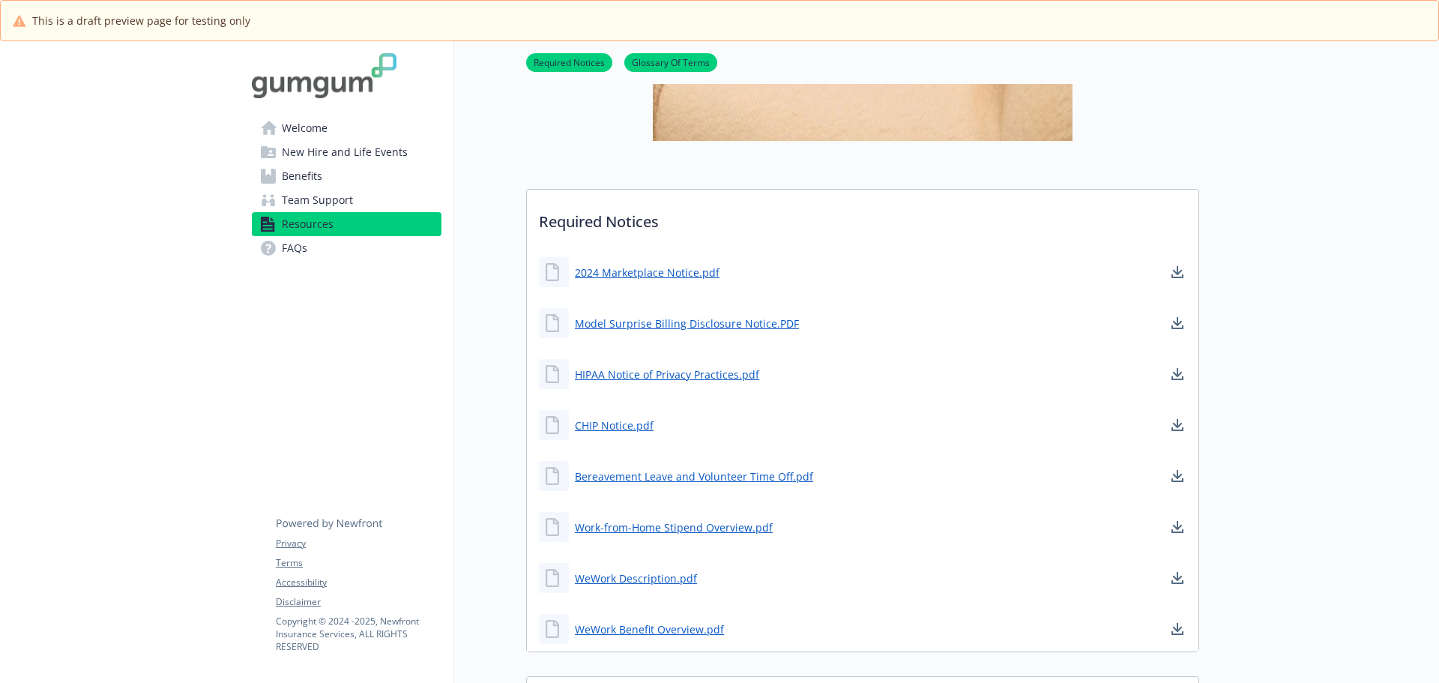
click at [298, 196] on span "Team Support" at bounding box center [317, 200] width 71 height 24
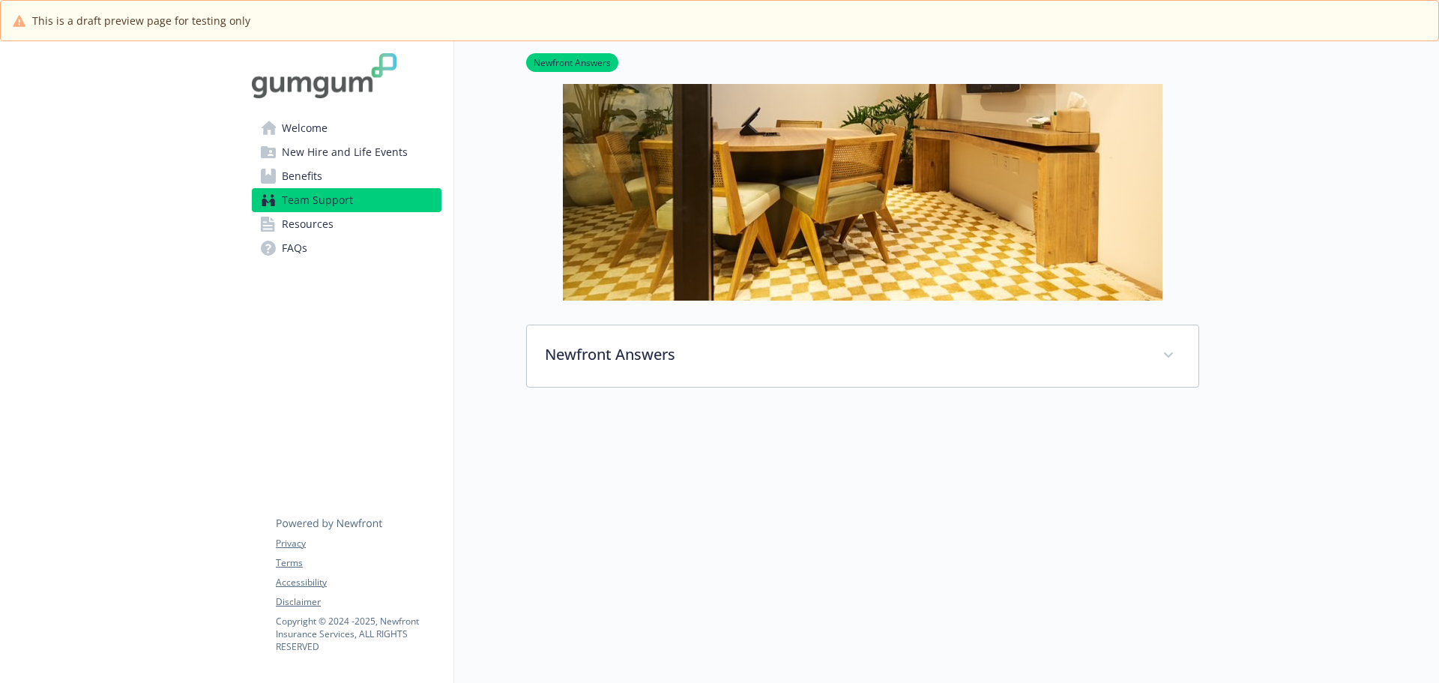
click at [304, 174] on span "Benefits" at bounding box center [302, 176] width 40 height 24
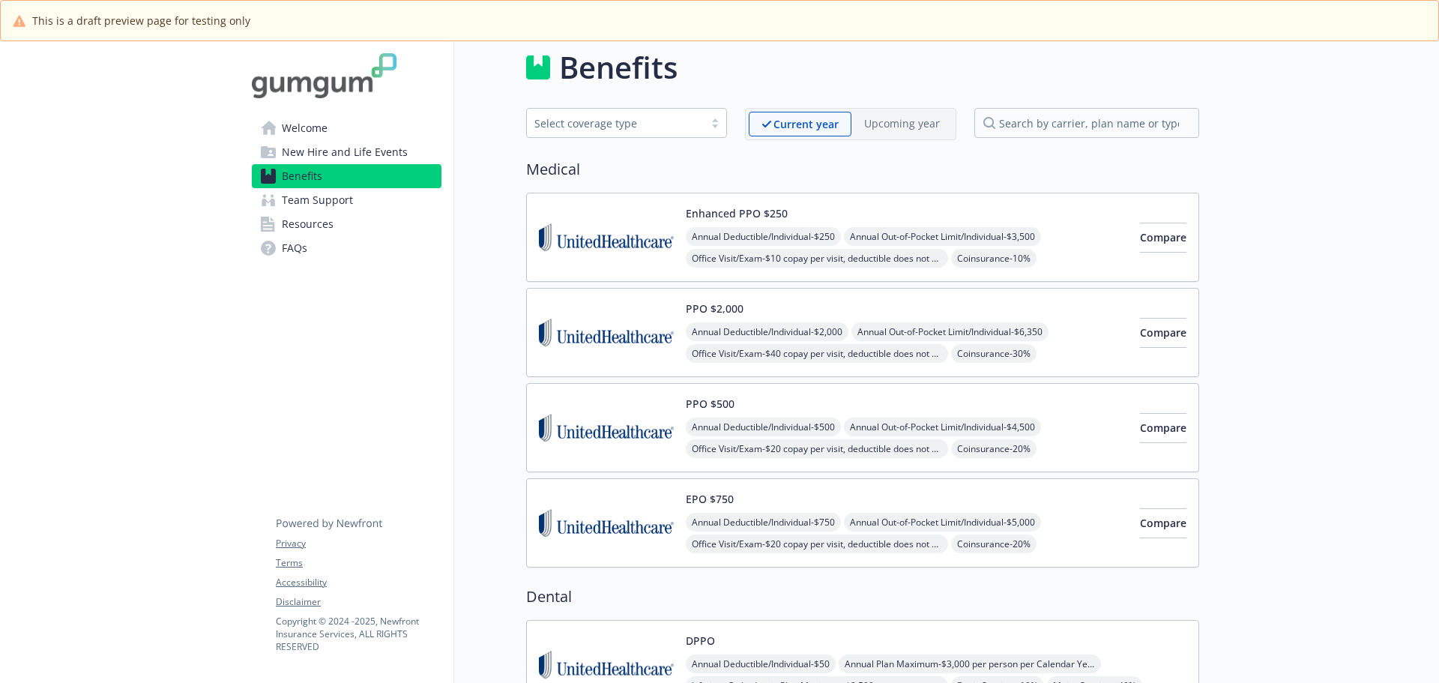
scroll to position [0, 11]
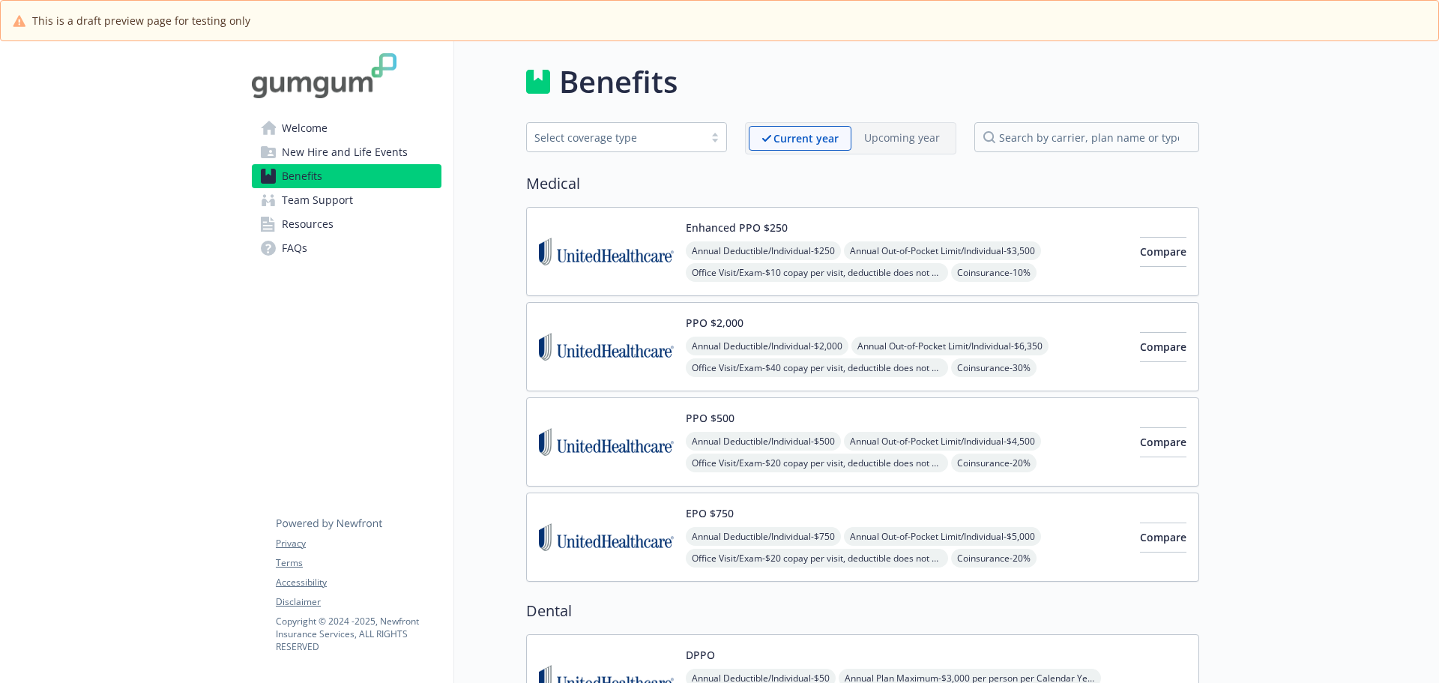
click at [582, 223] on img at bounding box center [606, 252] width 135 height 64
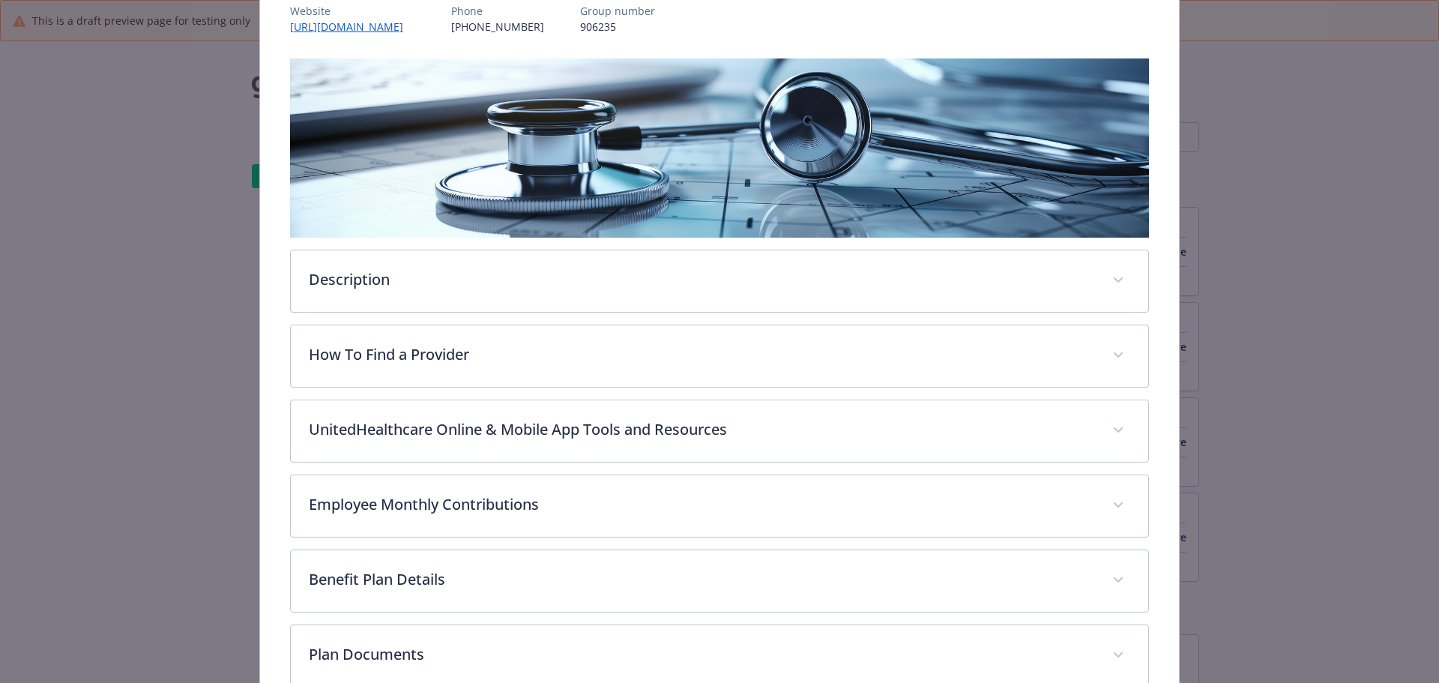
scroll to position [195, 0]
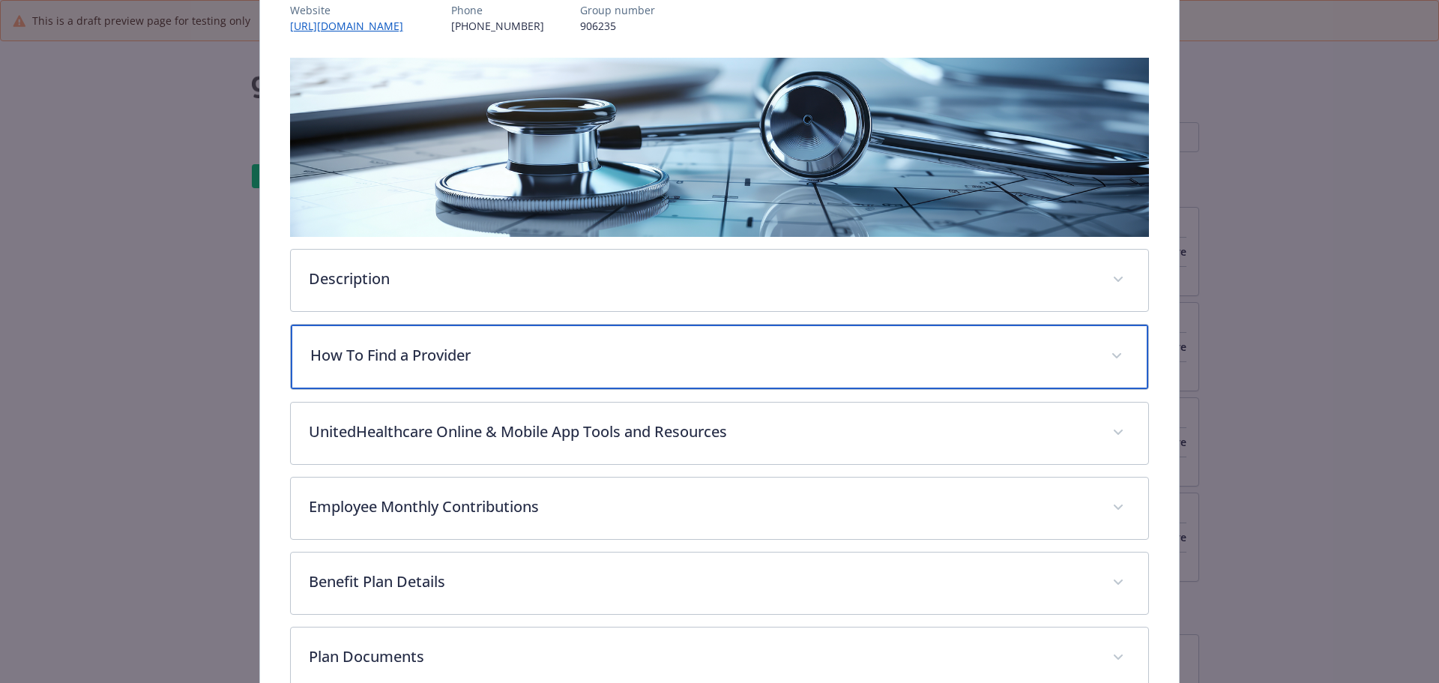
click at [594, 354] on p "How To Find a Provider" at bounding box center [701, 355] width 783 height 22
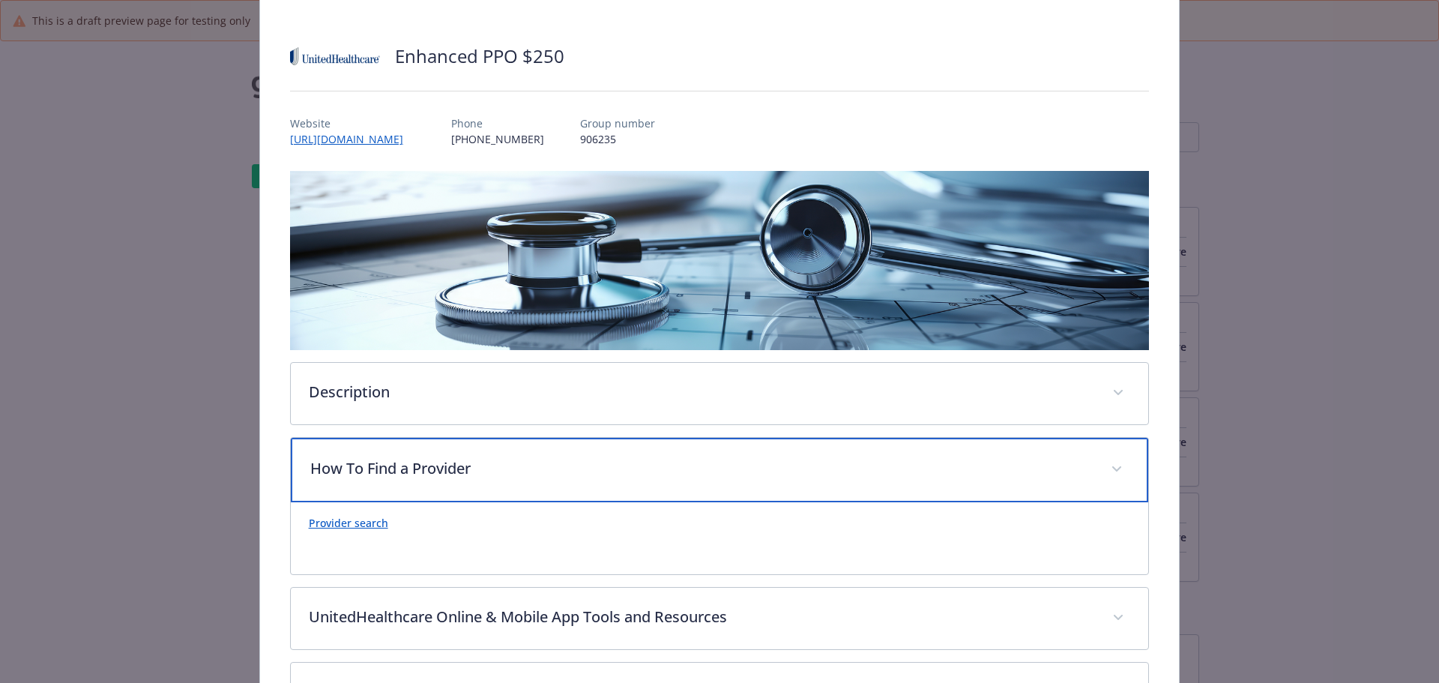
scroll to position [0, 0]
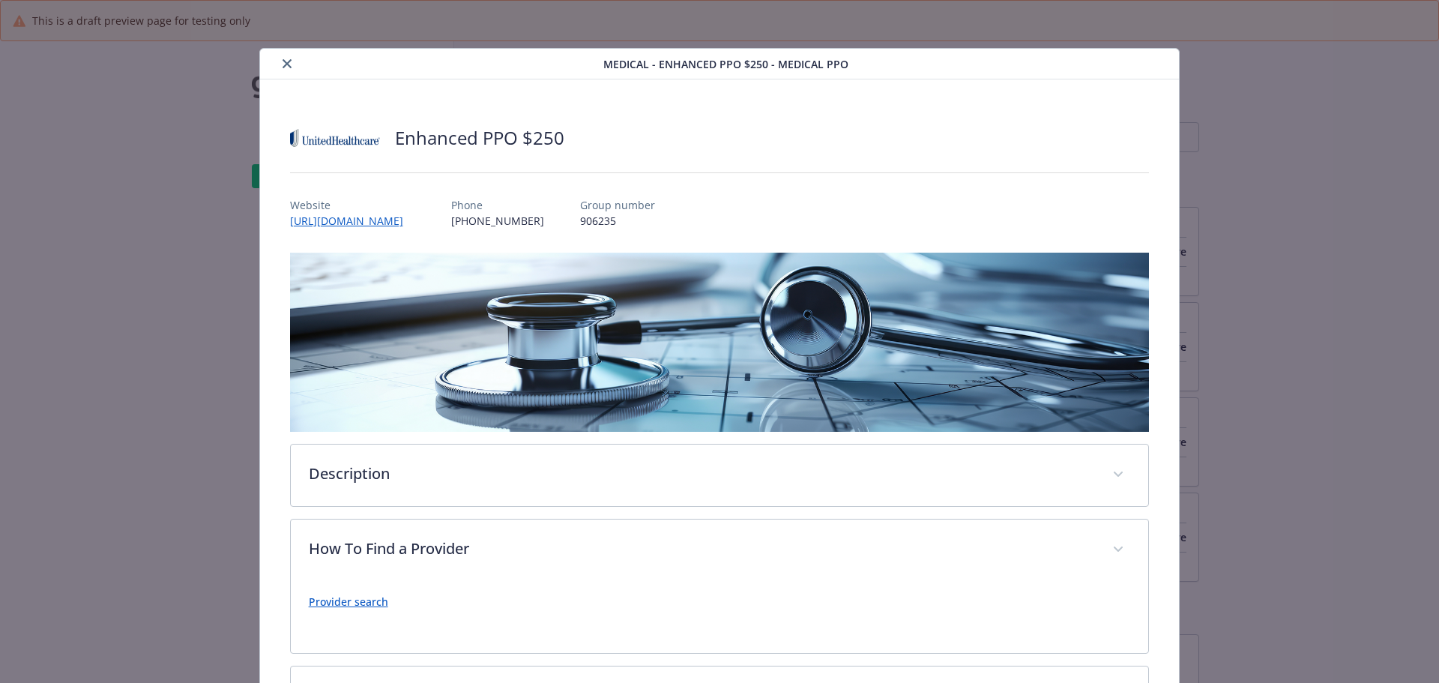
click at [285, 61] on icon "close" at bounding box center [287, 63] width 9 height 9
